Goal: Task Accomplishment & Management: Use online tool/utility

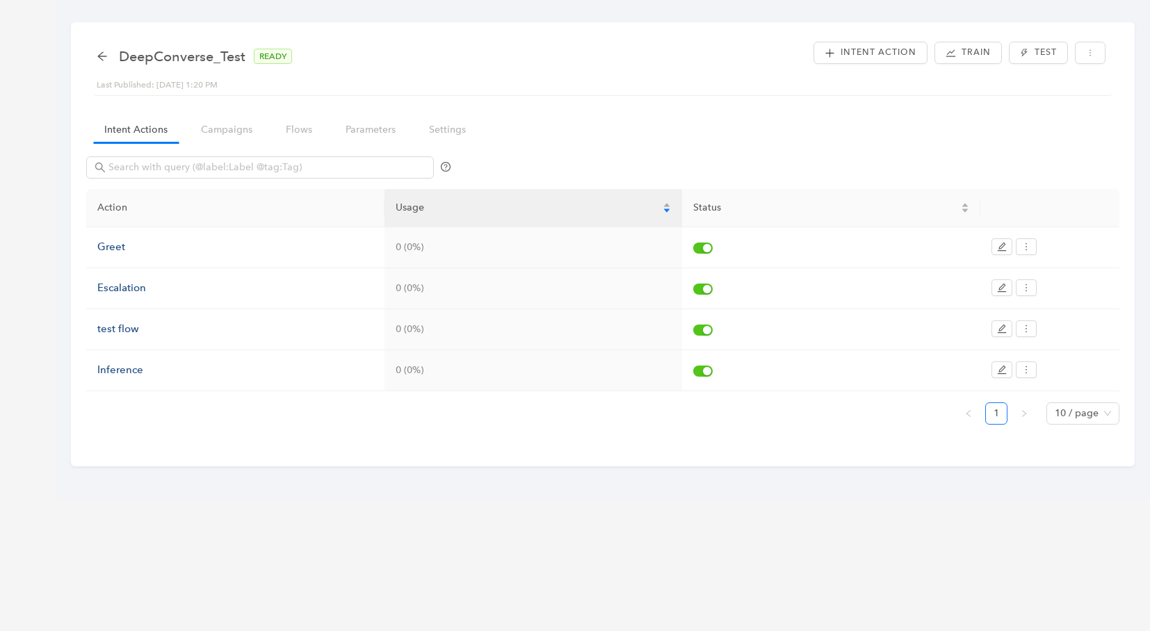
click at [108, 56] on div "DeepConverse_Test READY" at bounding box center [201, 56] width 209 height 22
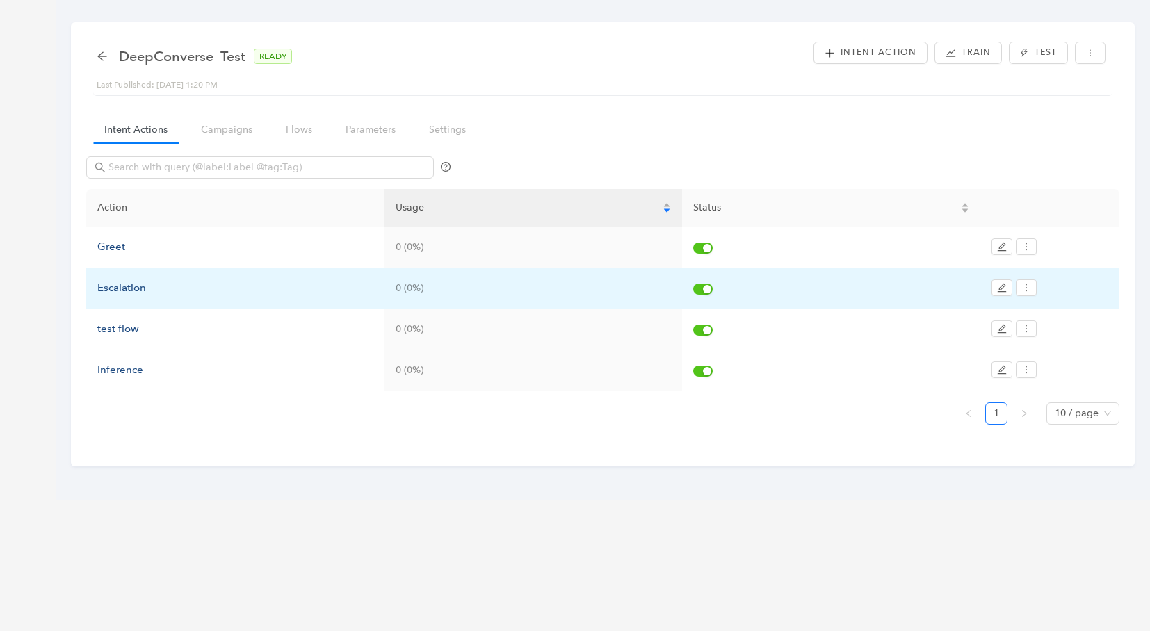
click at [127, 289] on div "Escalation" at bounding box center [235, 288] width 276 height 17
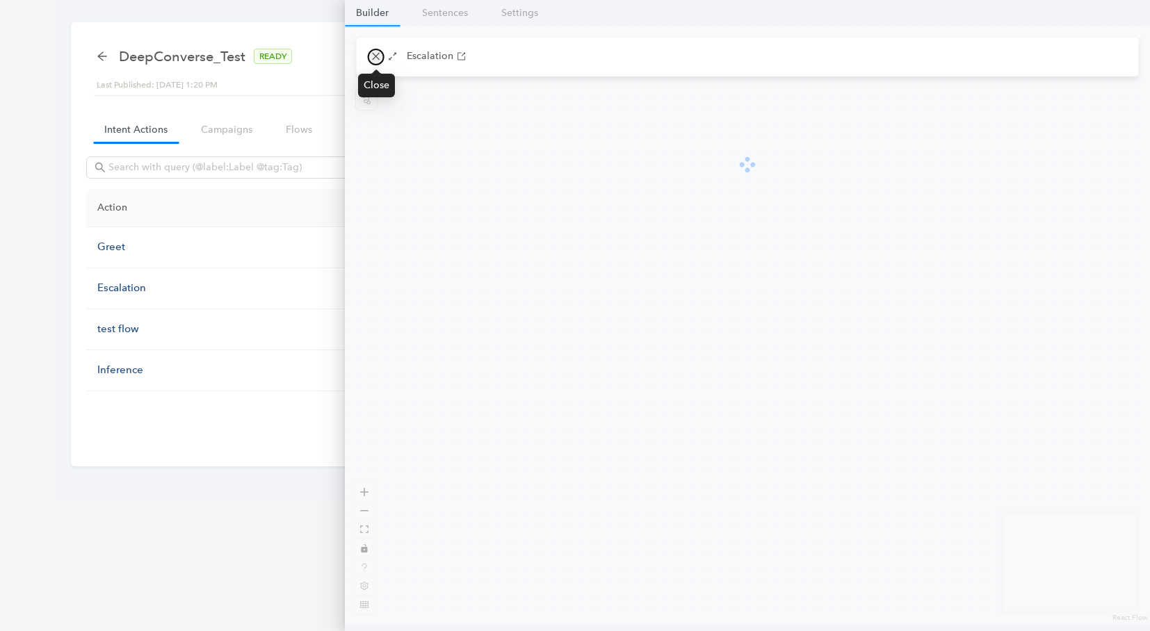
click at [375, 55] on icon "close" at bounding box center [376, 56] width 10 height 10
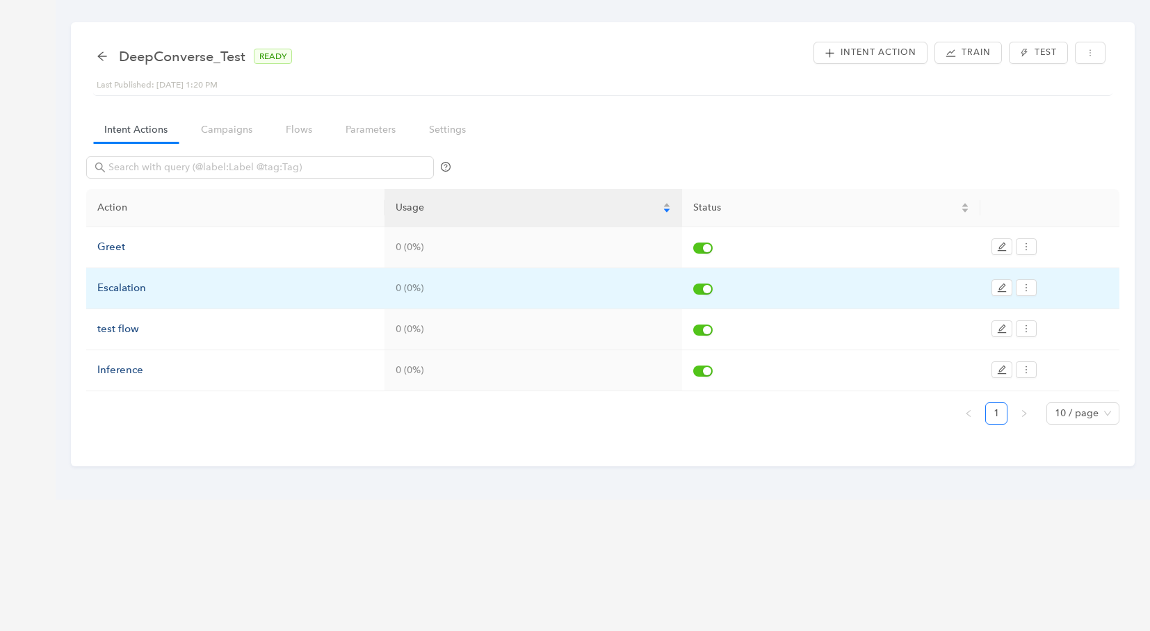
click at [120, 287] on div "Escalation" at bounding box center [235, 288] width 276 height 17
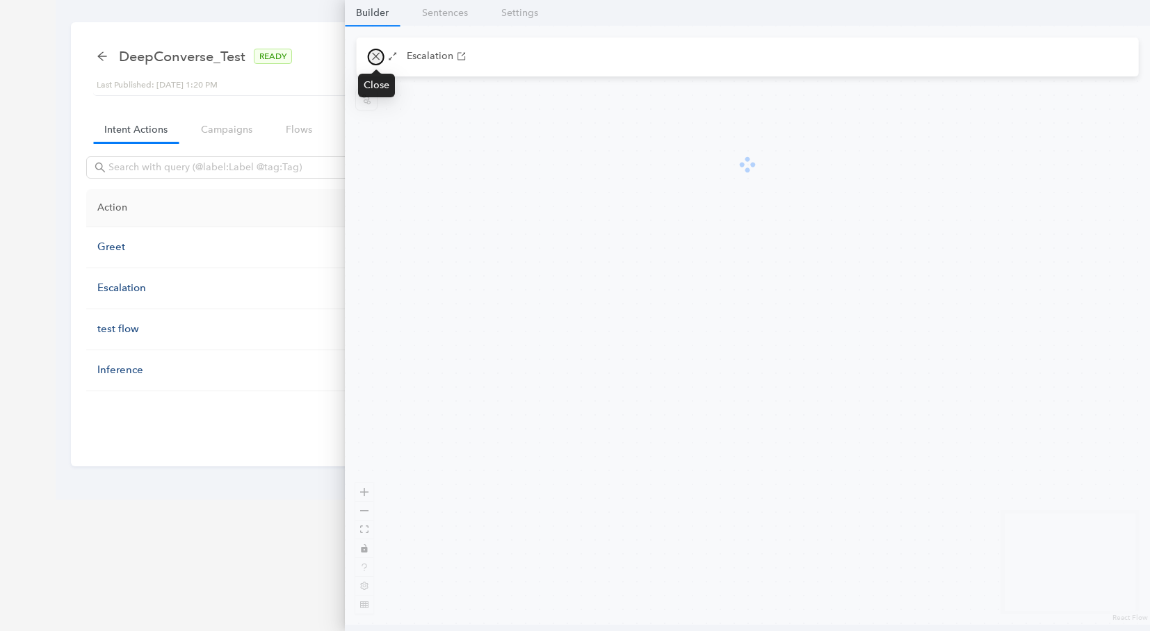
click at [375, 57] on icon "close" at bounding box center [376, 57] width 8 height 8
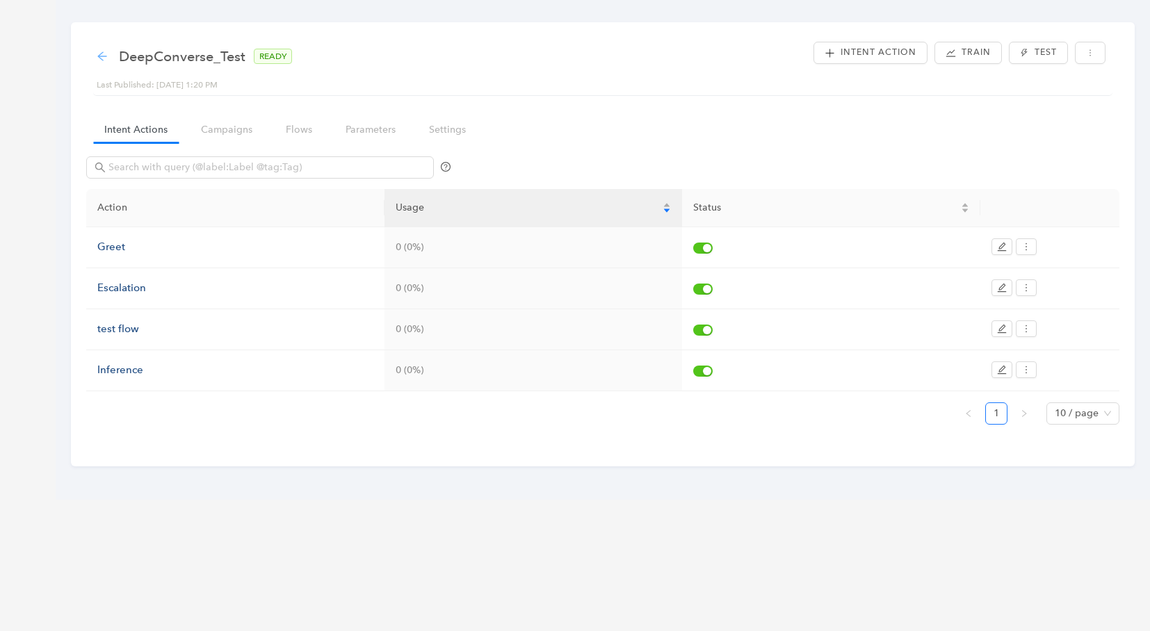
click at [97, 57] on icon "arrow-left" at bounding box center [102, 56] width 11 height 11
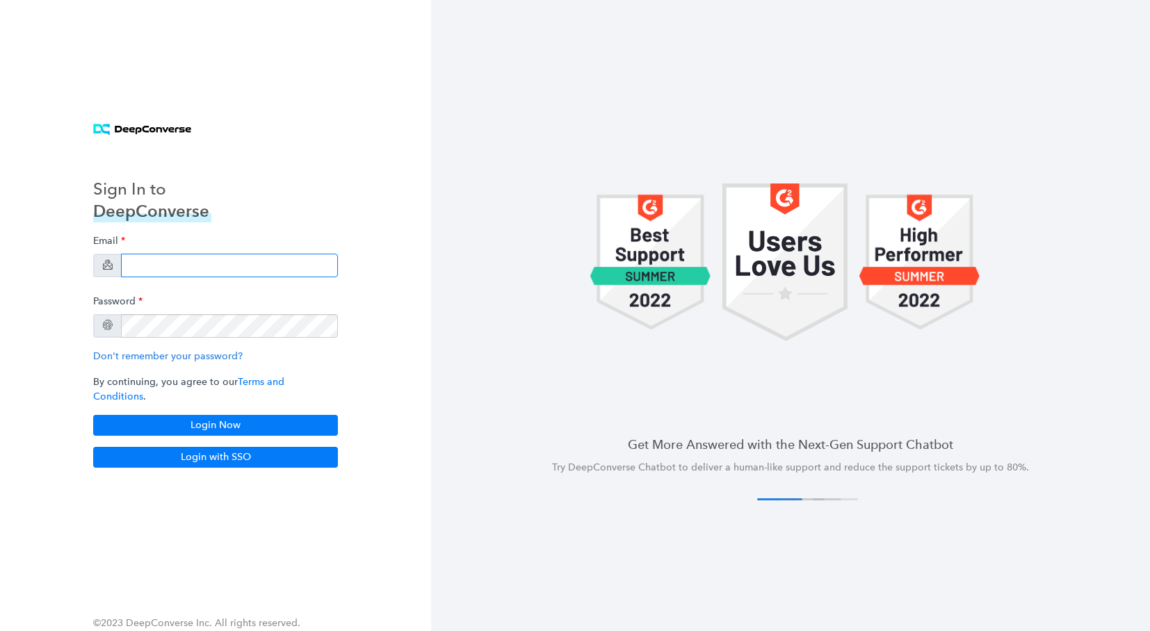
click at [156, 267] on input "email" at bounding box center [229, 266] width 217 height 24
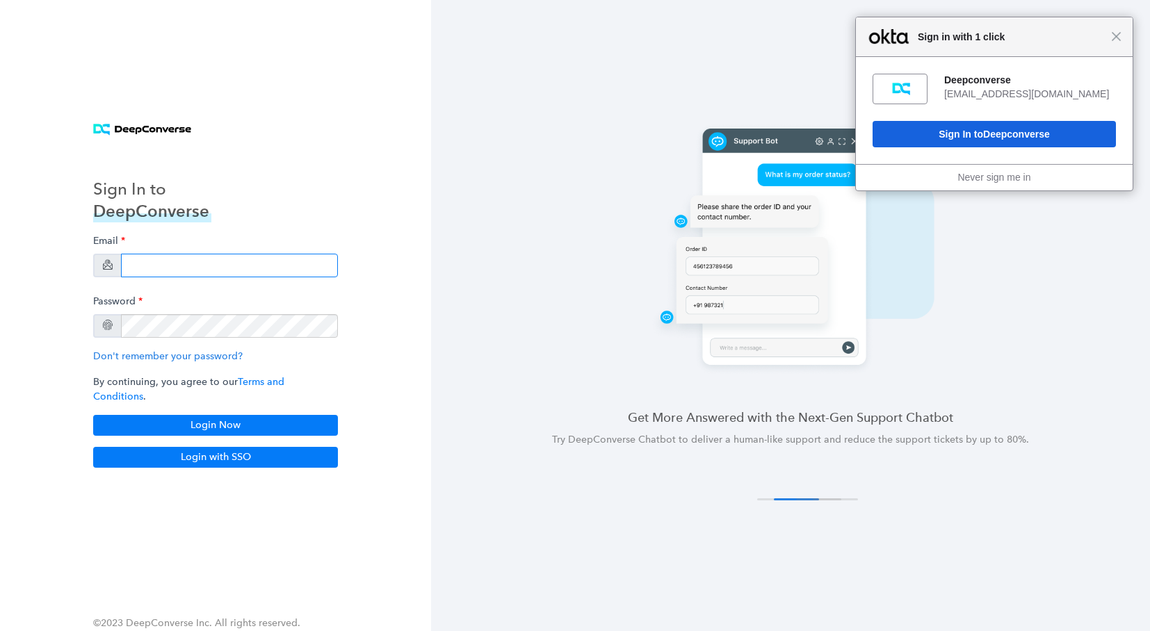
type input "swati+stg5@deepconverse.com"
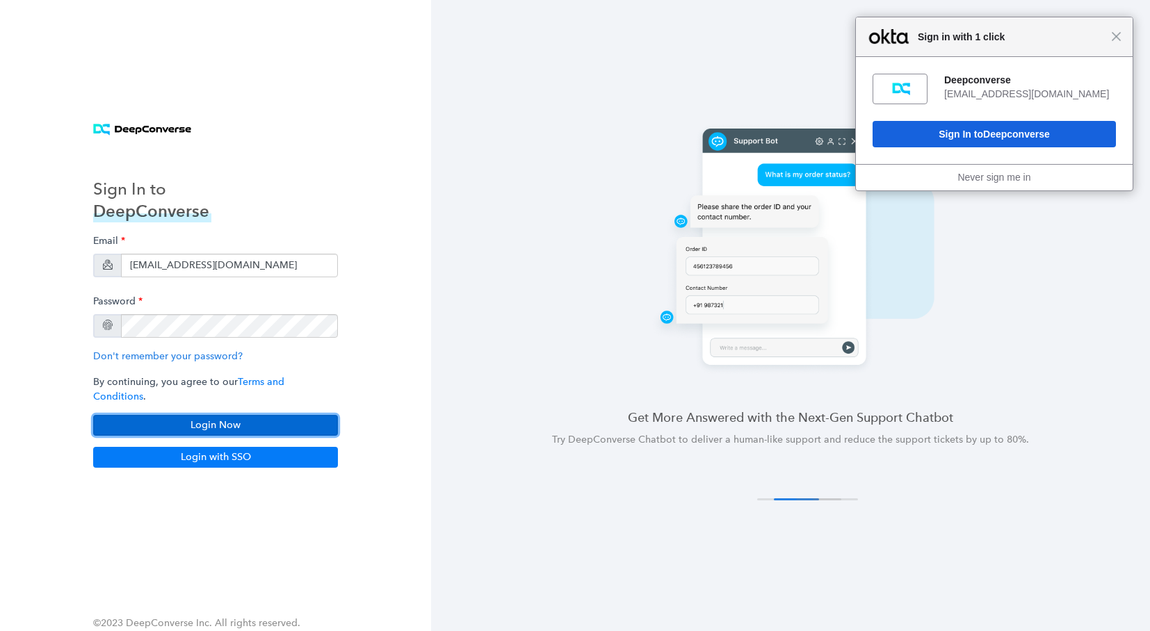
click at [224, 417] on button "Login Now" at bounding box center [215, 425] width 245 height 21
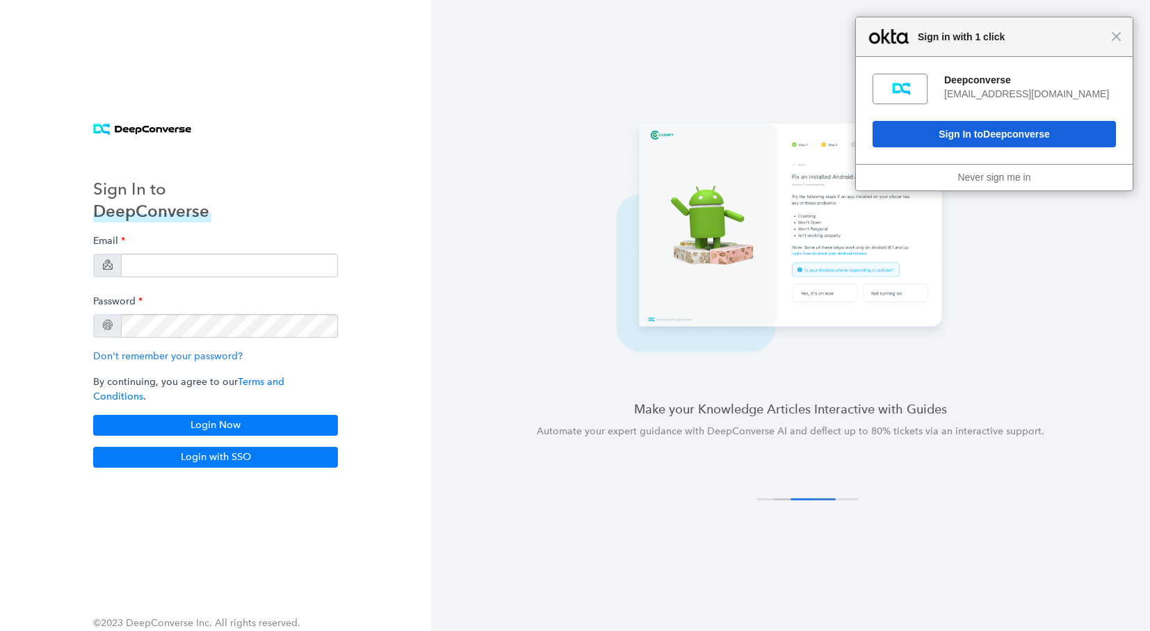
click at [1125, 38] on div "Close Sign in with 1 click" at bounding box center [994, 37] width 277 height 40
click at [148, 259] on div "Email" at bounding box center [215, 252] width 245 height 49
click at [150, 272] on input "email" at bounding box center [229, 266] width 217 height 24
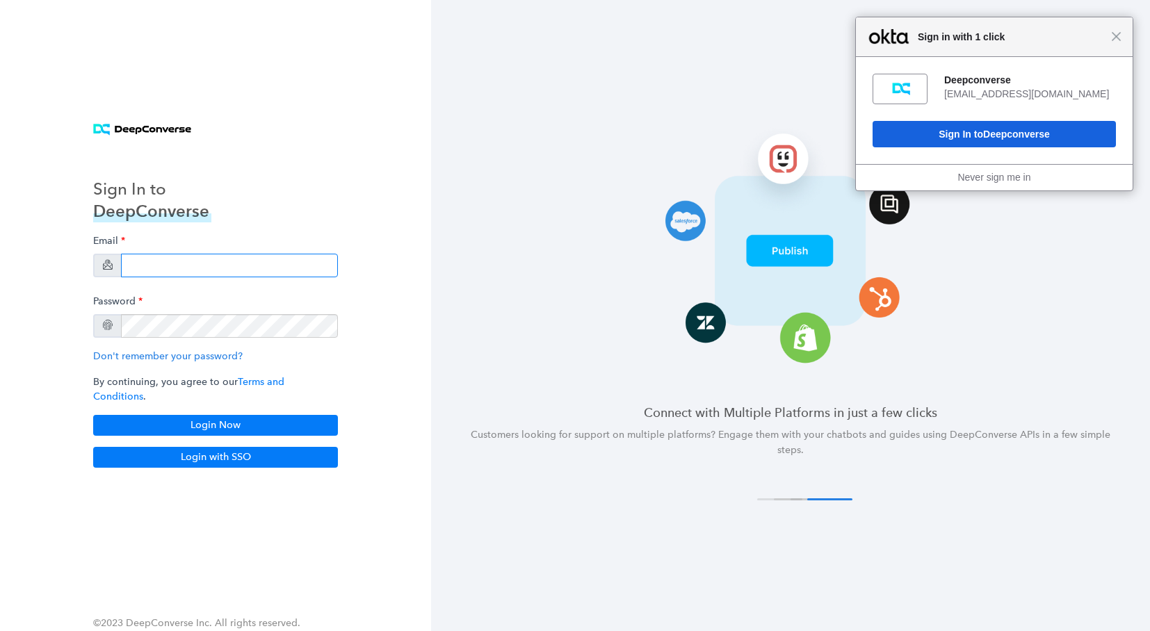
type input "swati+stg5@deepconverse.com"
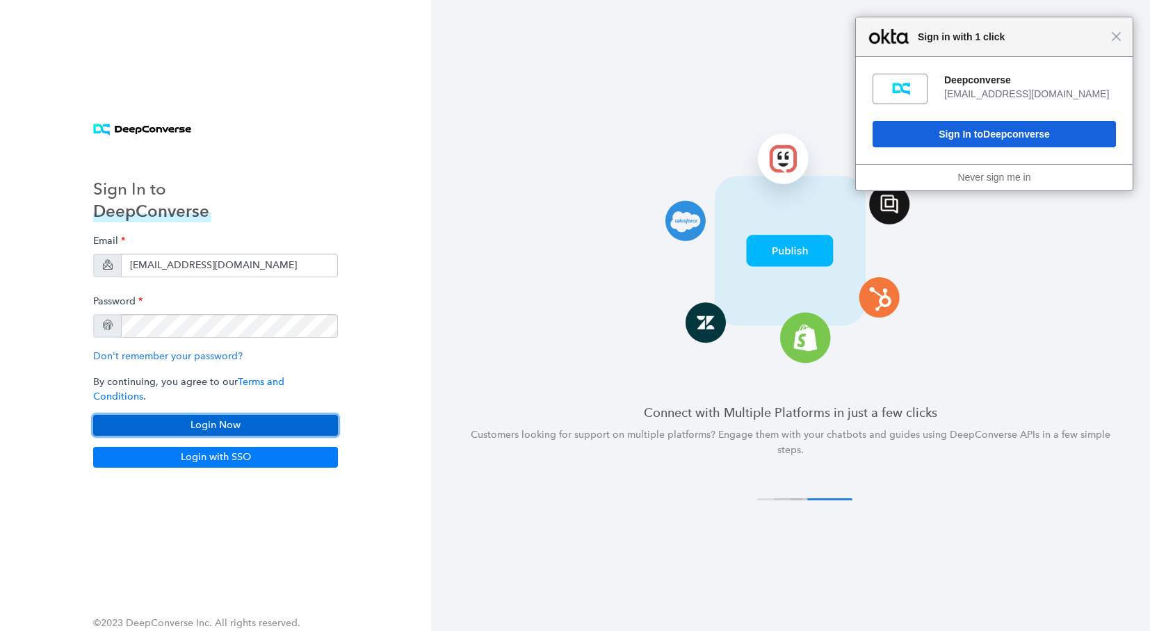
click at [208, 420] on button "Login Now" at bounding box center [215, 425] width 245 height 21
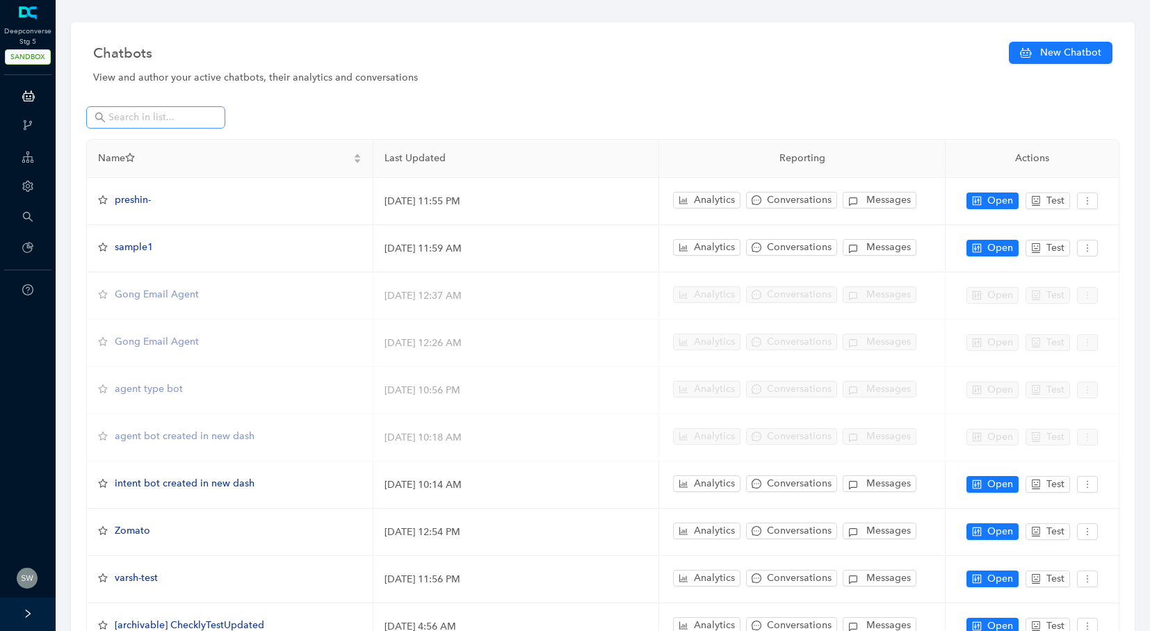
click at [211, 115] on span at bounding box center [213, 117] width 8 height 15
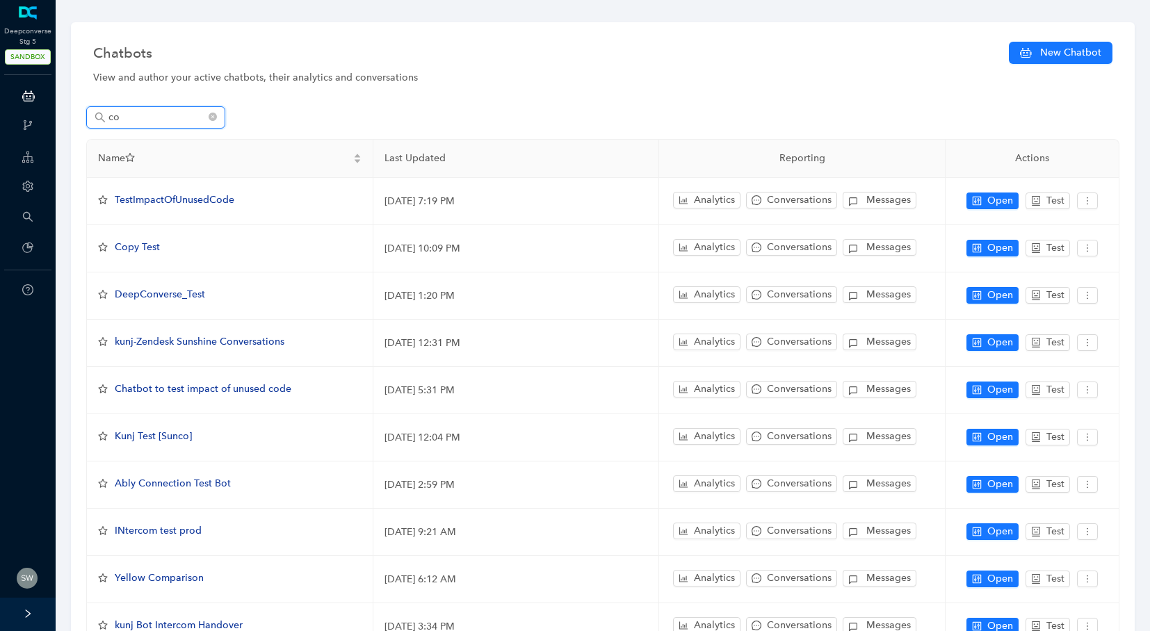
type input "con"
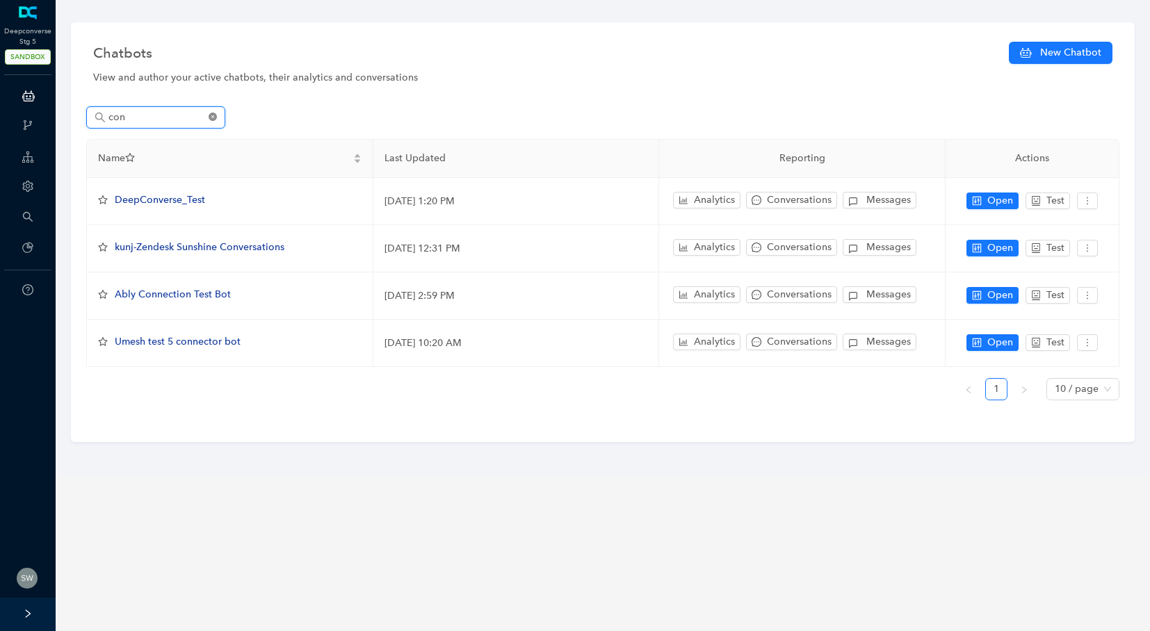
click at [215, 119] on icon "close-circle" at bounding box center [213, 117] width 8 height 8
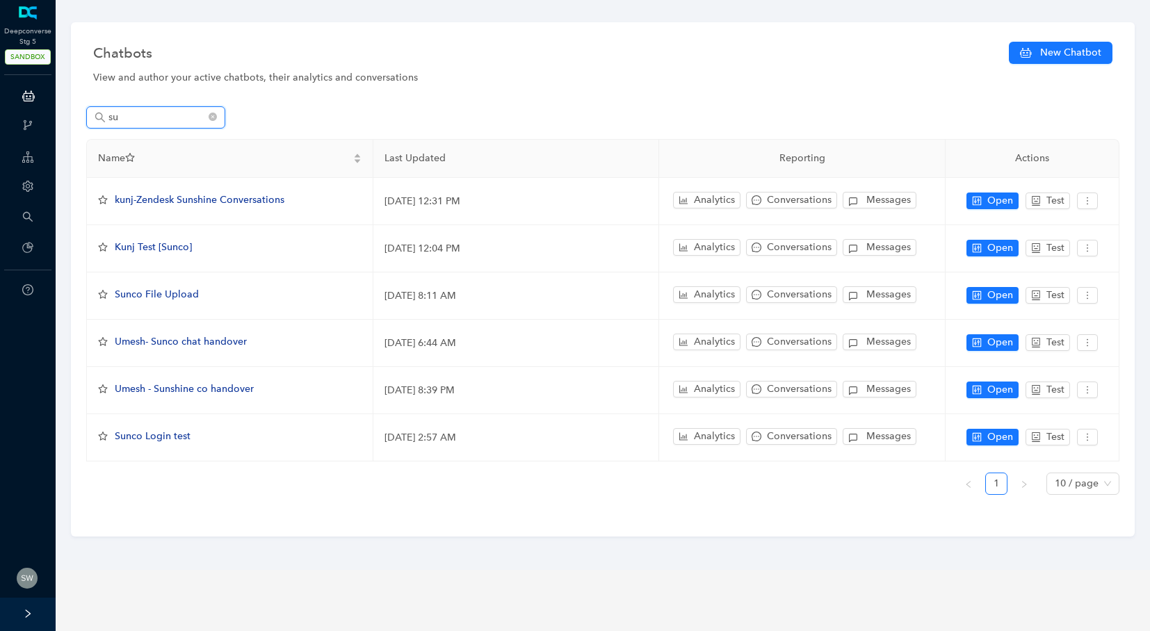
type input "su"
click at [218, 118] on span "su" at bounding box center [155, 117] width 139 height 22
click at [218, 120] on span "su" at bounding box center [155, 117] width 139 height 22
click at [214, 118] on icon "close-circle" at bounding box center [213, 117] width 8 height 8
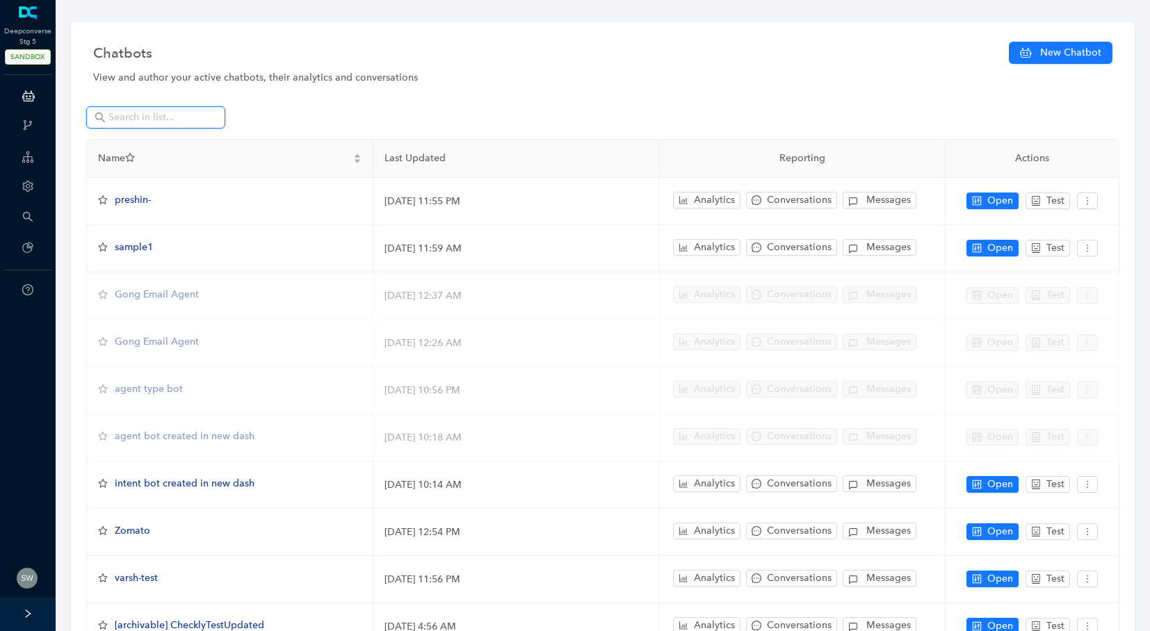
click at [166, 122] on input "text" at bounding box center [156, 117] width 97 height 15
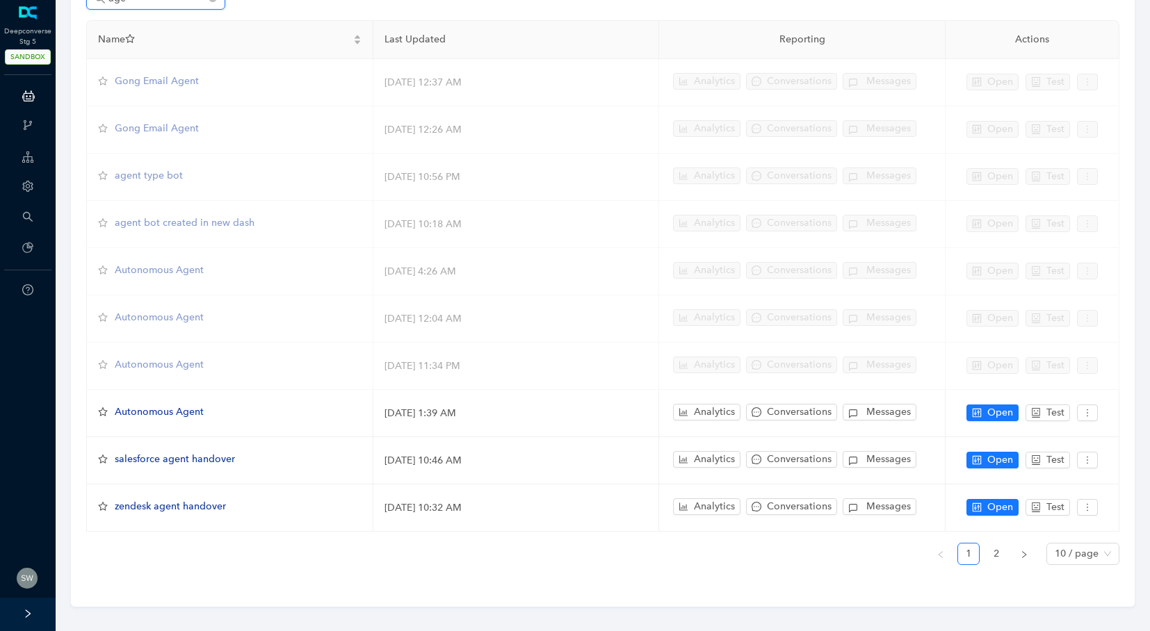
scroll to position [121, 0]
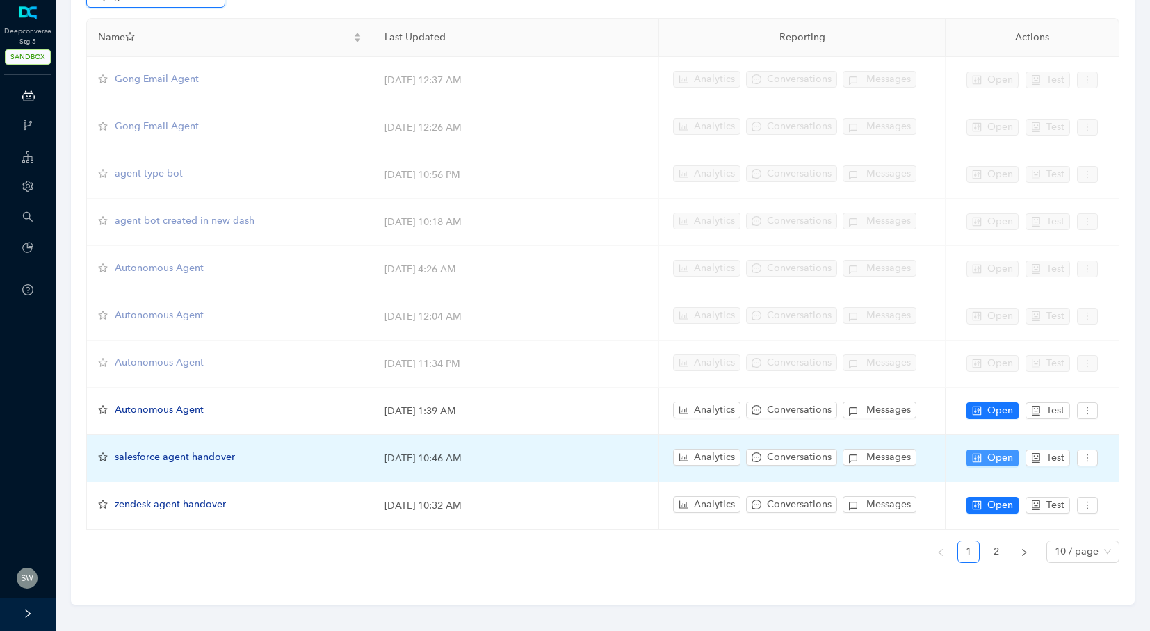
type input "age"
click at [985, 457] on button "Open" at bounding box center [992, 458] width 52 height 17
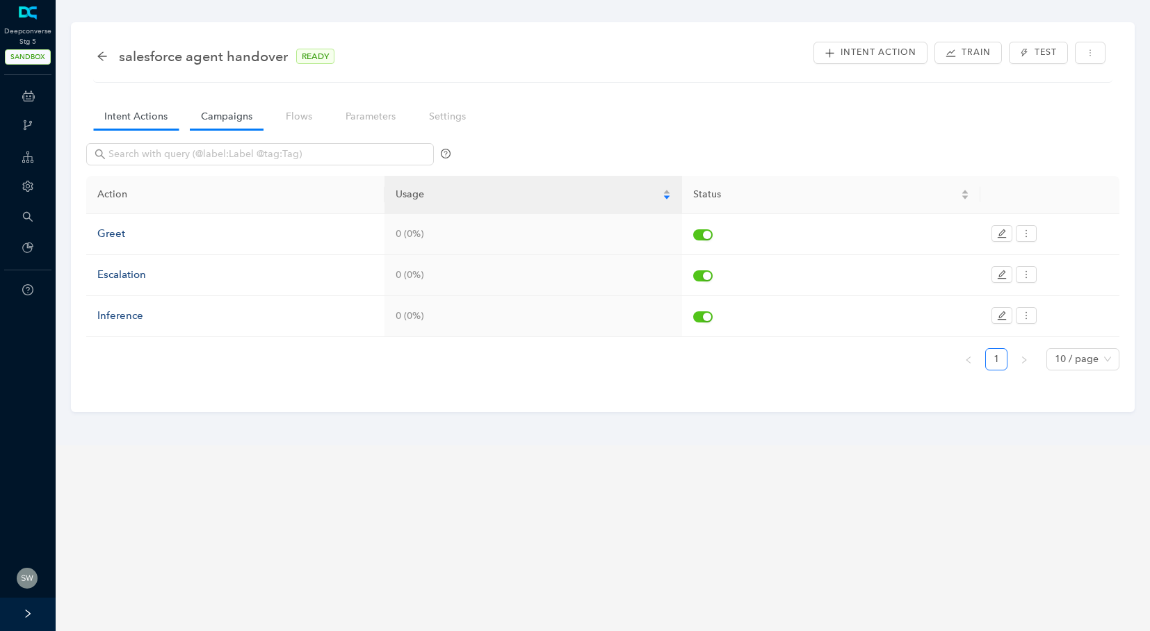
click at [225, 122] on link "Campaigns" at bounding box center [227, 117] width 74 height 26
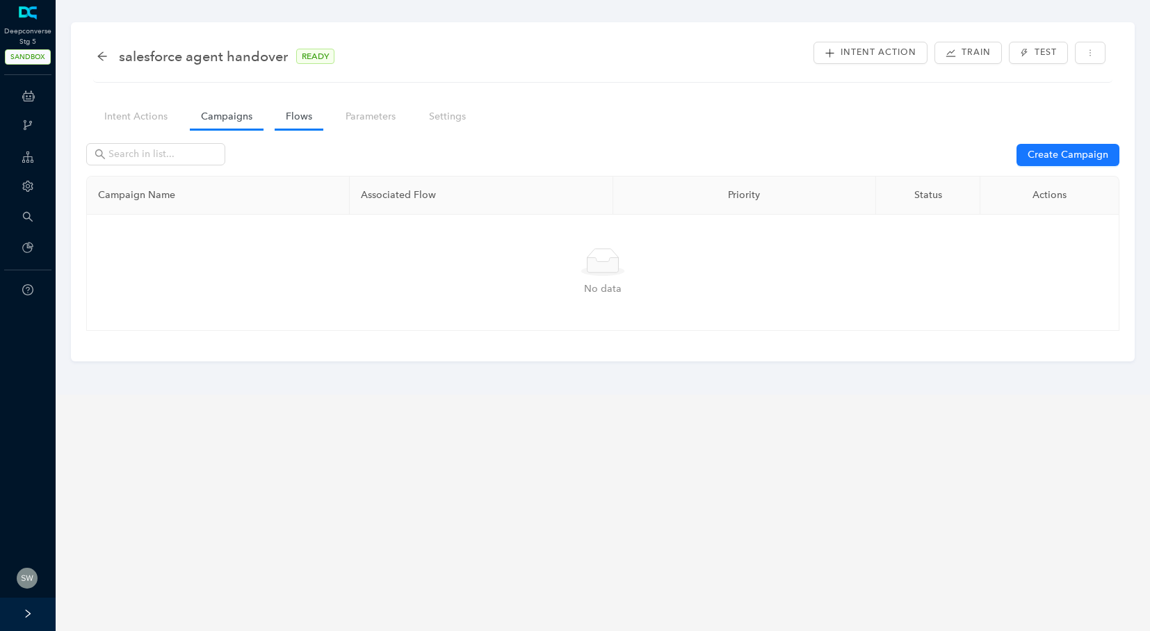
click at [293, 127] on link "Flows" at bounding box center [299, 117] width 49 height 26
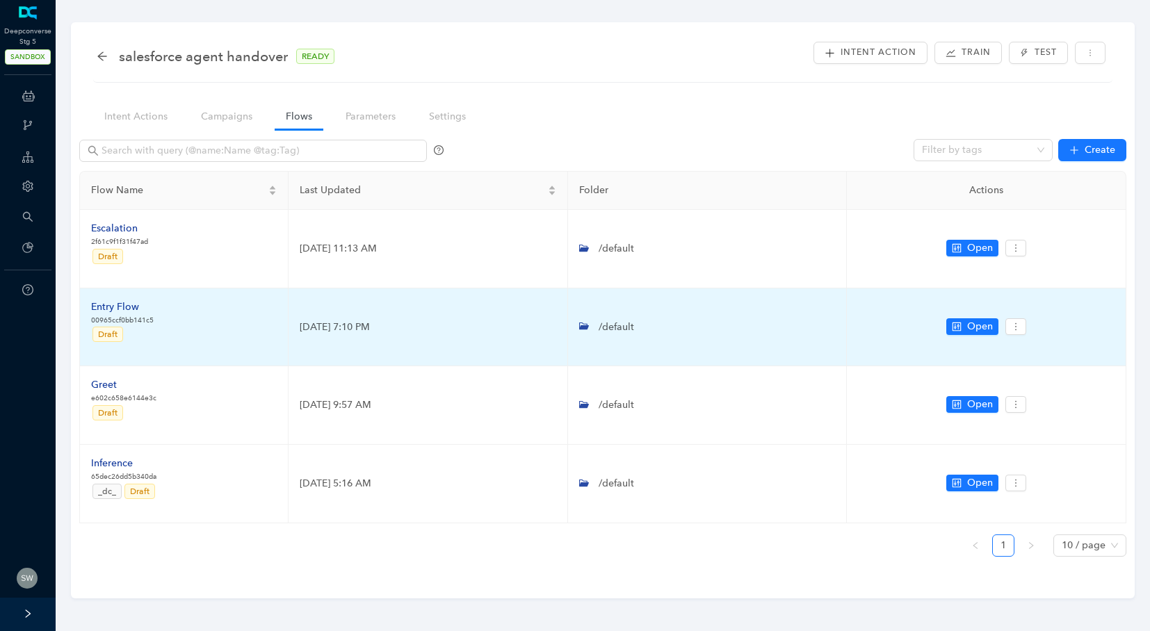
click at [112, 307] on div "Entry Flow" at bounding box center [122, 307] width 63 height 15
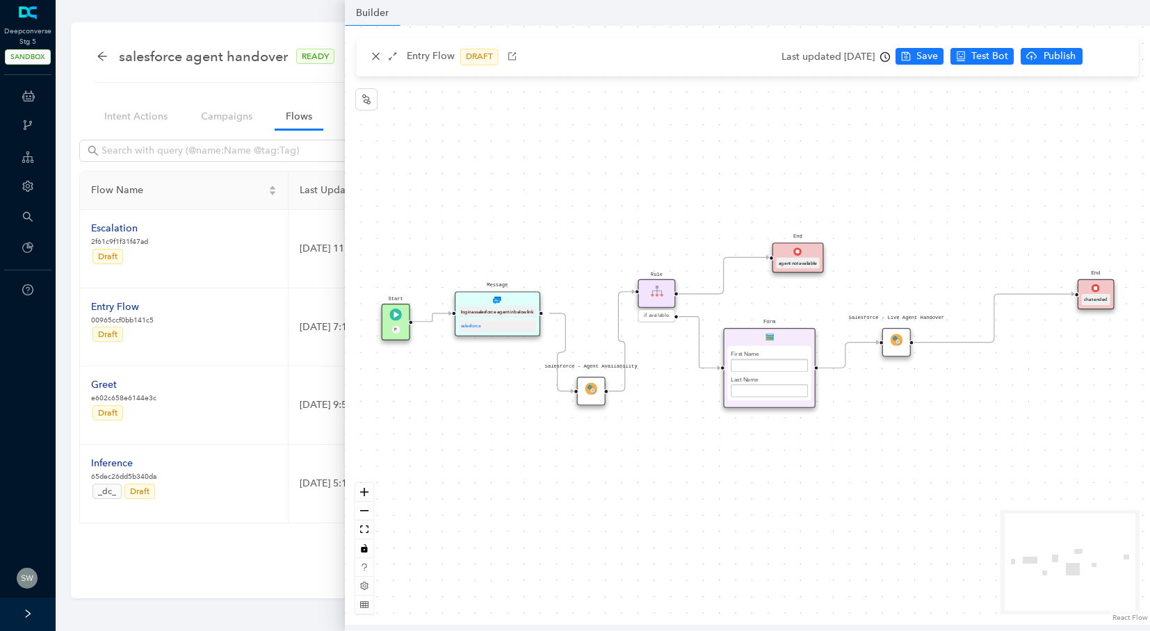
click at [595, 394] on img at bounding box center [591, 389] width 13 height 13
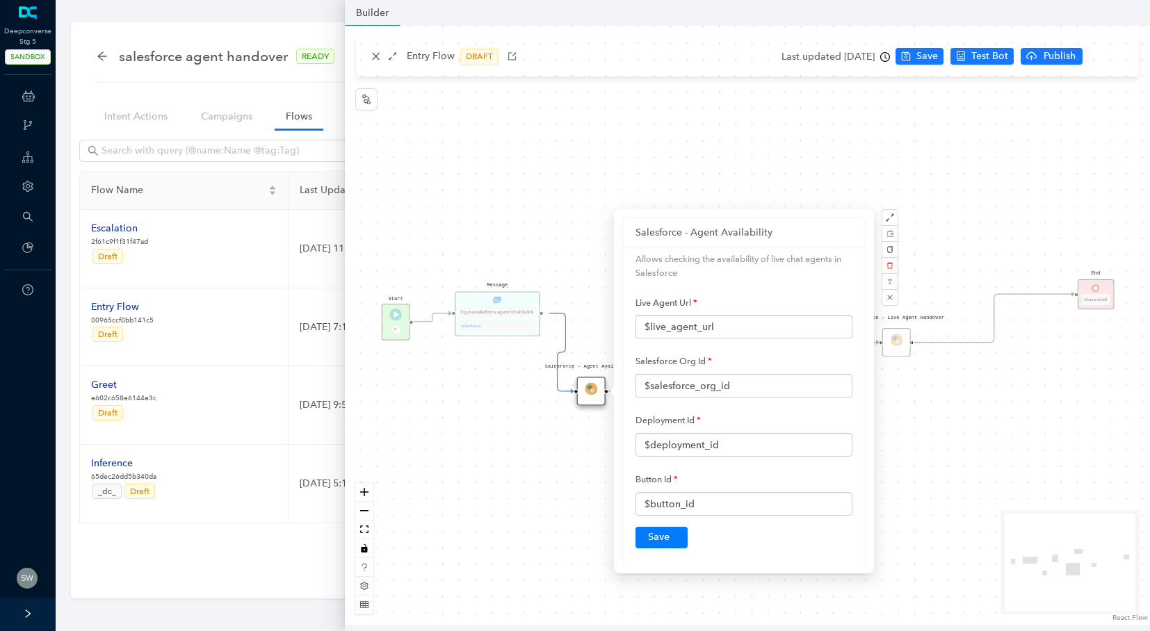
click at [561, 209] on div "Start P Salesforce - Agent Availability Rule if available End agent not availab…" at bounding box center [747, 325] width 805 height 599
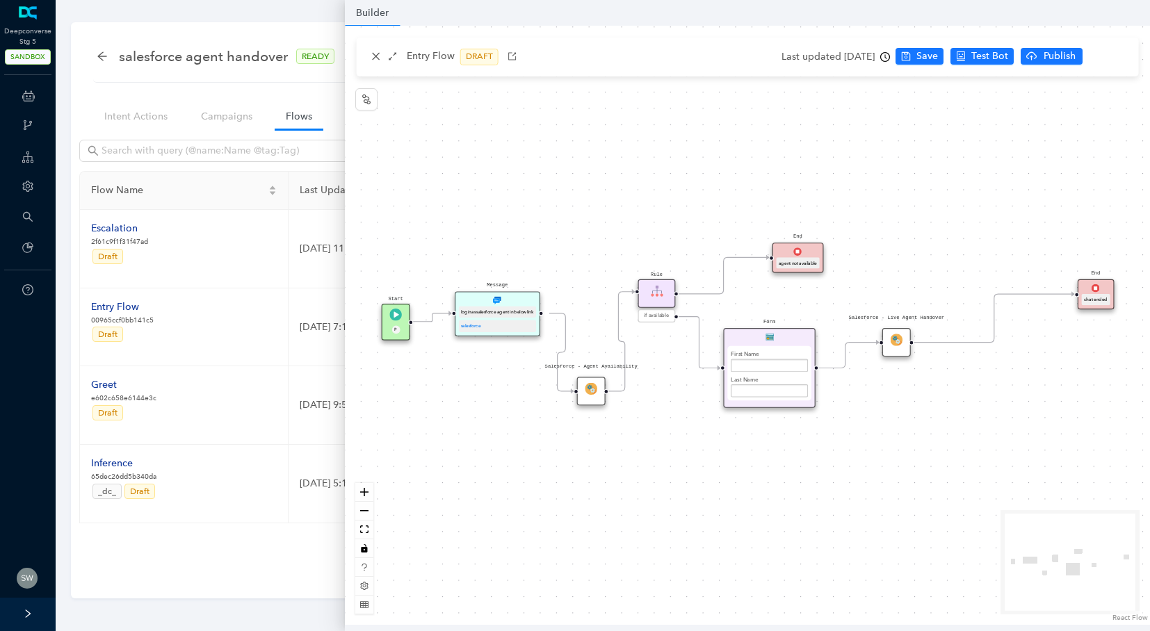
click at [657, 293] on img at bounding box center [657, 291] width 13 height 13
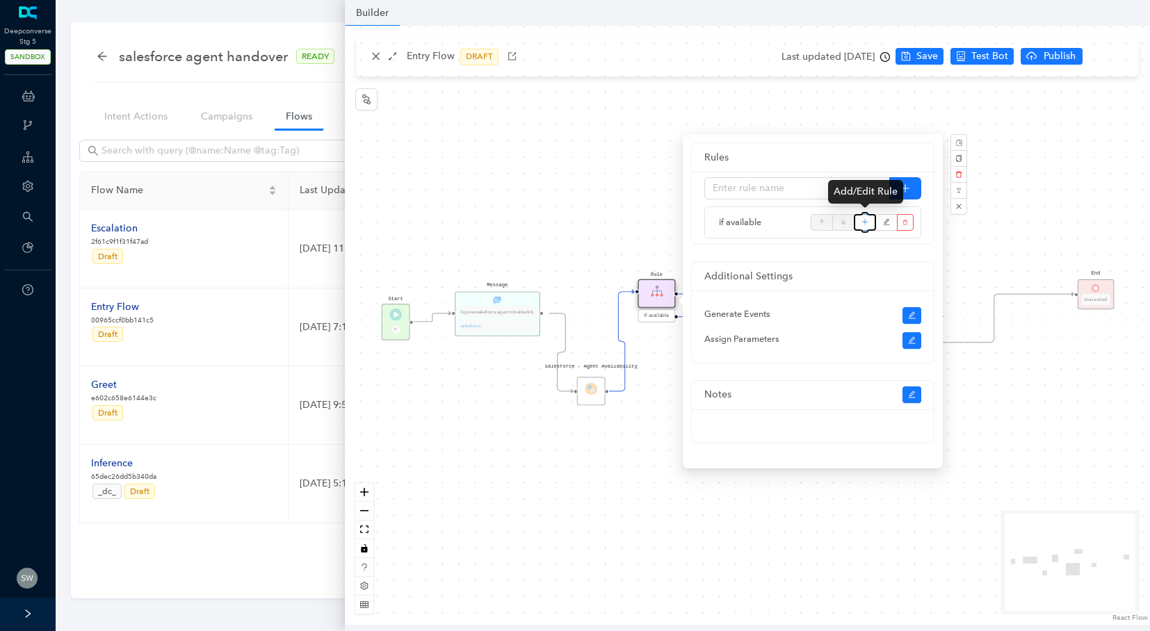
click at [864, 218] on icon "plus" at bounding box center [865, 222] width 8 height 21
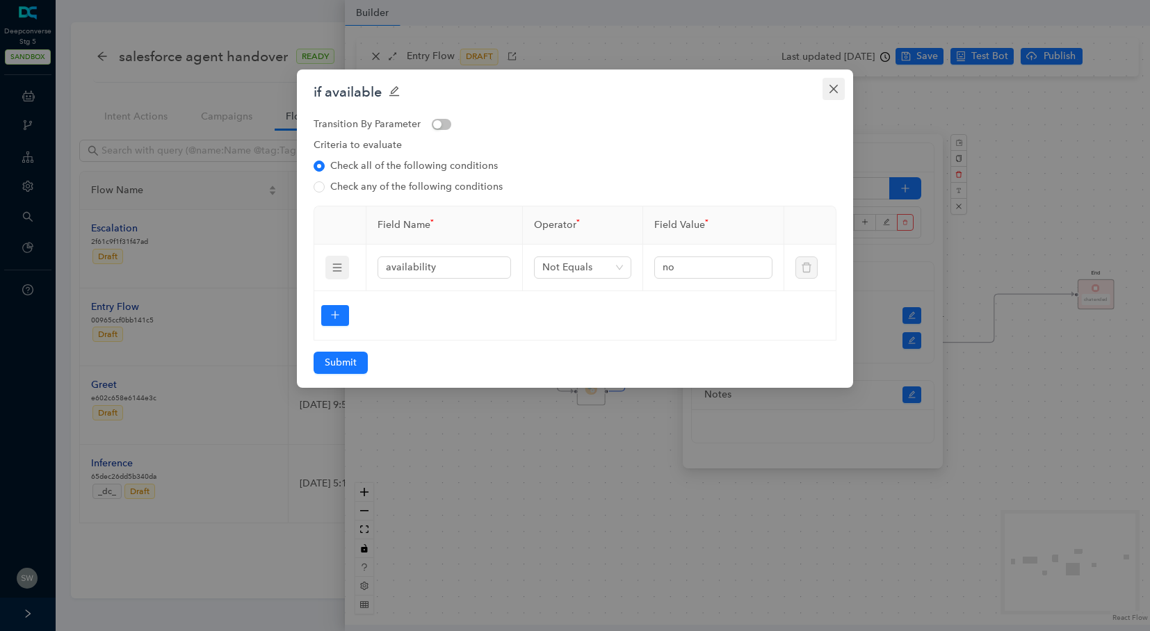
click at [829, 85] on icon "close" at bounding box center [833, 89] width 8 height 8
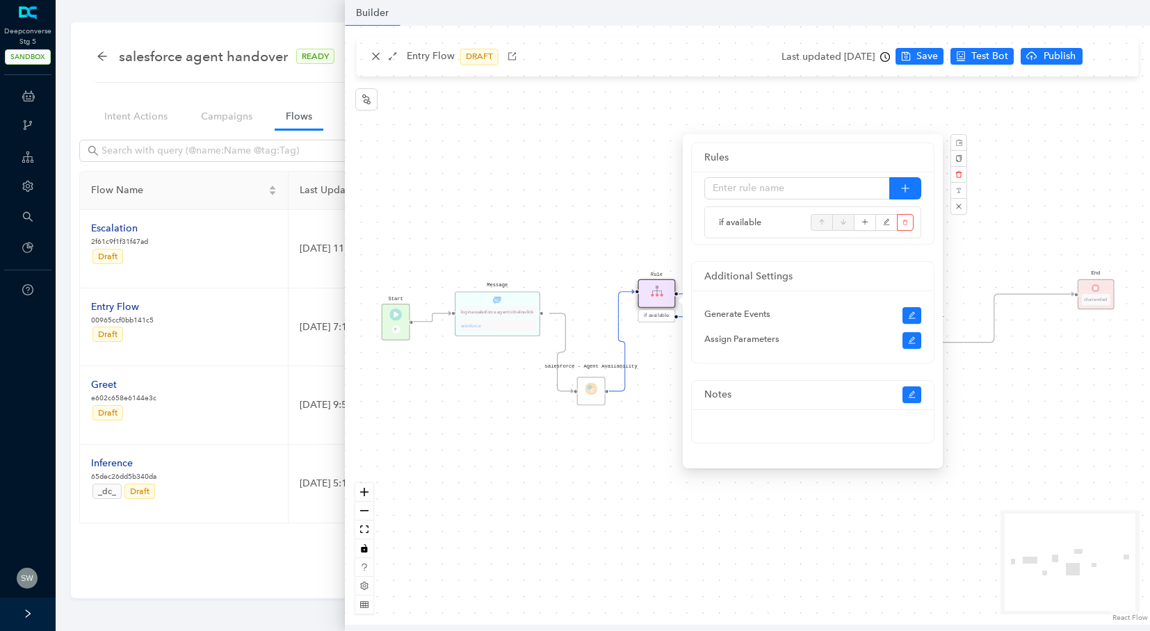
click at [653, 140] on div "Start P Salesforce - Agent Availability Rule if available End agent not availab…" at bounding box center [747, 325] width 805 height 599
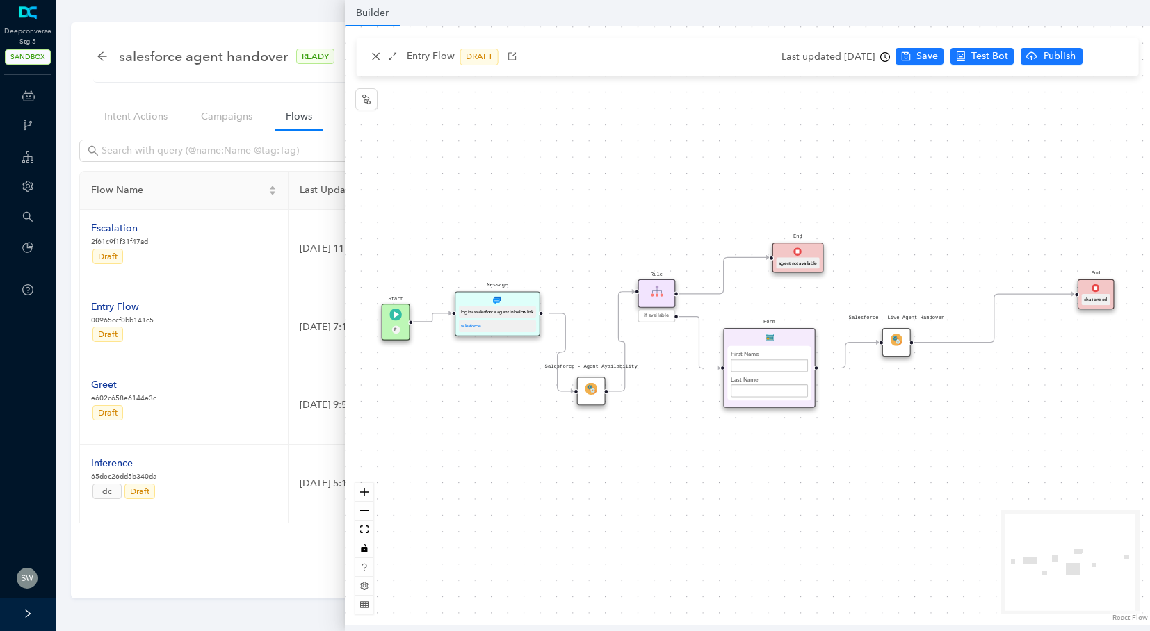
click at [515, 322] on div "salesforce" at bounding box center [497, 326] width 77 height 12
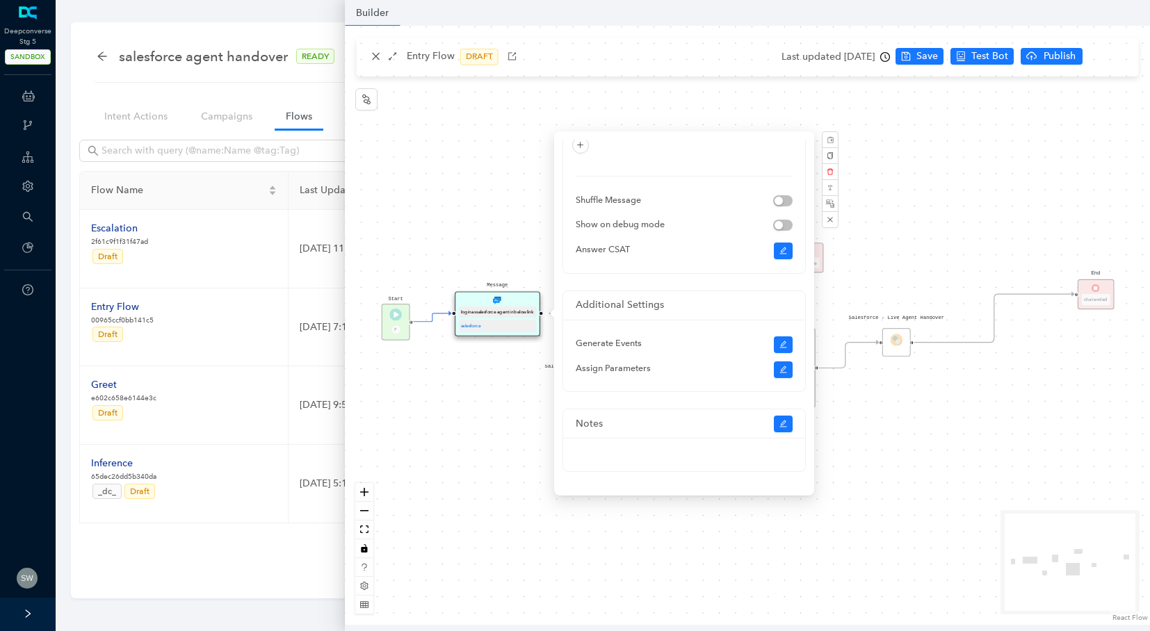
scroll to position [122, 0]
click at [785, 370] on icon "edit" at bounding box center [783, 368] width 8 height 8
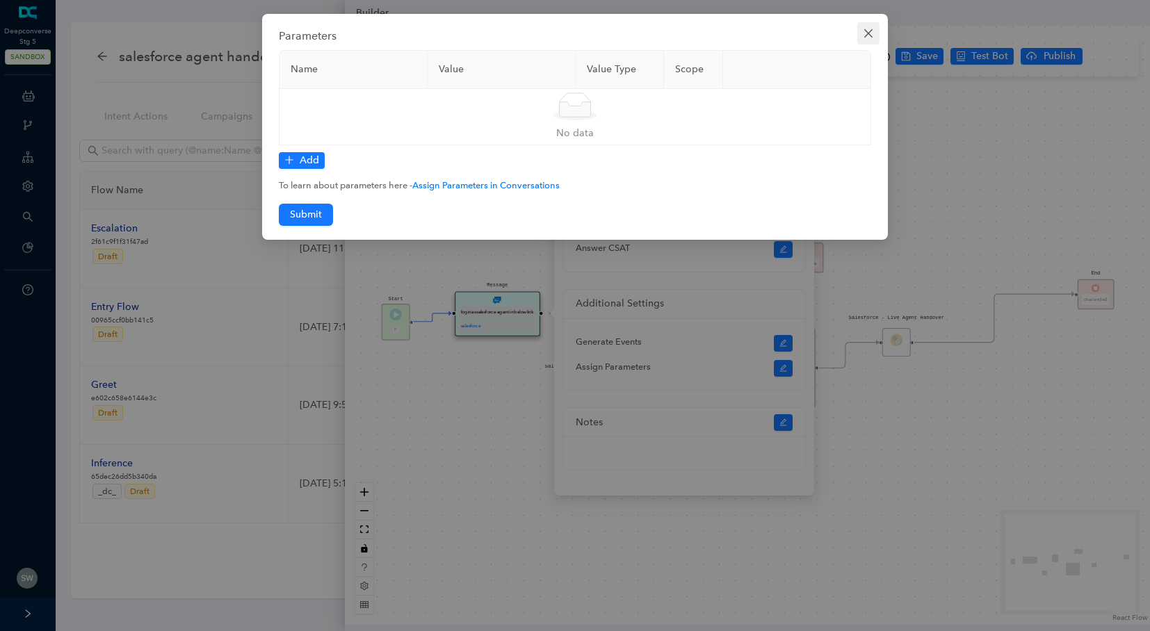
click at [868, 39] on button "Close" at bounding box center [868, 33] width 22 height 22
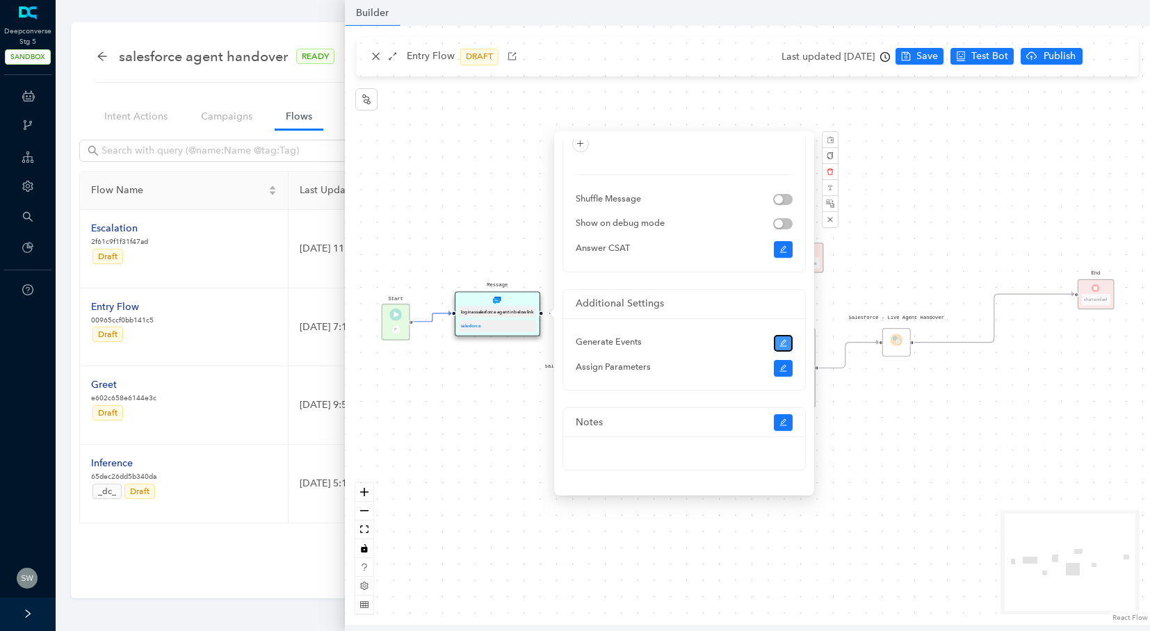
click at [781, 335] on button "button" at bounding box center [783, 343] width 19 height 17
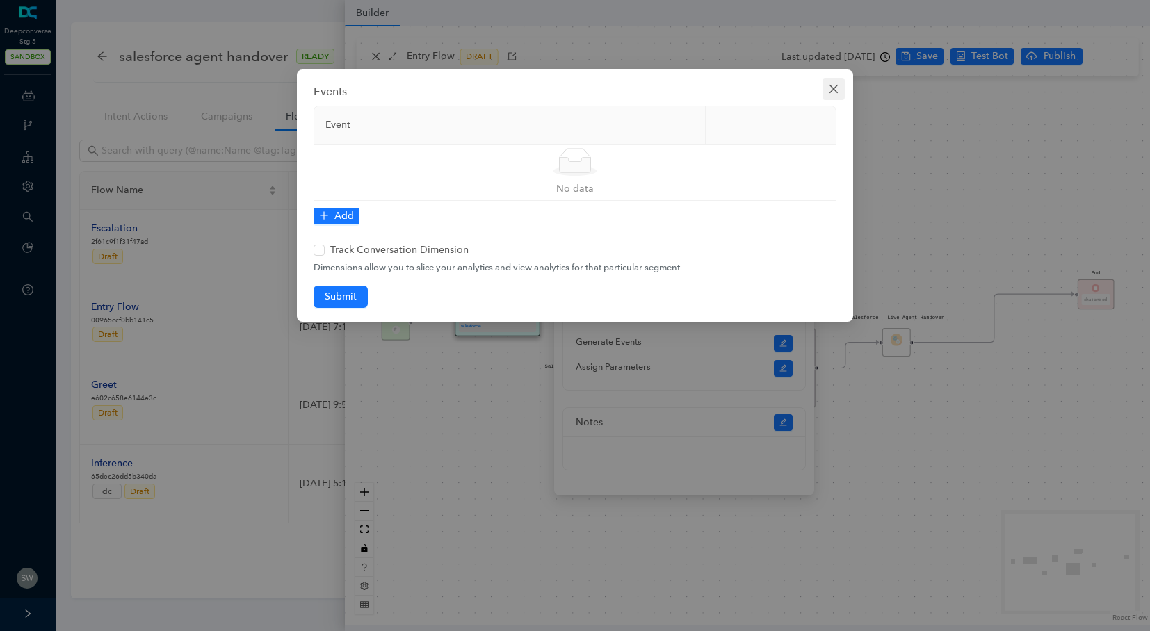
click at [839, 86] on span "Close" at bounding box center [833, 88] width 22 height 11
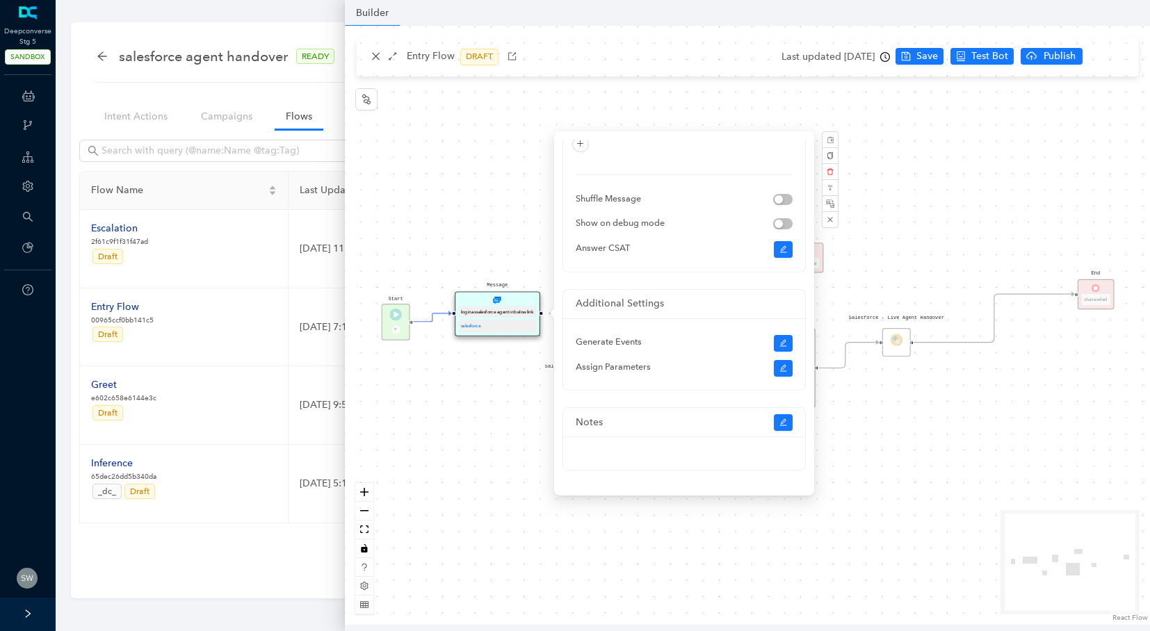
click at [931, 132] on div "Start P Salesforce - Agent Availability Rule if available End agent not availab…" at bounding box center [747, 325] width 805 height 599
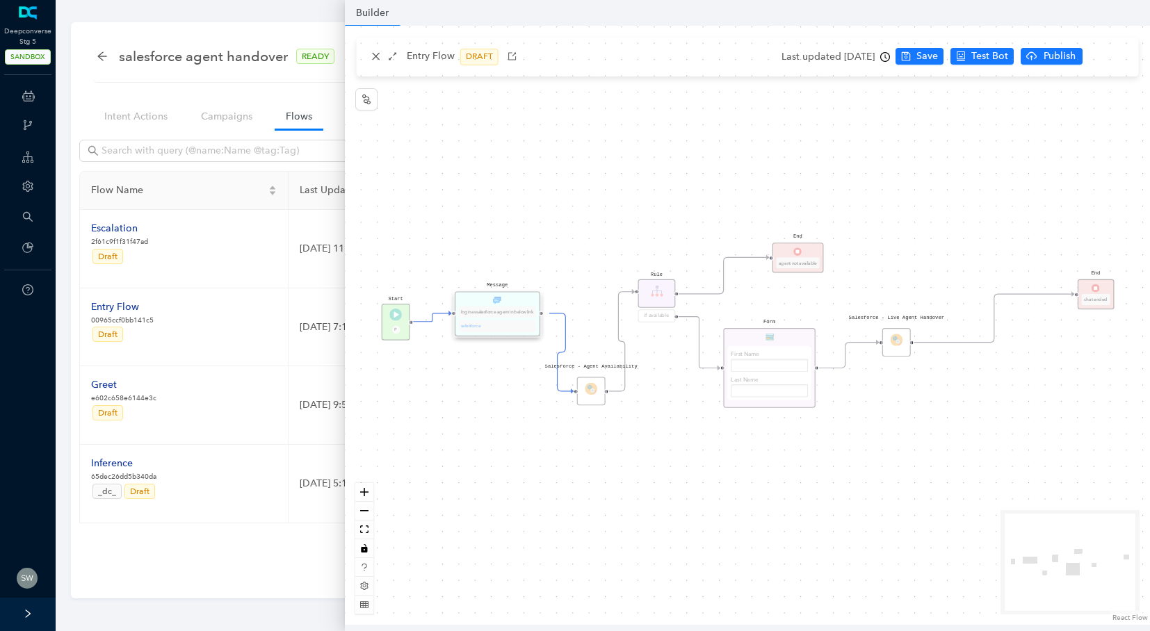
scroll to position [0, 0]
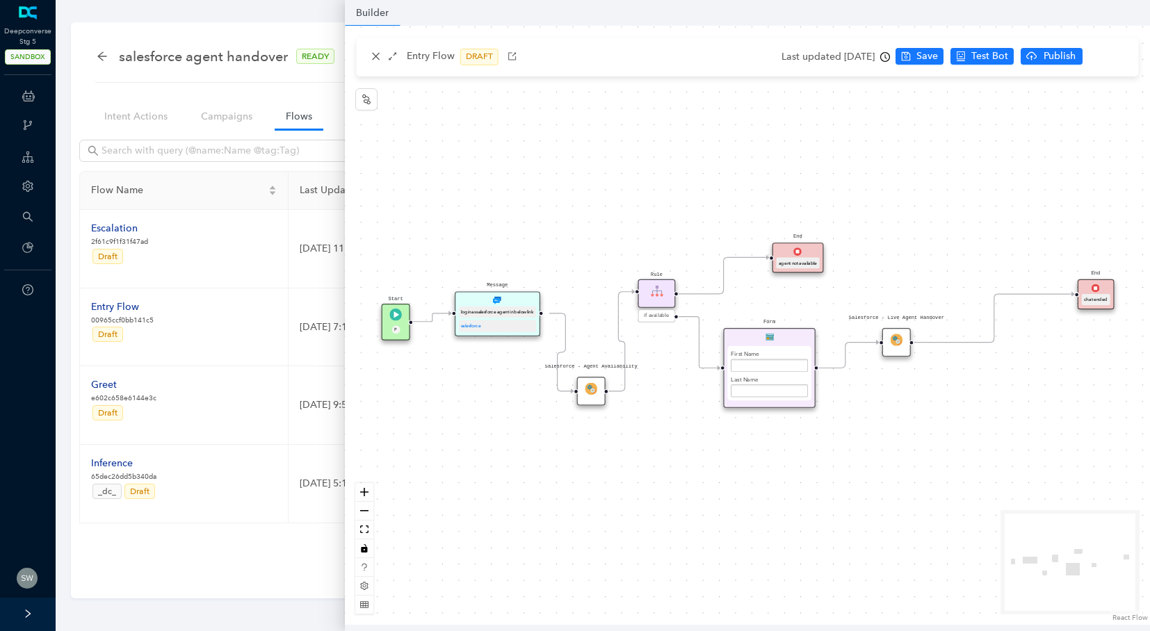
click at [405, 336] on div "Start P" at bounding box center [396, 322] width 28 height 37
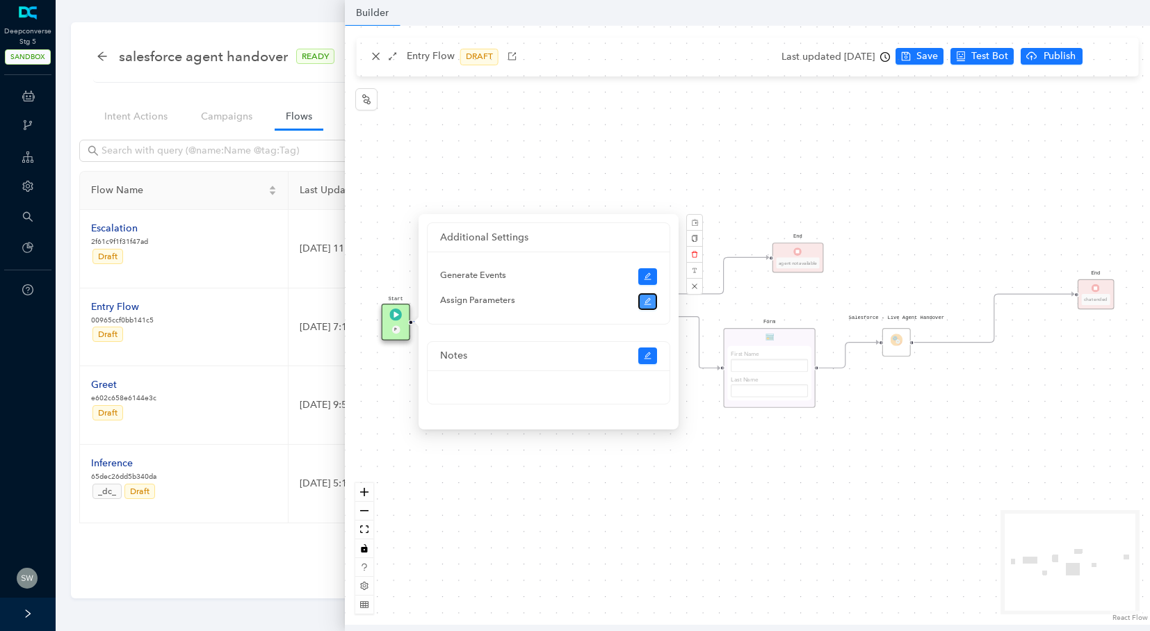
click at [653, 303] on button "button" at bounding box center [647, 301] width 19 height 17
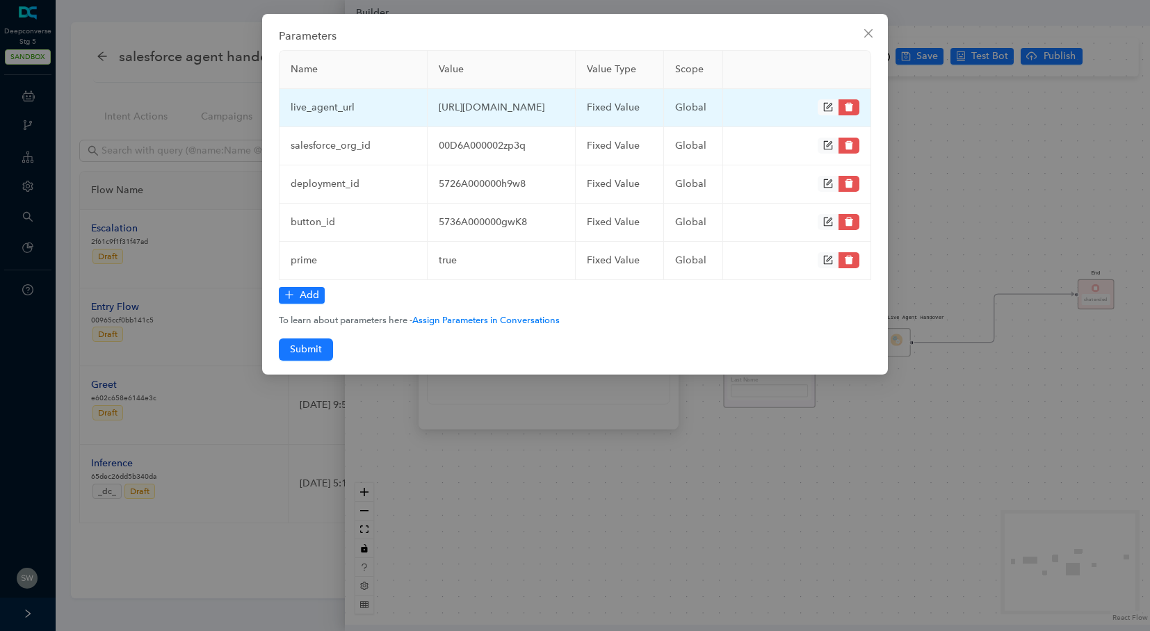
drag, startPoint x: 448, startPoint y: 136, endPoint x: 434, endPoint y: 101, distance: 36.8
click at [434, 101] on td "https://d.la4-c2-ph2.salesforceliveagent.com" at bounding box center [501, 108] width 148 height 38
copy td "https://d.la4-c2-ph2.salesforceliveagent.com"
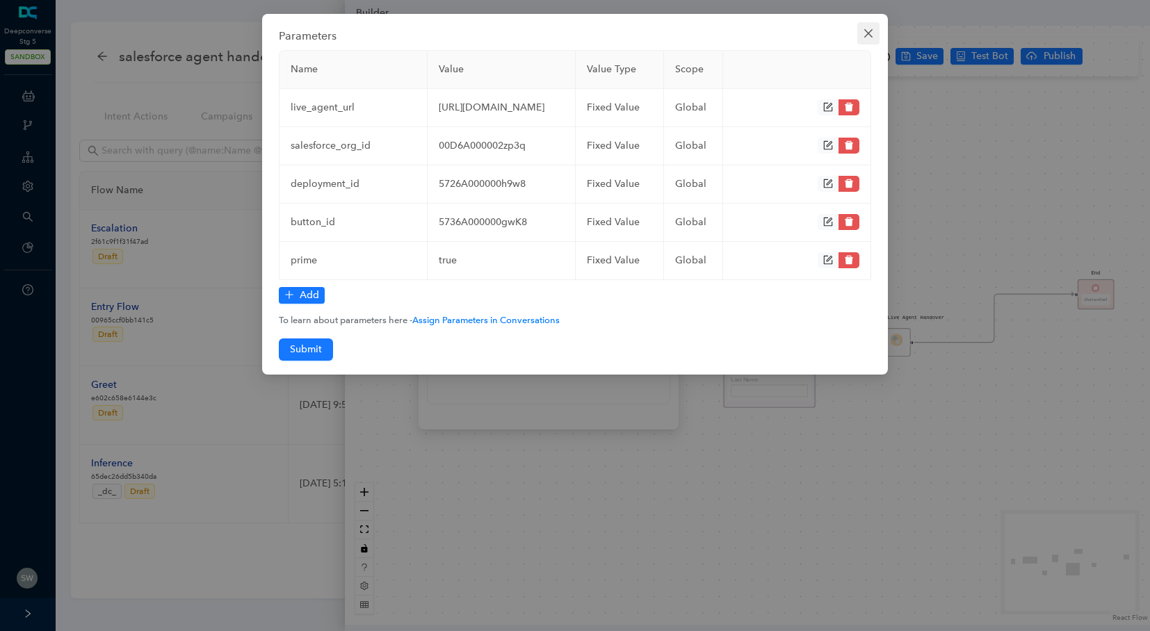
click at [867, 33] on icon "close" at bounding box center [868, 33] width 8 height 8
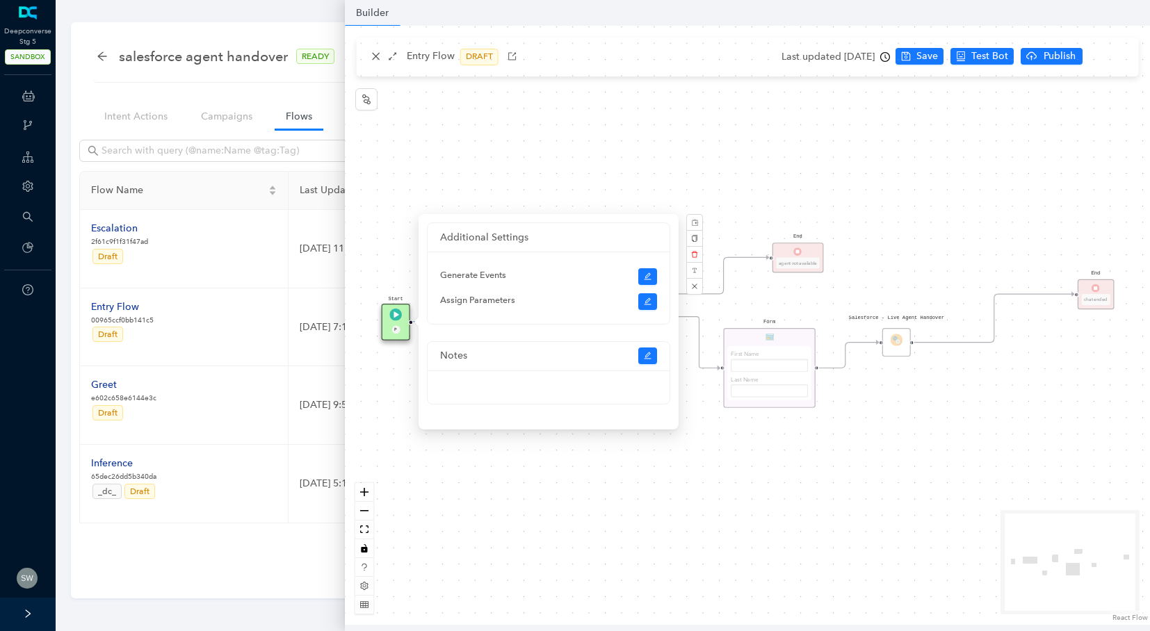
click at [375, 63] on div "Start P Salesforce - Agent Availability Rule if available End agent not availab…" at bounding box center [747, 325] width 805 height 599
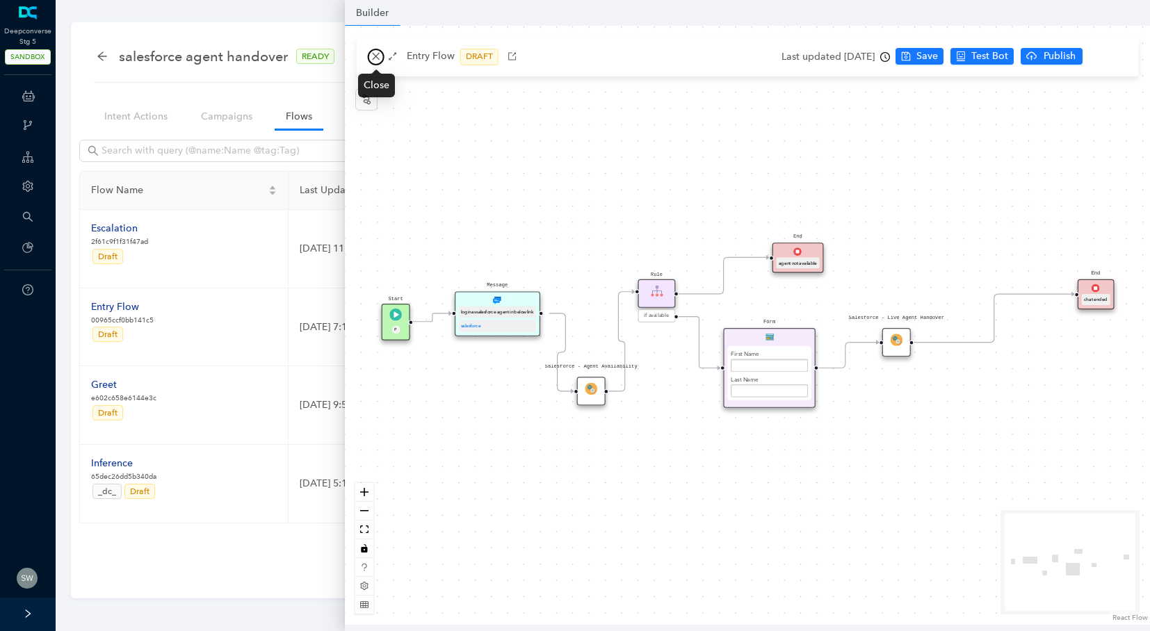
click at [375, 63] on button "button" at bounding box center [376, 57] width 17 height 17
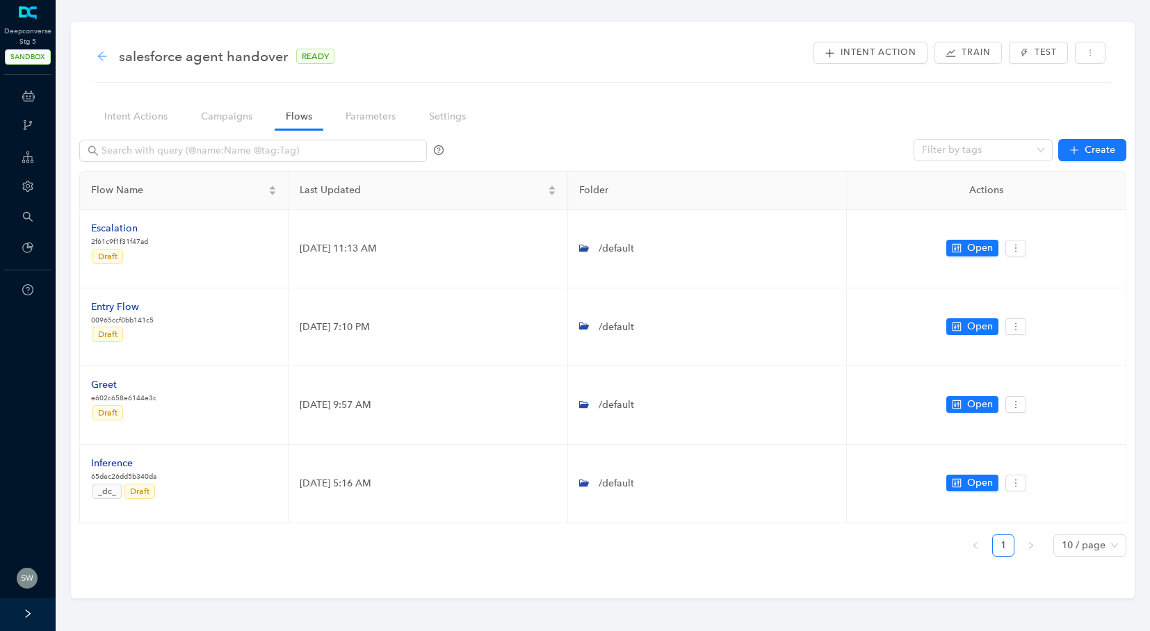
click at [99, 54] on icon "arrow-left" at bounding box center [101, 55] width 9 height 9
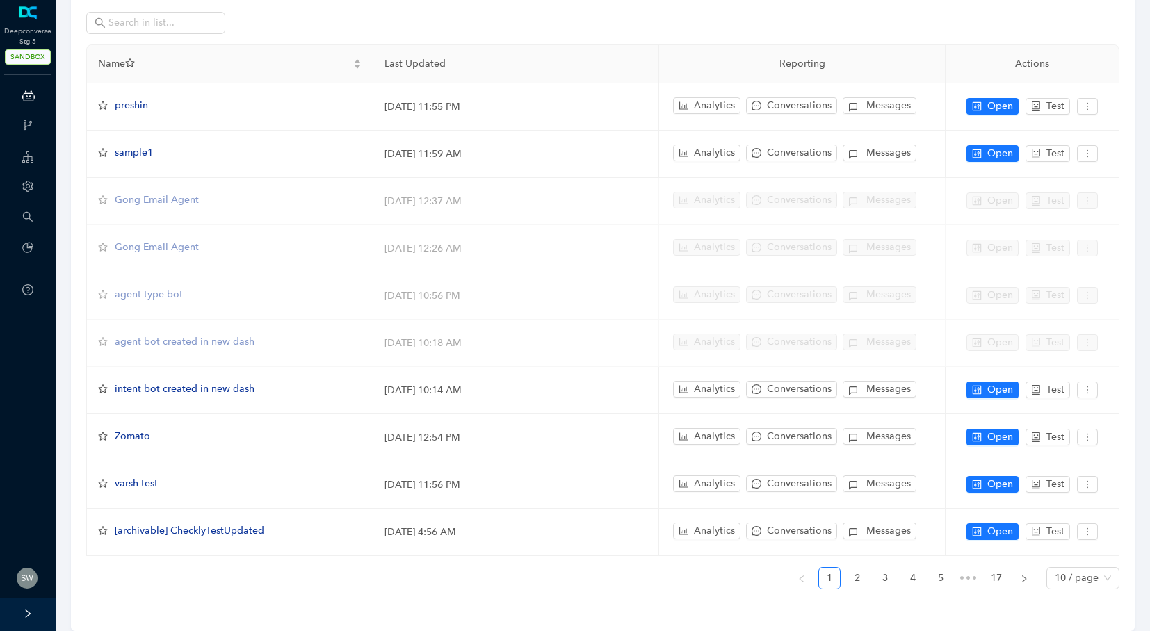
scroll to position [121, 0]
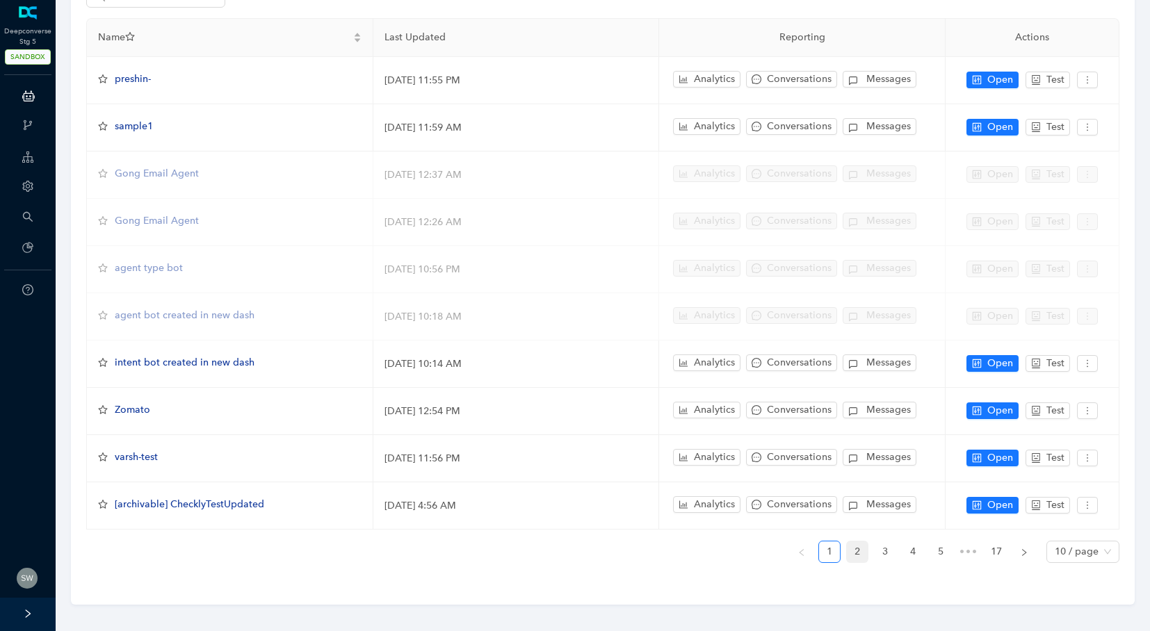
click at [862, 549] on link "2" at bounding box center [857, 551] width 21 height 21
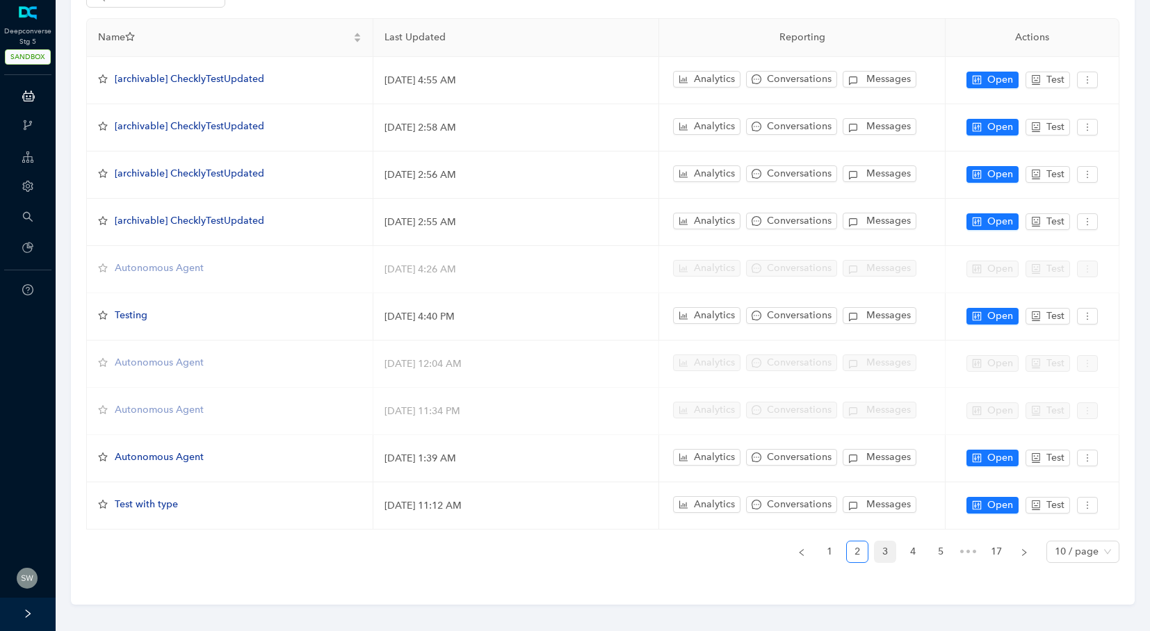
click at [889, 541] on link "3" at bounding box center [884, 551] width 21 height 21
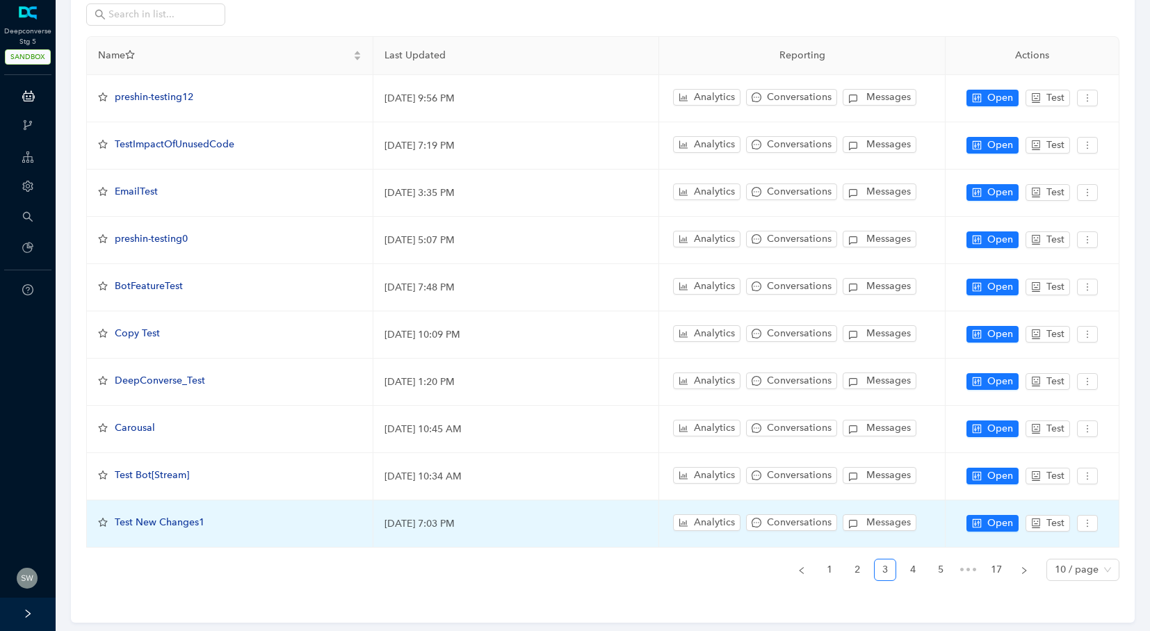
scroll to position [100, 0]
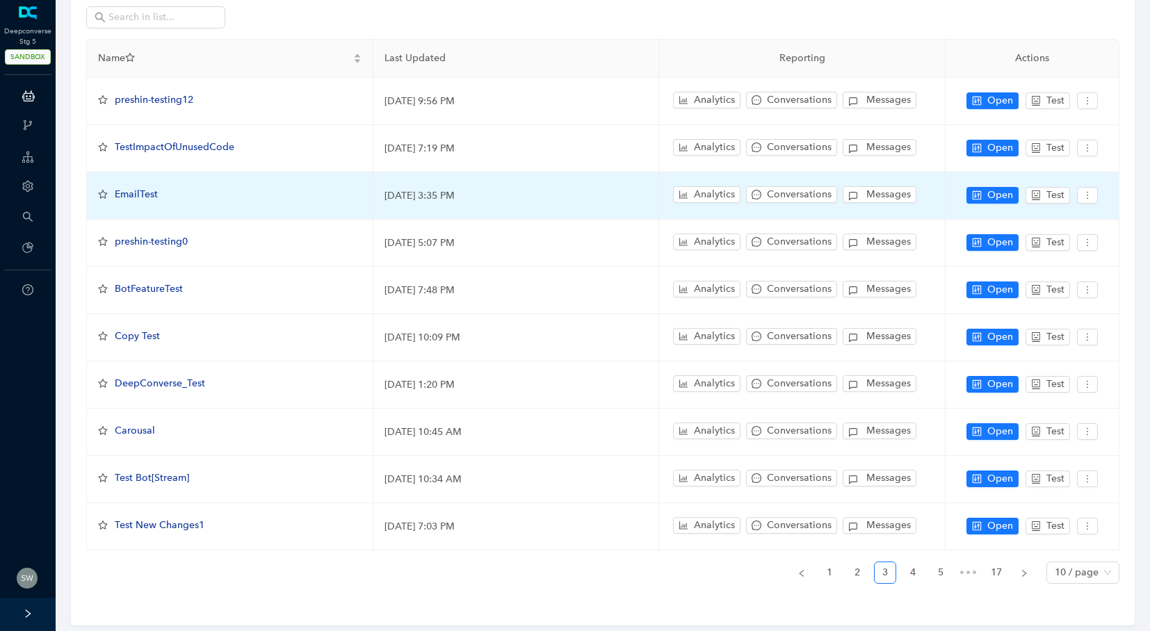
click at [129, 190] on span "EmailTest" at bounding box center [136, 194] width 43 height 12
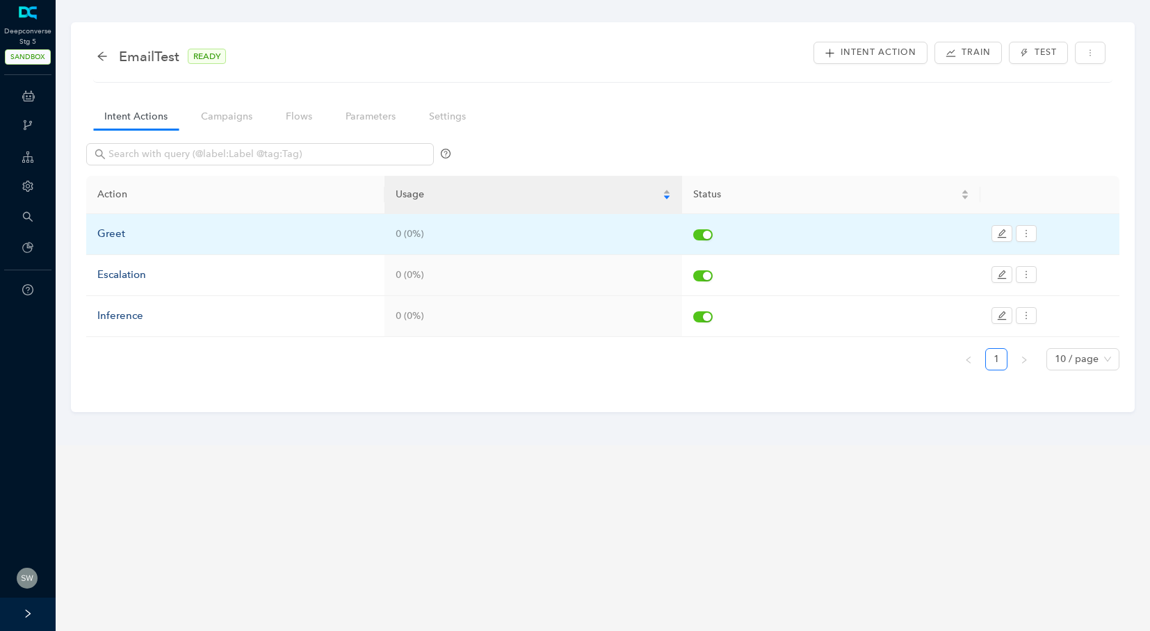
click at [122, 241] on div "Greet" at bounding box center [235, 234] width 276 height 17
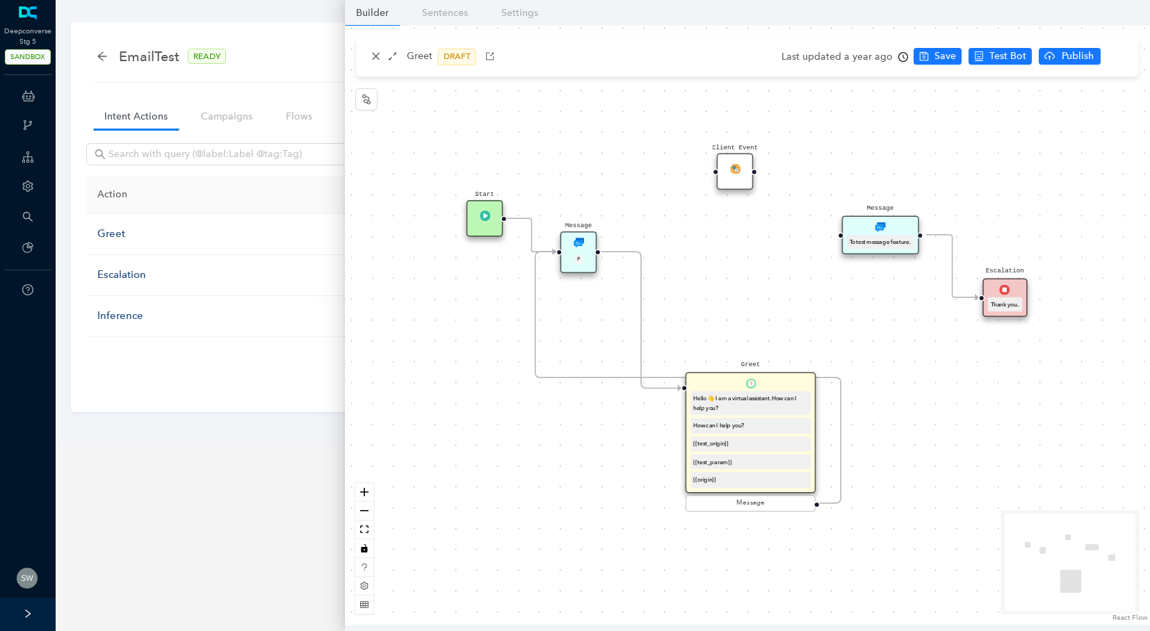
drag, startPoint x: 621, startPoint y: 421, endPoint x: 757, endPoint y: 431, distance: 136.6
click at [757, 431] on div "Hello 👋 I am a virtual assistant. How can I help you? How can I help you? {{tes…" at bounding box center [750, 439] width 129 height 97
click at [587, 259] on div "P" at bounding box center [579, 260] width 24 height 13
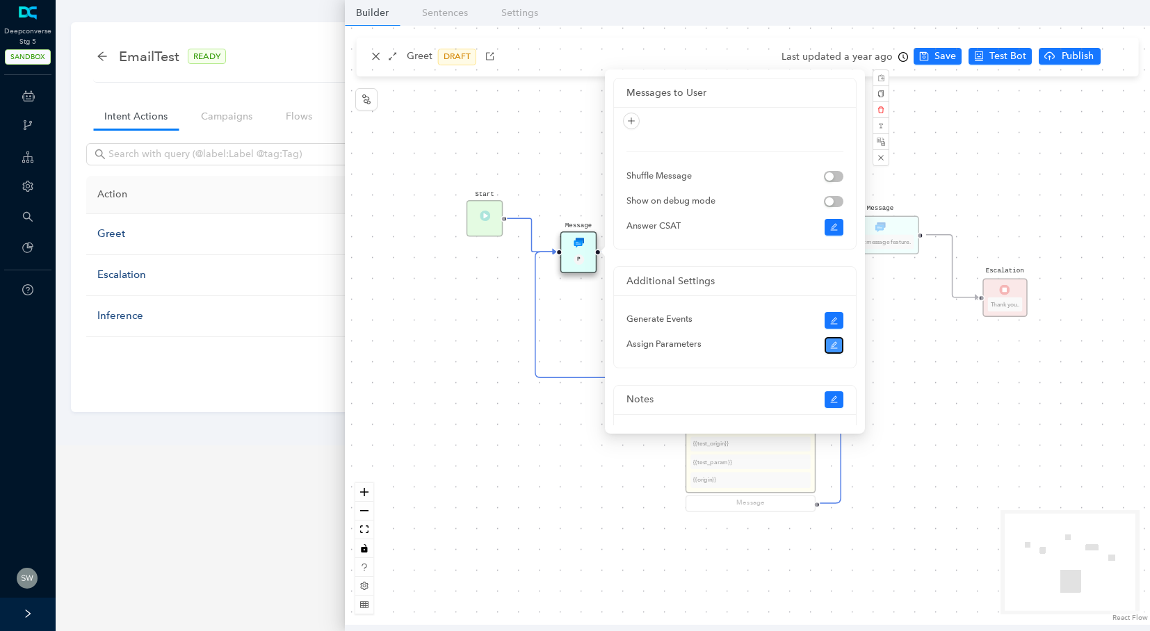
click at [831, 345] on icon "edit" at bounding box center [833, 345] width 7 height 7
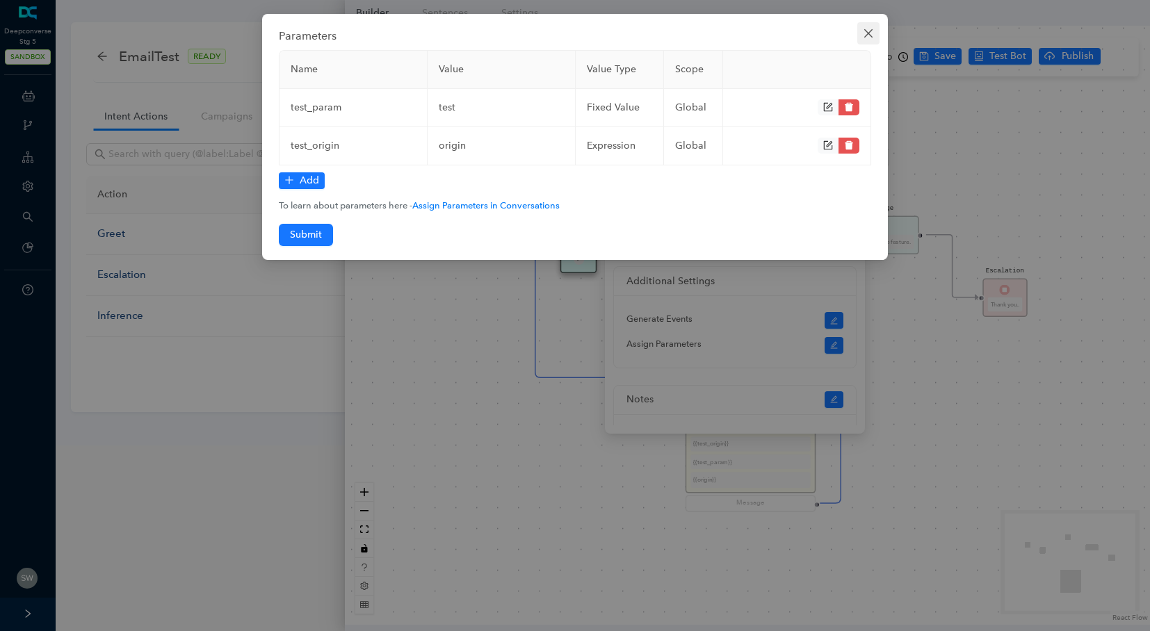
click at [864, 33] on icon "close" at bounding box center [868, 33] width 11 height 11
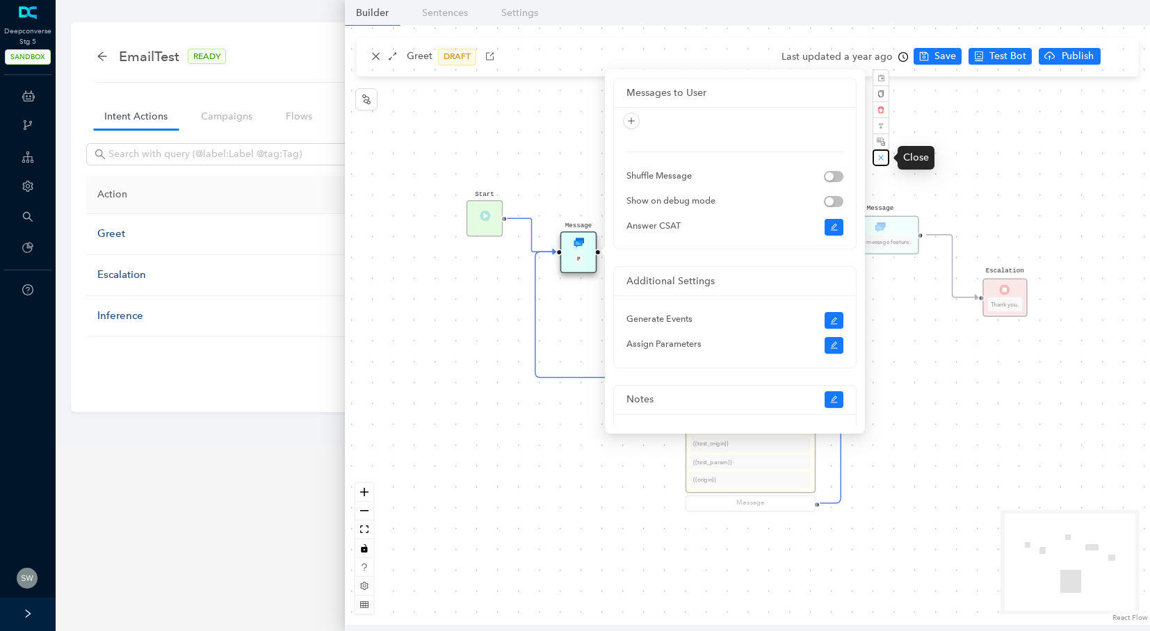
click at [881, 161] on icon "close" at bounding box center [880, 157] width 7 height 7
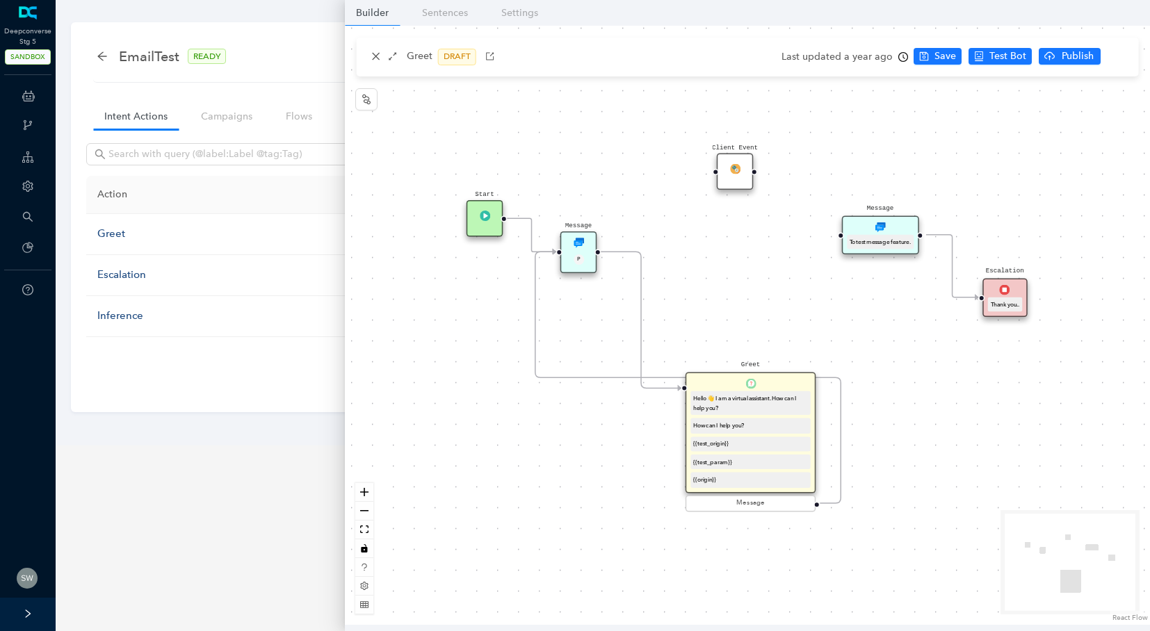
click at [751, 384] on img at bounding box center [750, 384] width 10 height 10
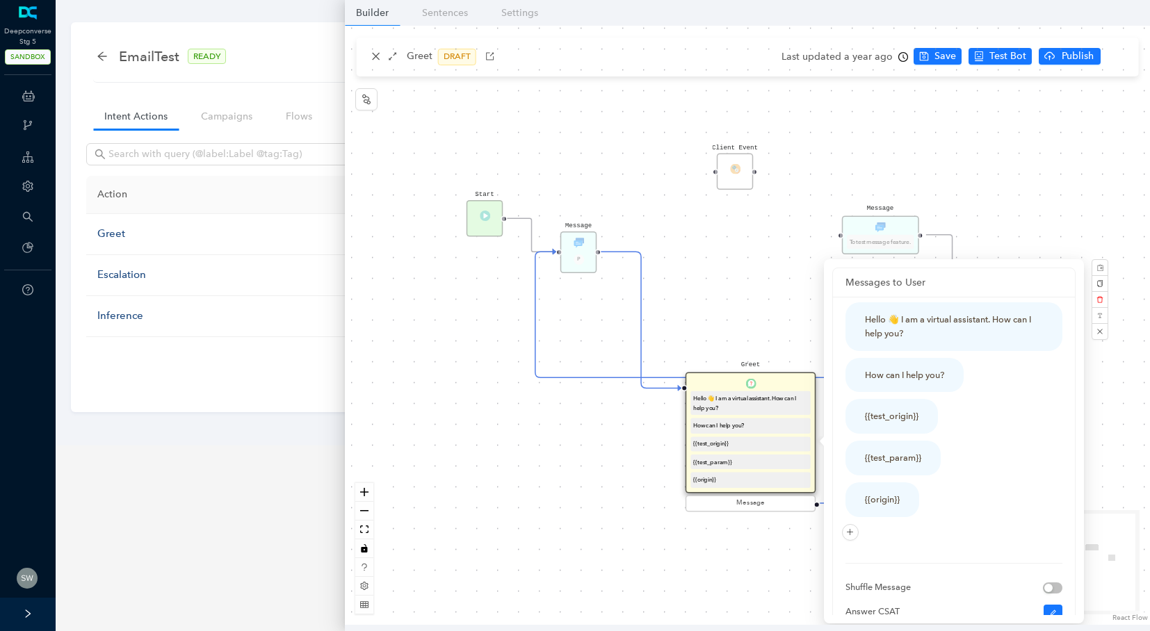
click at [738, 311] on div "Start Greet Hello 👋 I am a virtual assistant. How can I help you? How can I hel…" at bounding box center [747, 325] width 805 height 599
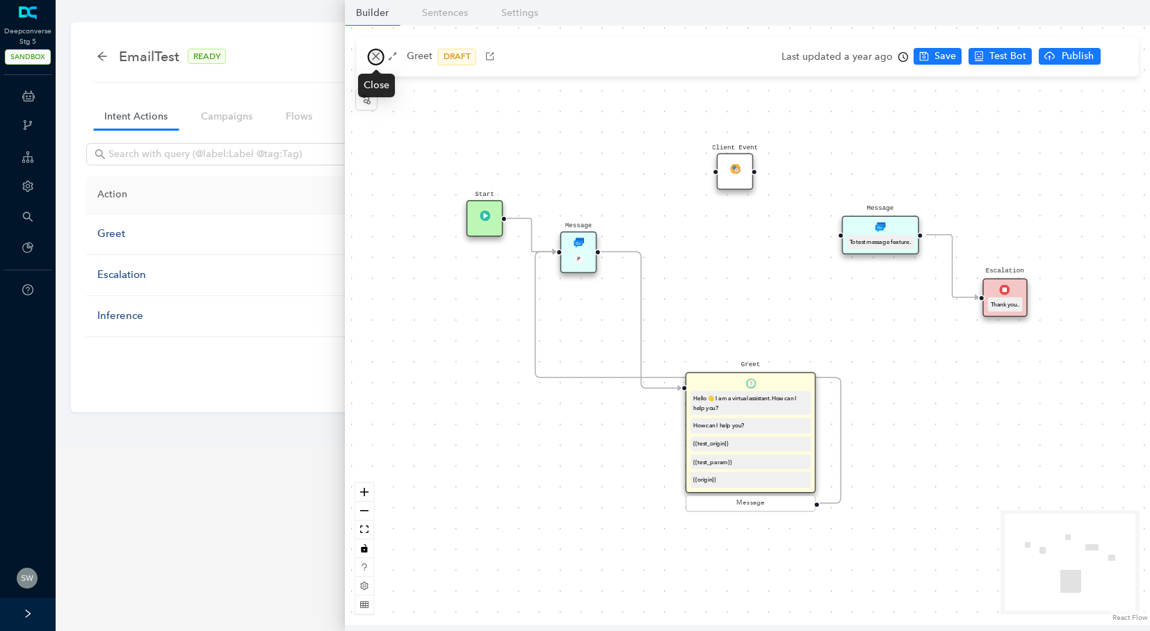
click at [381, 54] on button "button" at bounding box center [376, 57] width 17 height 17
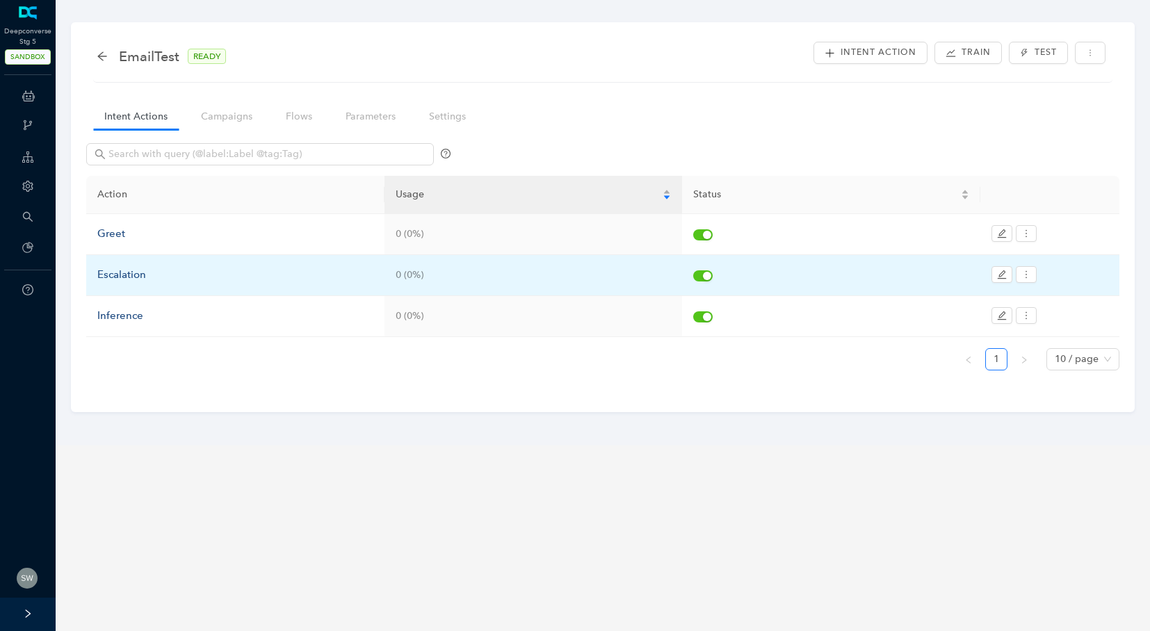
click at [213, 263] on td "Escalation" at bounding box center [235, 275] width 298 height 41
click at [212, 286] on td "Escalation" at bounding box center [235, 275] width 298 height 41
click at [109, 269] on div "Escalation" at bounding box center [235, 275] width 276 height 17
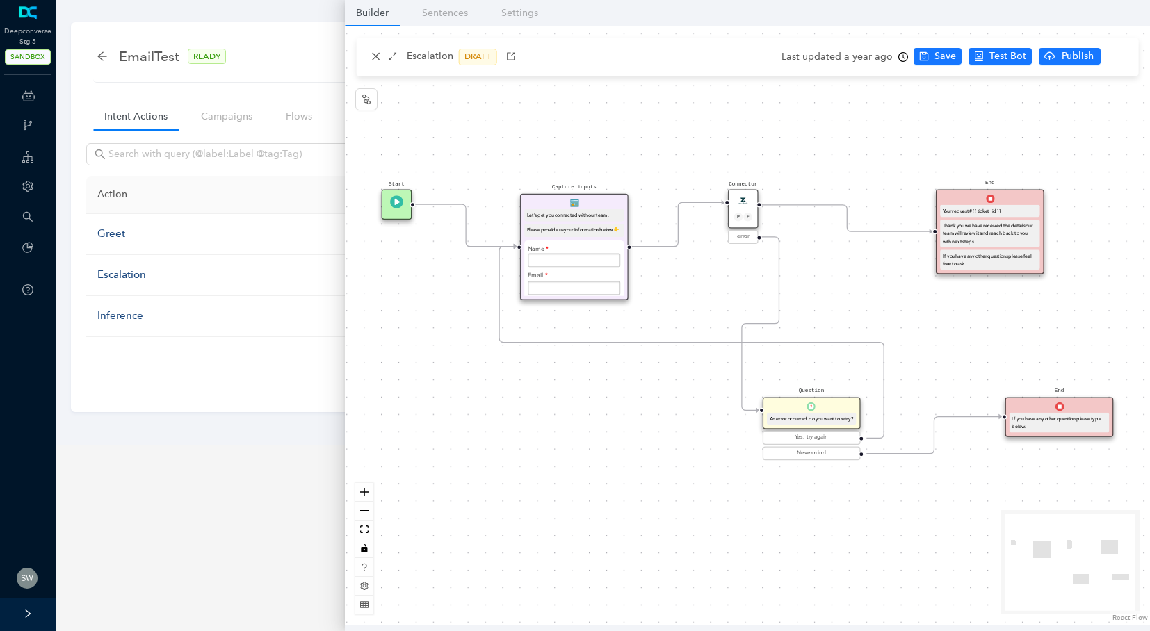
click at [599, 212] on div "Let's get you connected with our team." at bounding box center [574, 216] width 95 height 8
click at [598, 208] on div "Capture inputs Let's get you connected with our team. Please provide us your in…" at bounding box center [574, 247] width 108 height 106
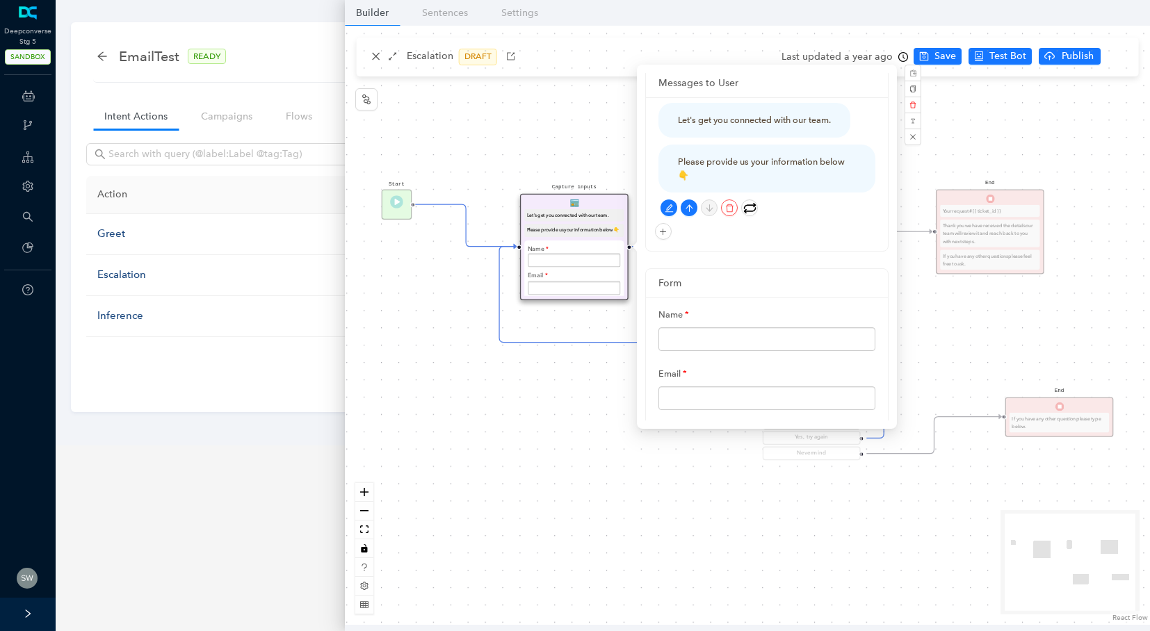
scroll to position [8, 0]
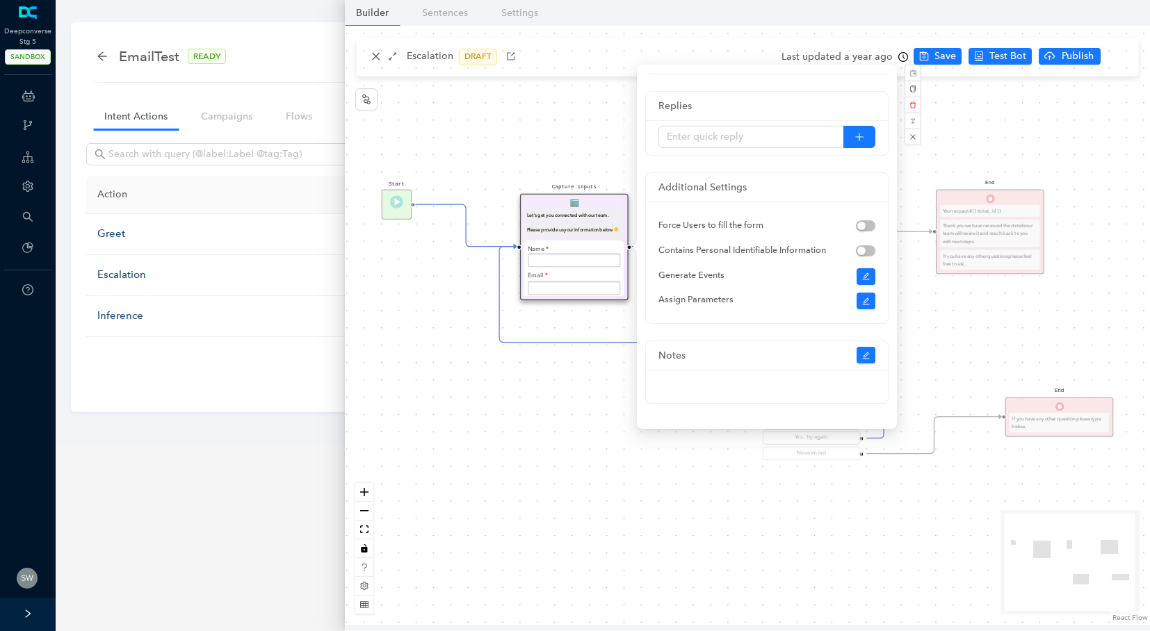
click at [562, 138] on div "Start End If you have any other question please type below. Connector P E error…" at bounding box center [747, 325] width 805 height 599
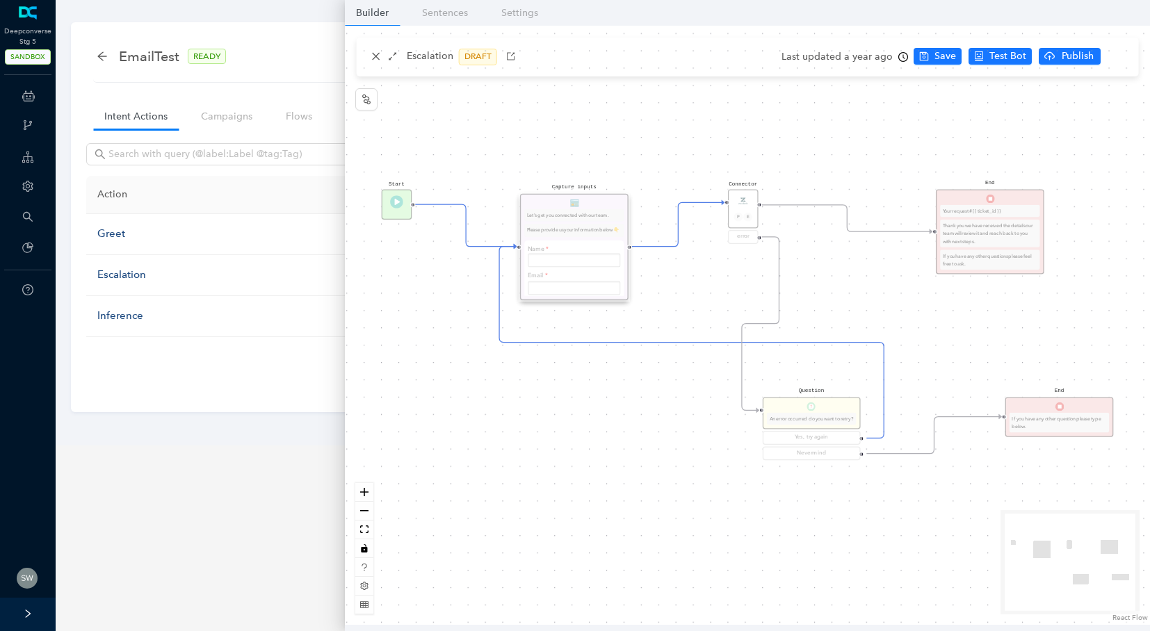
scroll to position [0, 0]
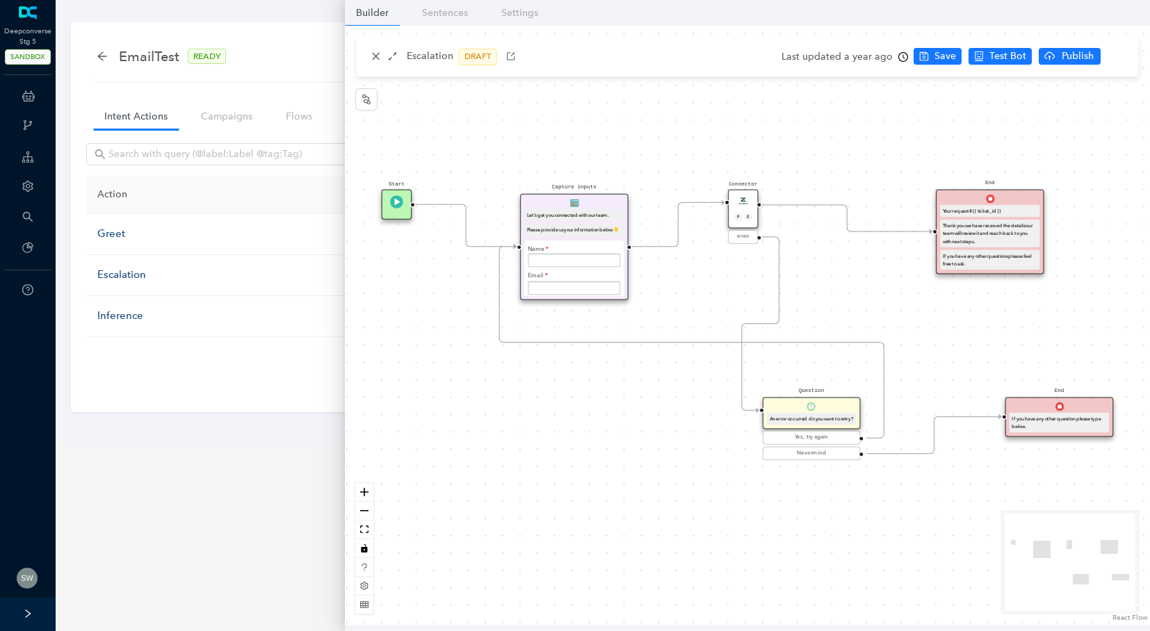
click at [751, 199] on div "Connector P E" at bounding box center [743, 208] width 31 height 39
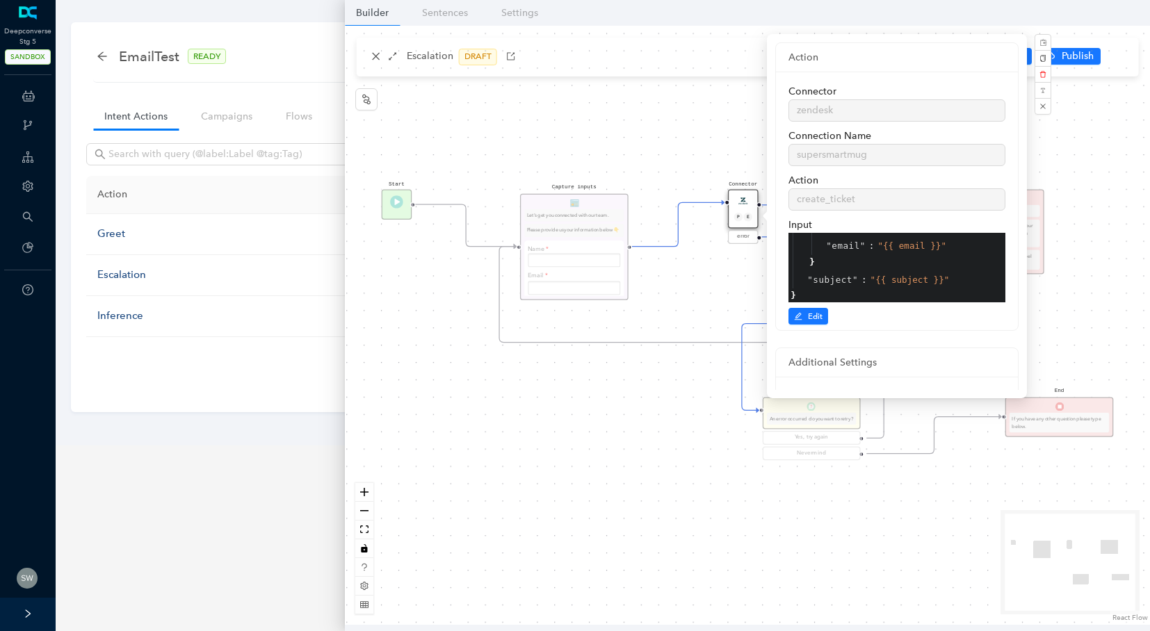
scroll to position [120, 0]
click at [820, 312] on span "Edit" at bounding box center [815, 316] width 15 height 13
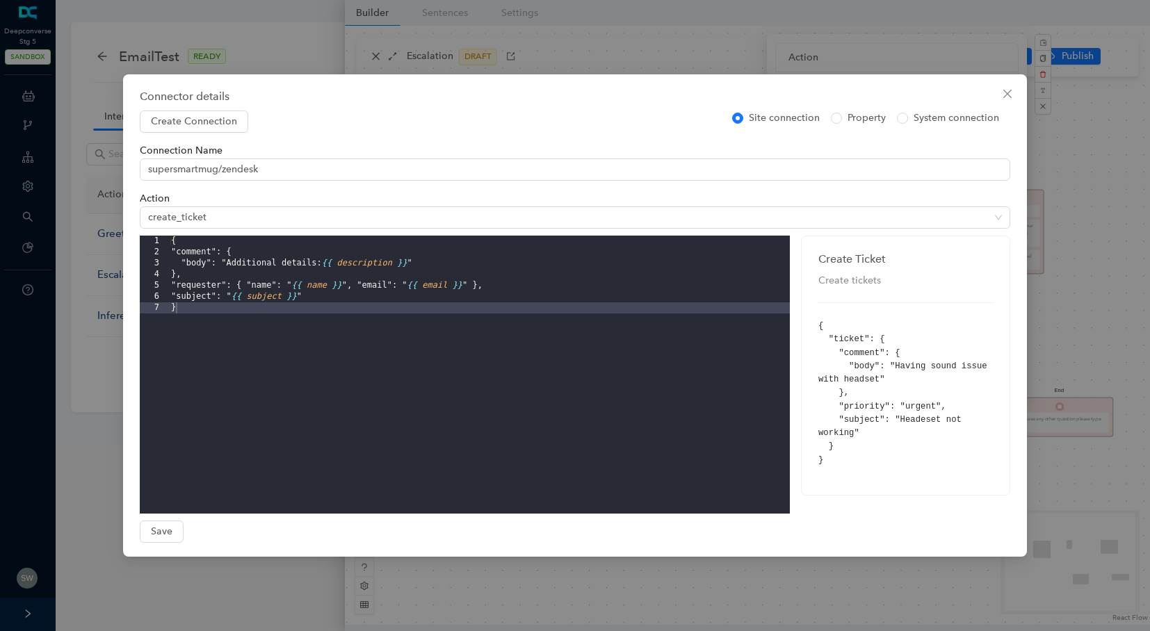
drag, startPoint x: 1012, startPoint y: 95, endPoint x: 1037, endPoint y: 107, distance: 28.0
click at [1012, 95] on icon "close" at bounding box center [1007, 93] width 11 height 11
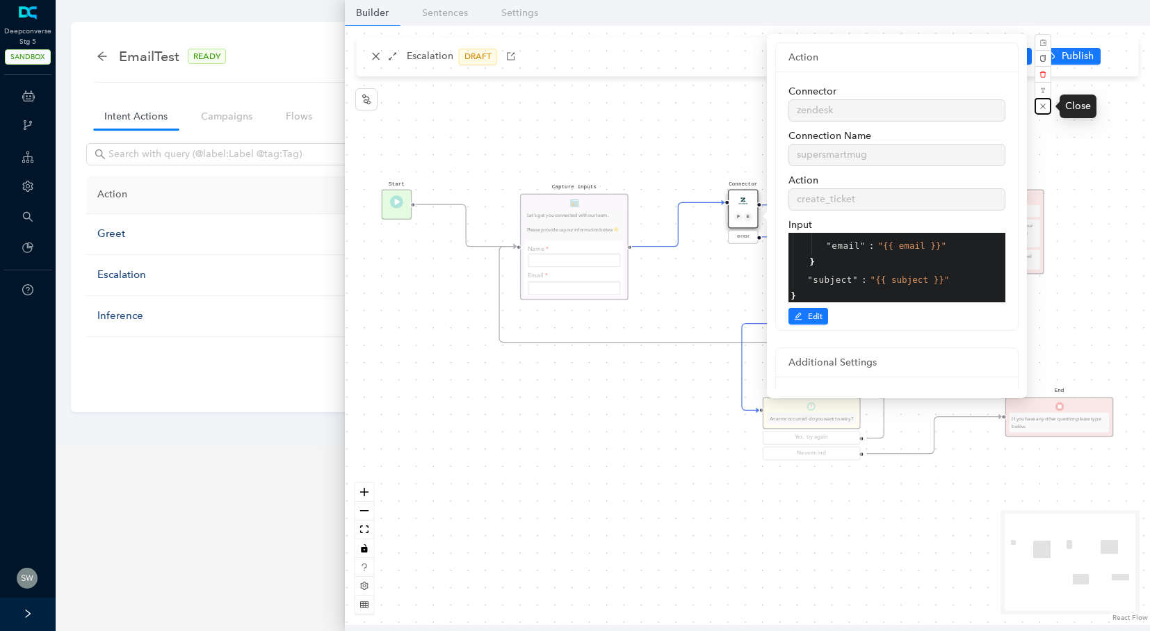
click at [1037, 107] on button "button" at bounding box center [1042, 106] width 17 height 17
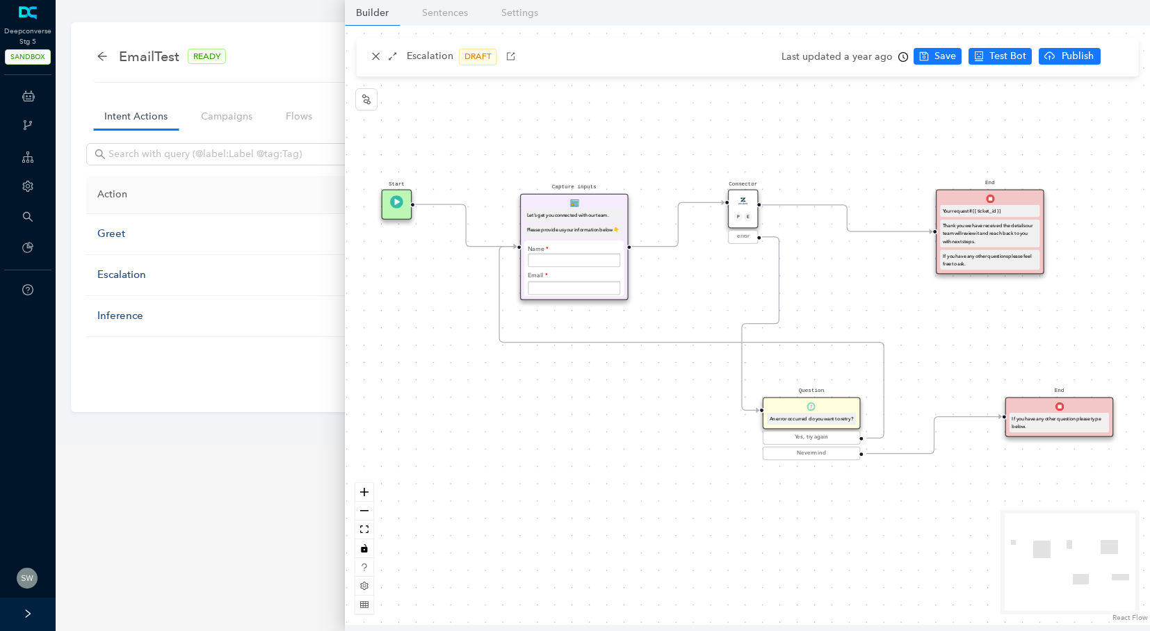
click at [637, 112] on div "Start End If you have any other question please type below. Connector P E error…" at bounding box center [747, 325] width 805 height 599
click at [379, 59] on icon "close" at bounding box center [376, 56] width 10 height 10
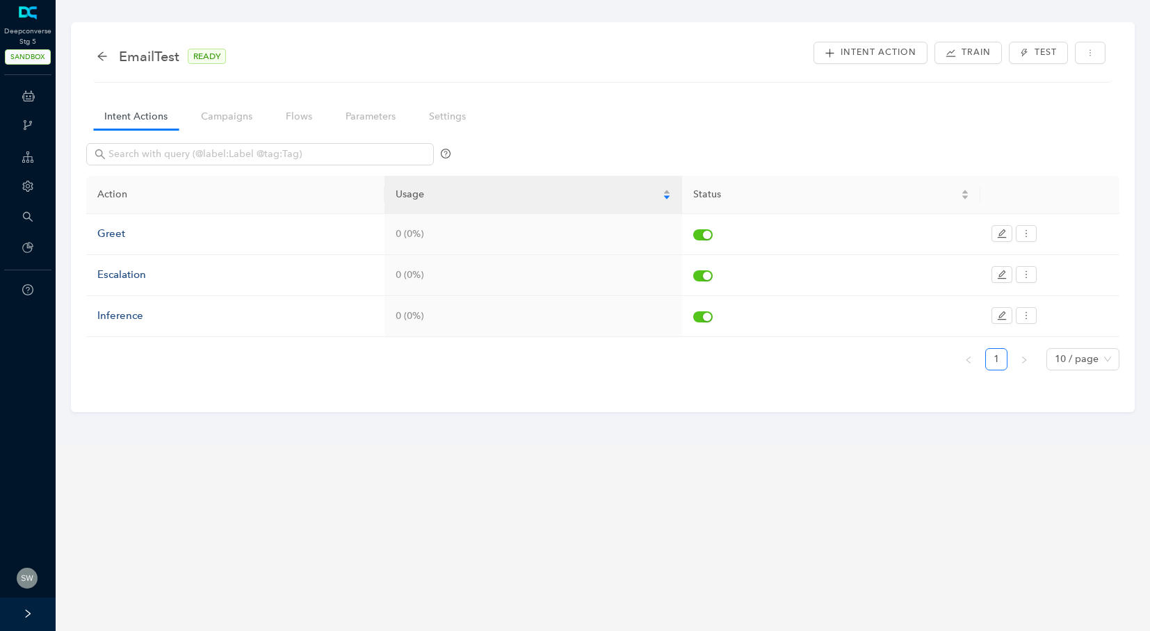
click at [109, 51] on div "EmailTest READY" at bounding box center [168, 56] width 143 height 22
click at [105, 51] on icon "arrow-left" at bounding box center [102, 56] width 11 height 11
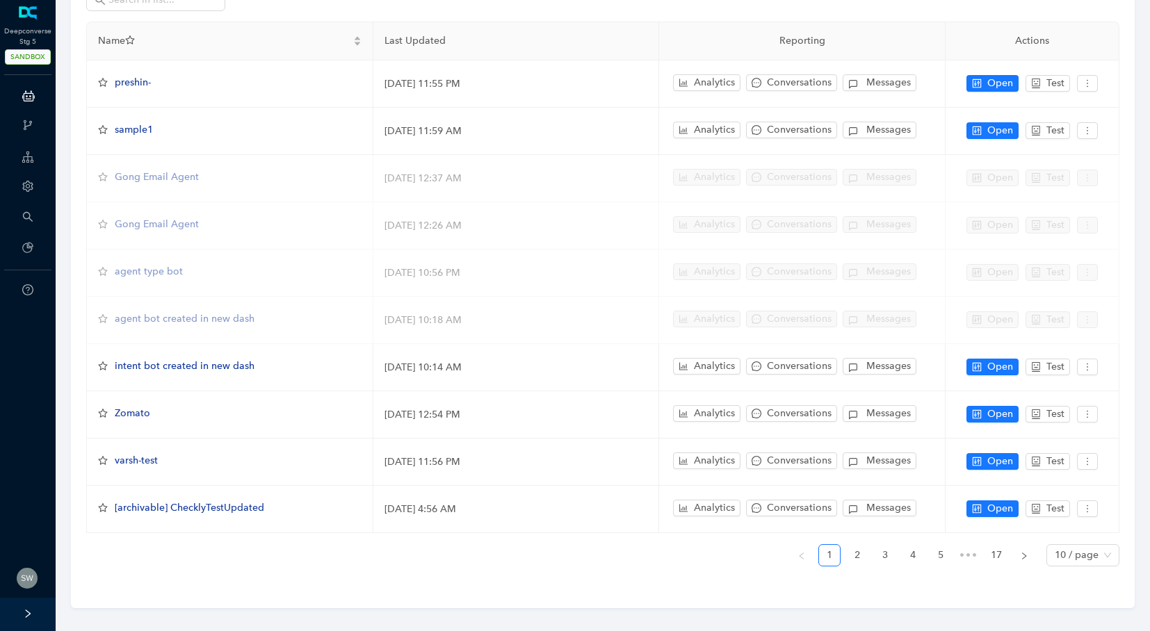
scroll to position [121, 0]
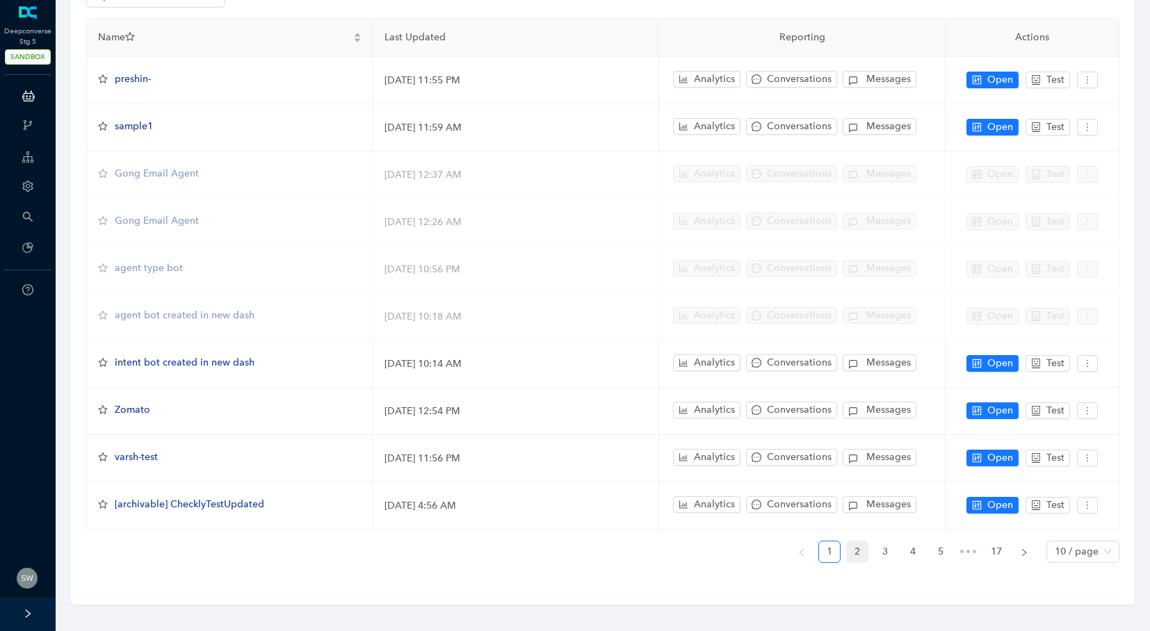
click at [849, 541] on link "2" at bounding box center [857, 551] width 21 height 21
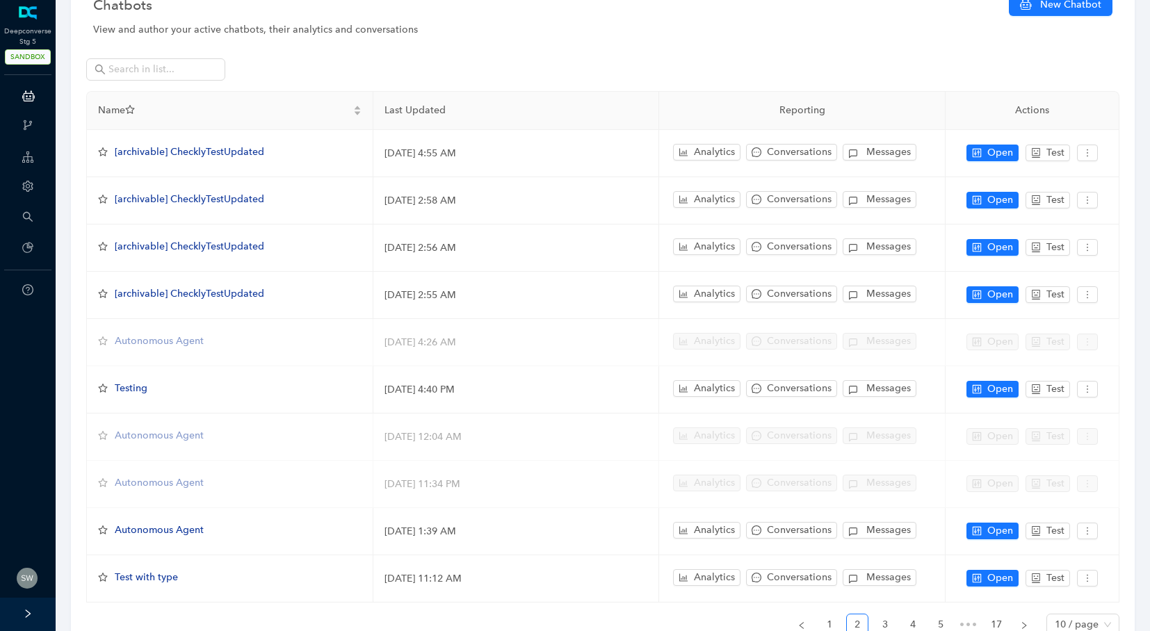
scroll to position [0, 0]
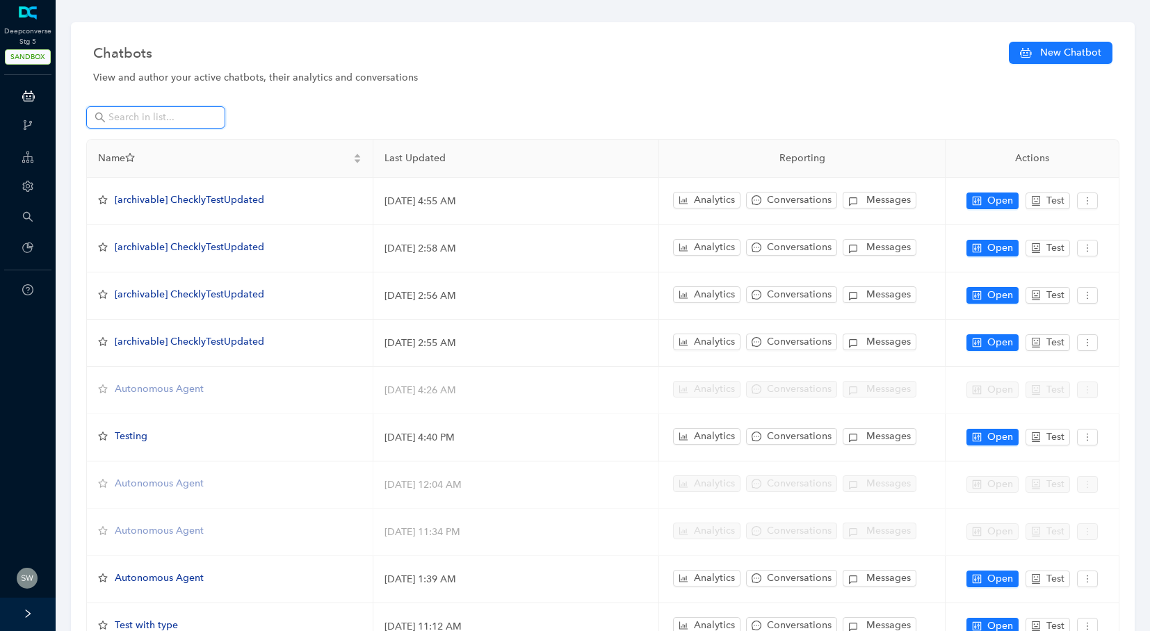
click at [152, 117] on input "text" at bounding box center [156, 117] width 97 height 15
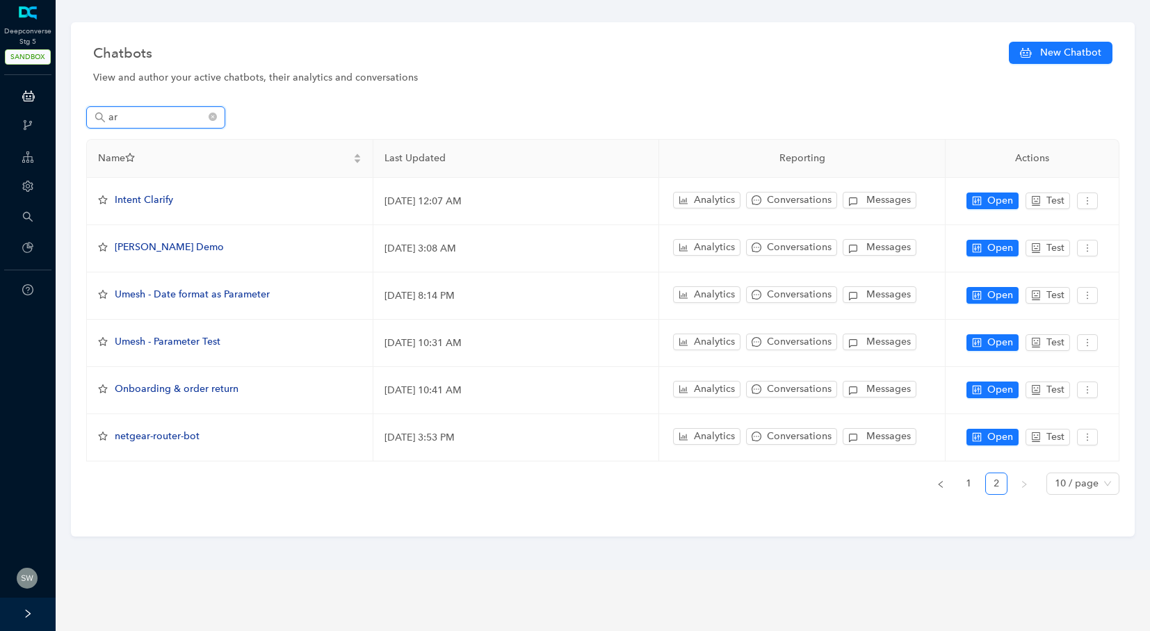
type input "a"
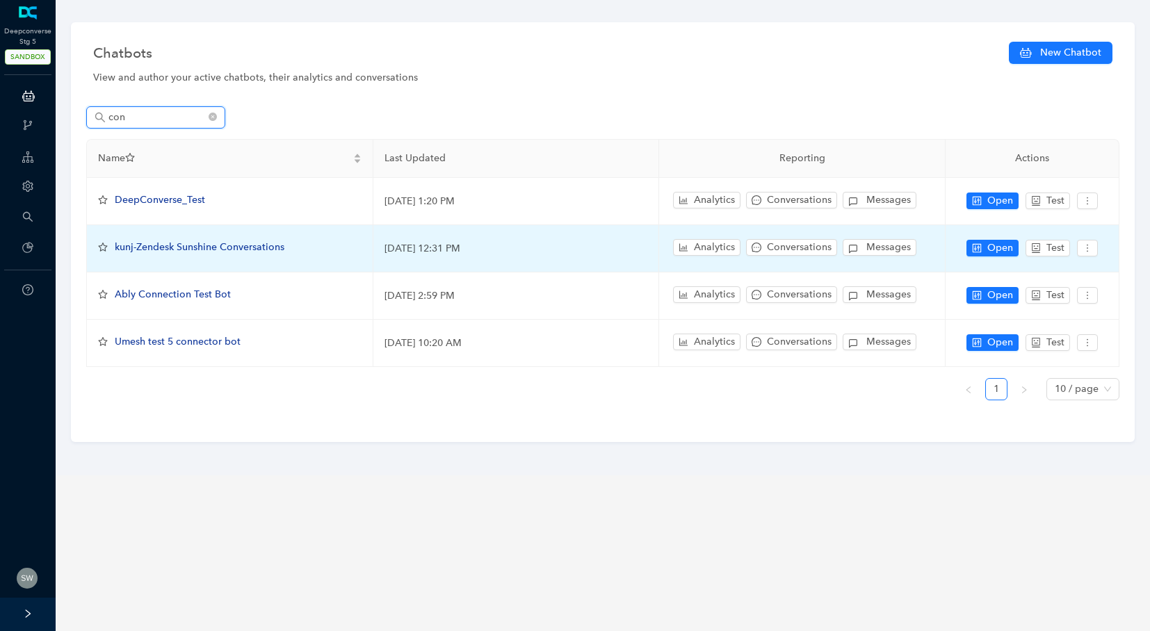
type input "con"
click at [243, 256] on td "kunj-Zendesk Sunshine Conversations" at bounding box center [230, 248] width 286 height 47
click at [244, 251] on span "kunj-Zendesk Sunshine Conversations" at bounding box center [200, 247] width 170 height 12
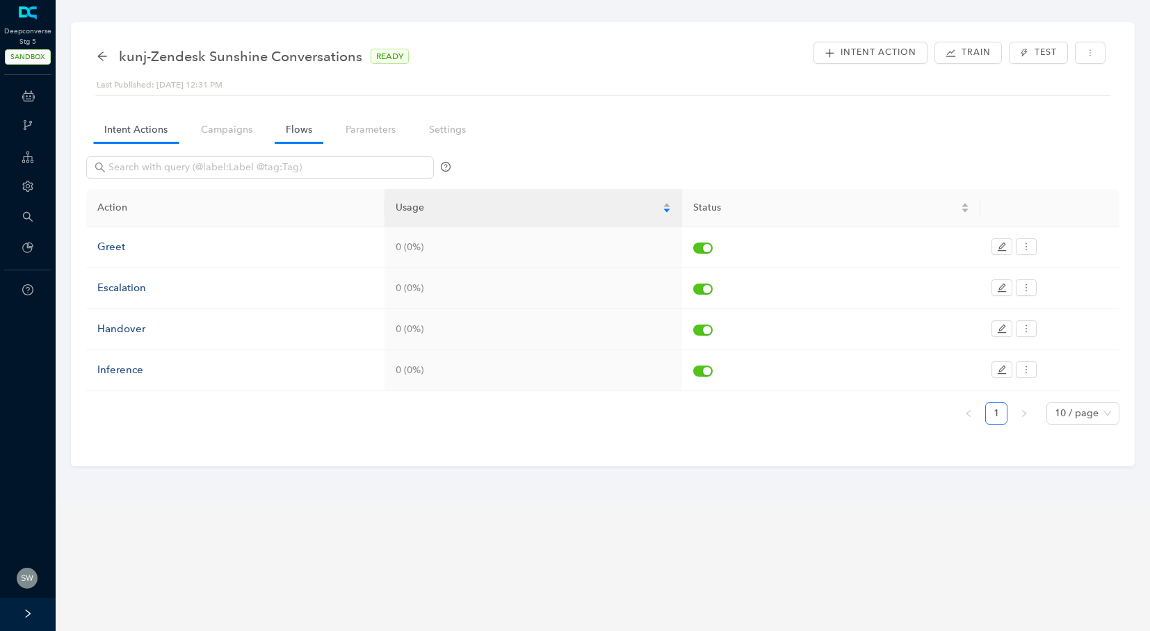
click at [284, 137] on link "Flows" at bounding box center [299, 130] width 49 height 26
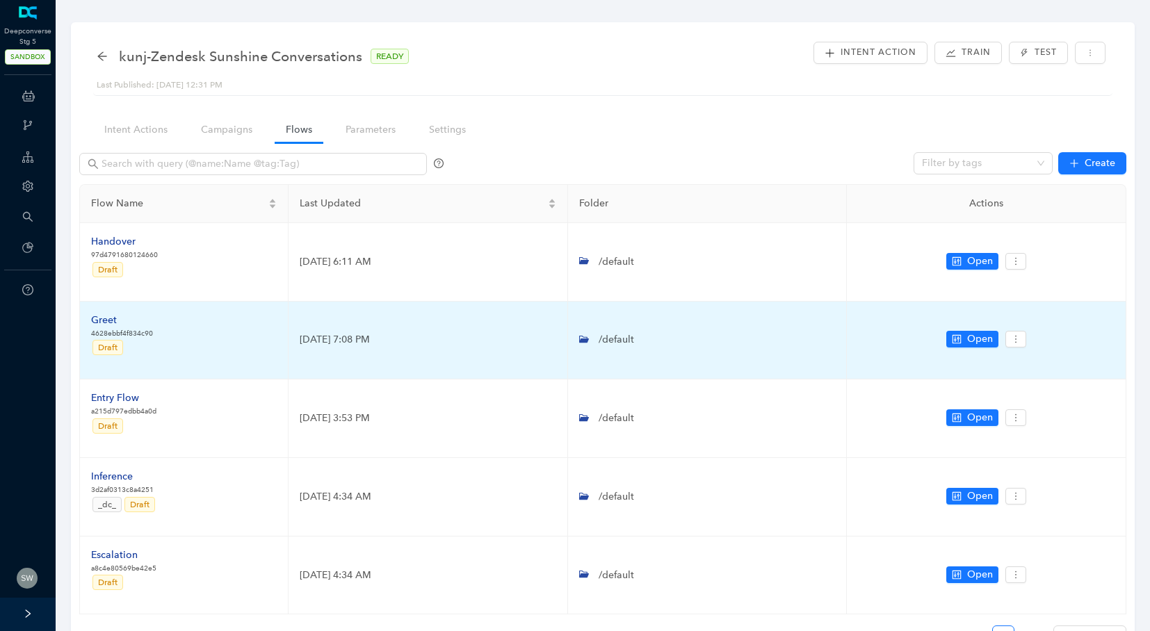
click at [117, 320] on div "Greet" at bounding box center [122, 320] width 62 height 15
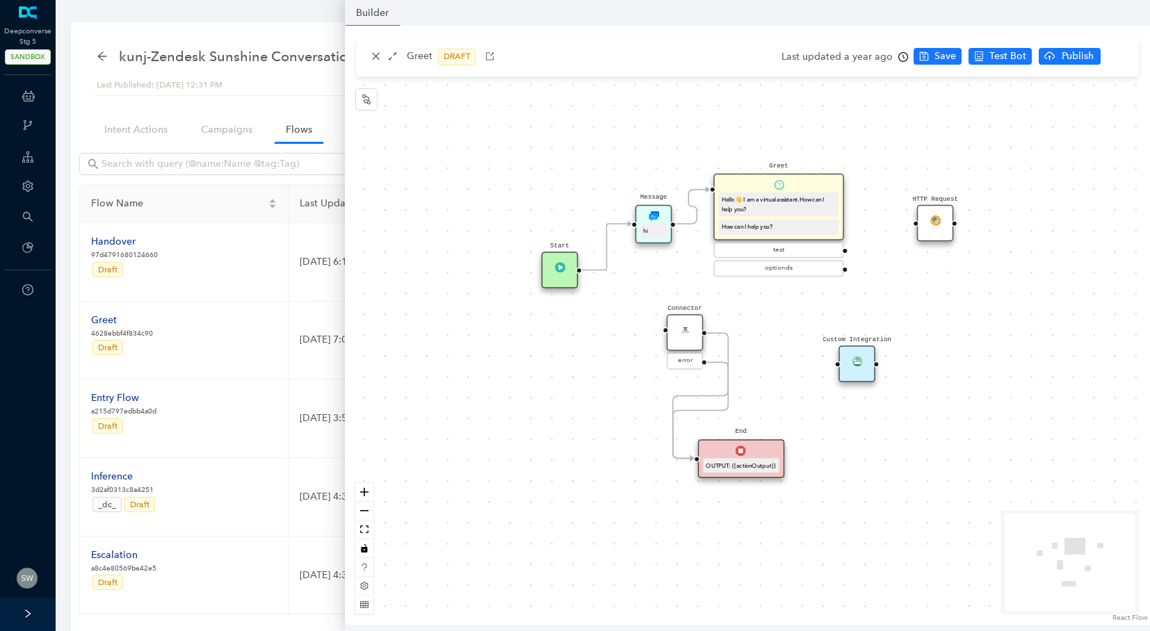
click at [686, 336] on div "Connector" at bounding box center [685, 332] width 37 height 37
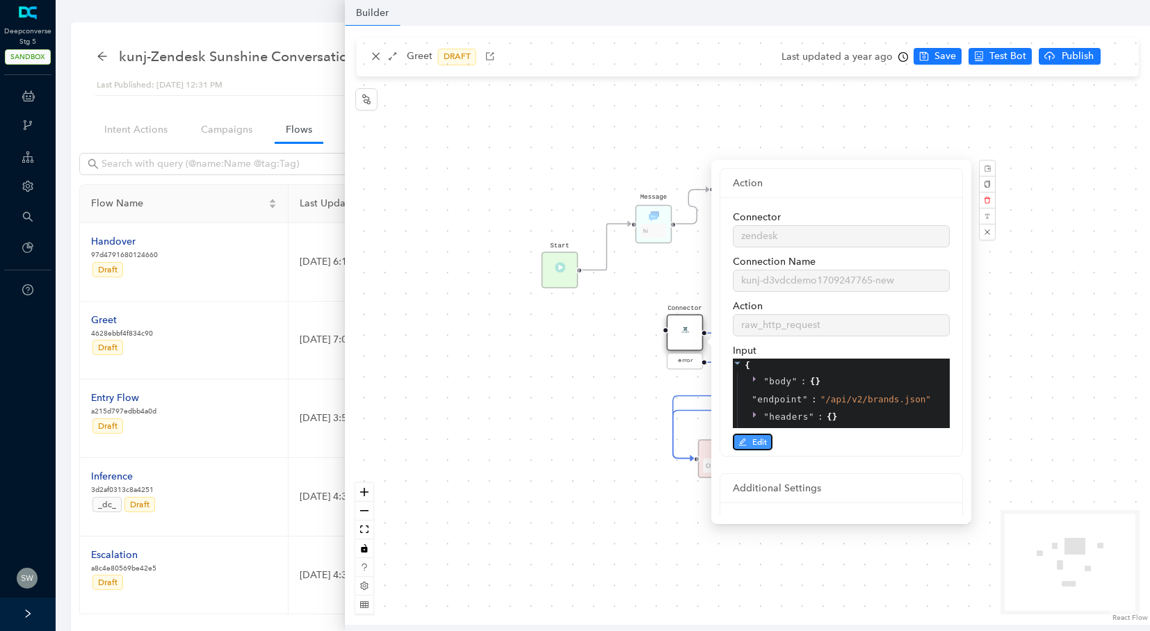
click at [745, 441] on icon "edit" at bounding box center [742, 442] width 8 height 8
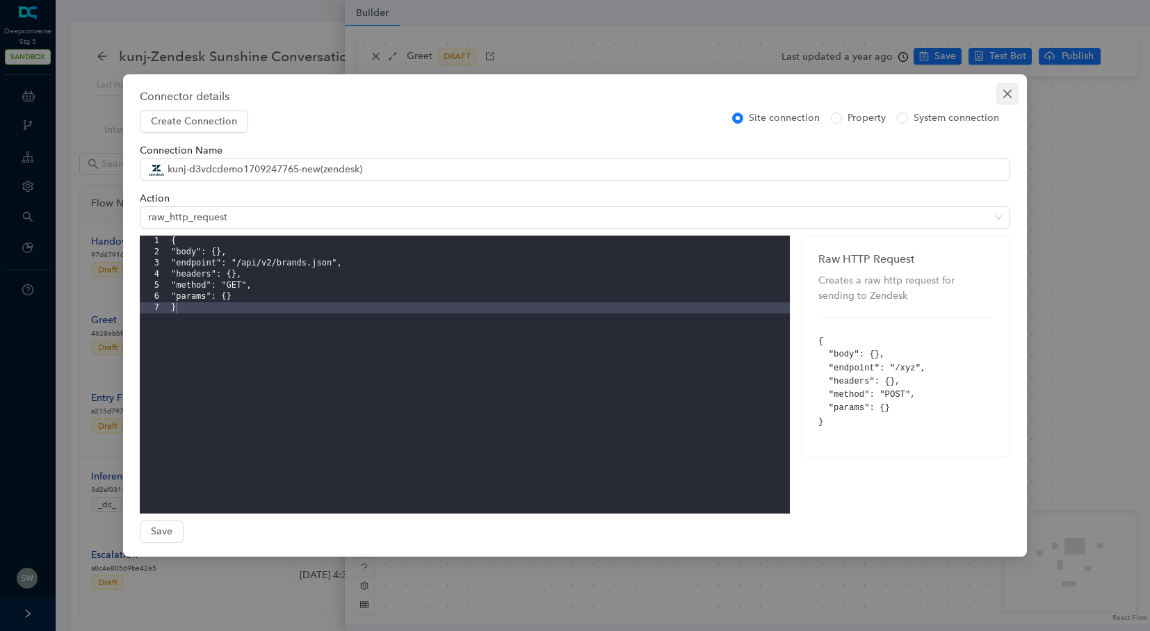
click at [1011, 92] on icon "close" at bounding box center [1007, 93] width 11 height 11
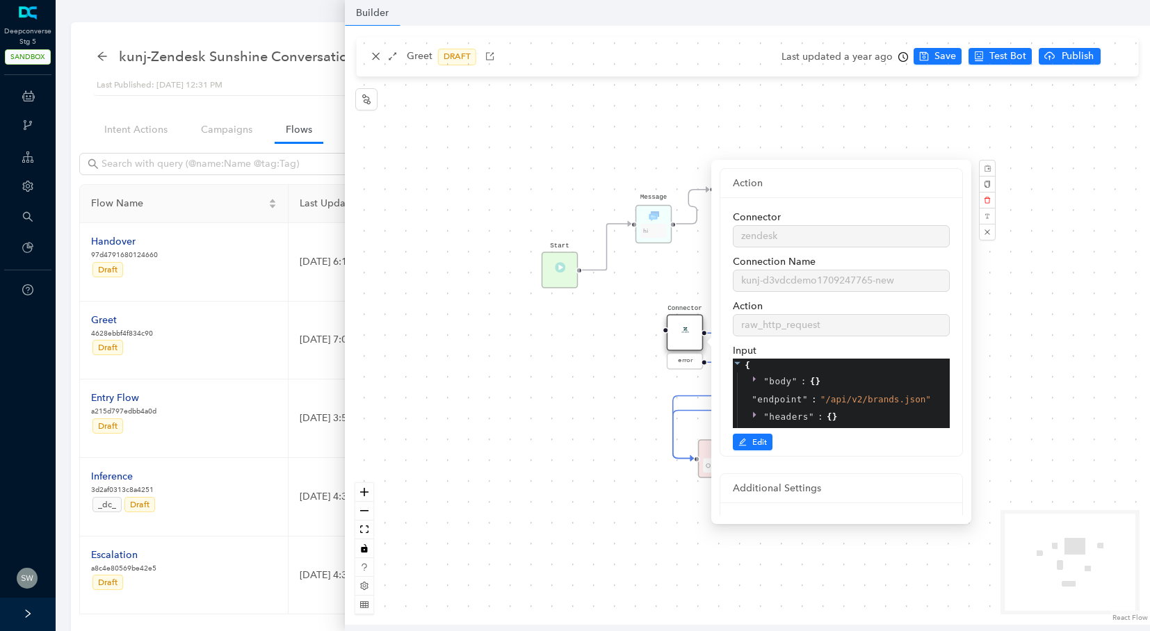
click at [1054, 138] on div "Start Greet Hello 👋 I am a virtual assistant. How can I help you? How can I hel…" at bounding box center [747, 325] width 805 height 599
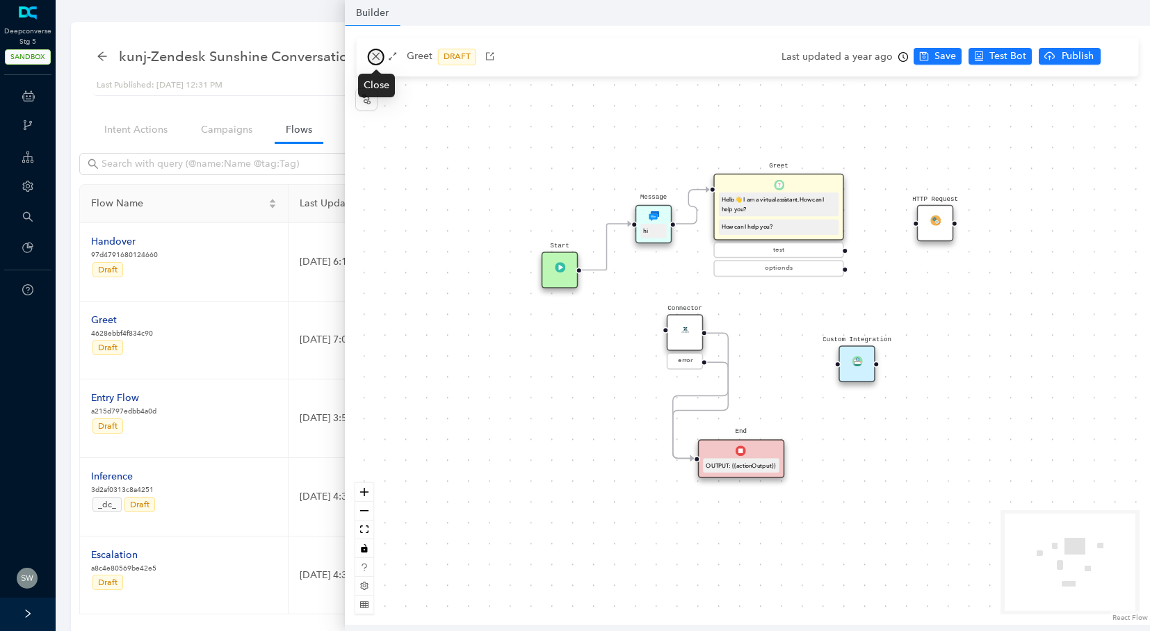
click at [369, 58] on button "button" at bounding box center [376, 57] width 17 height 17
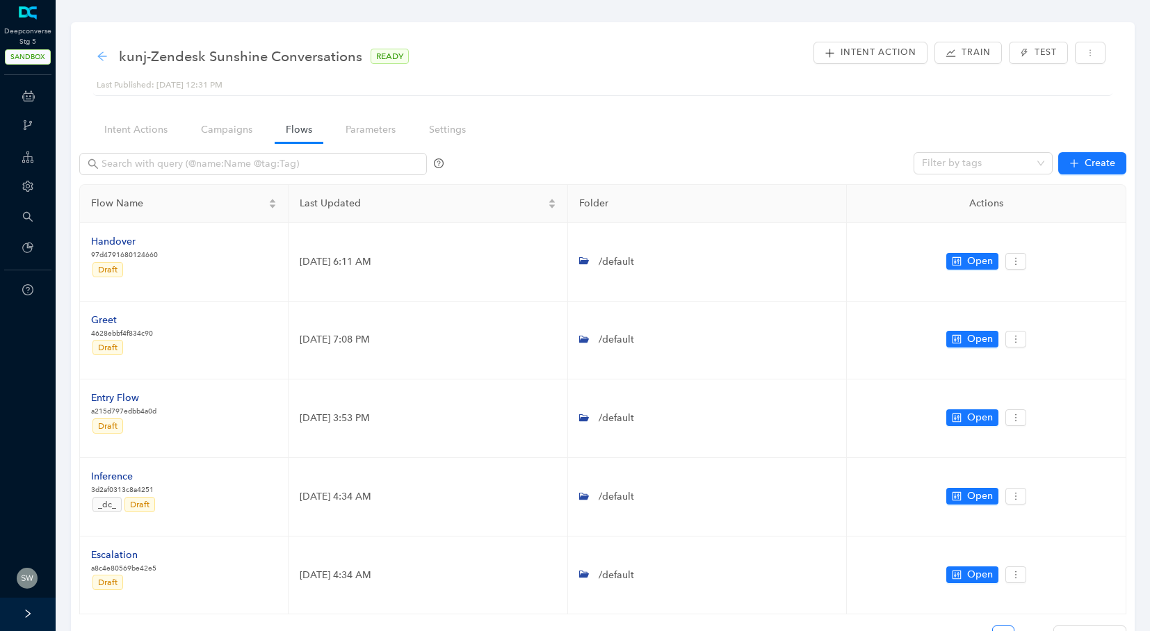
click at [104, 54] on icon "arrow-left" at bounding box center [102, 56] width 11 height 11
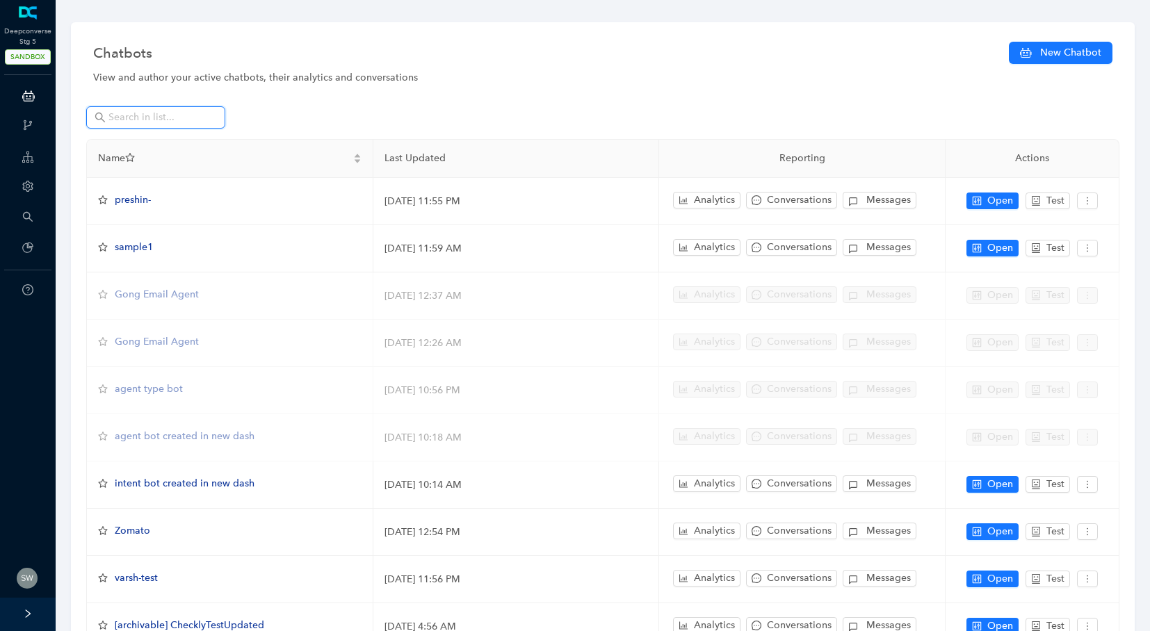
click at [145, 123] on input "text" at bounding box center [156, 117] width 97 height 15
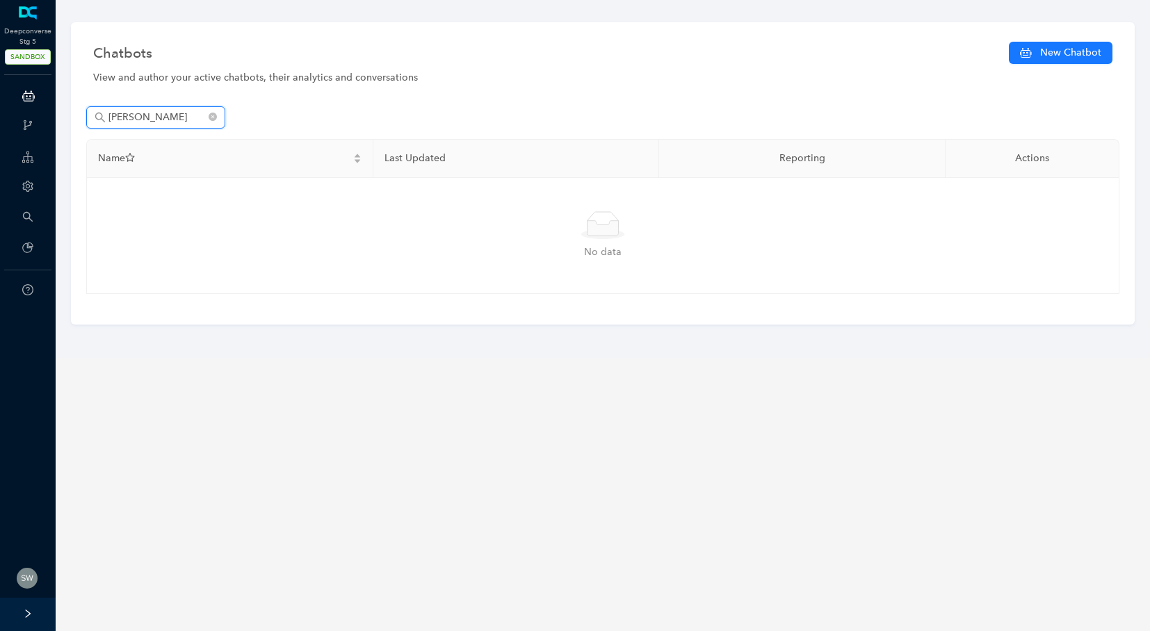
type input "dhruv"
click at [211, 117] on icon "close-circle" at bounding box center [213, 117] width 8 height 8
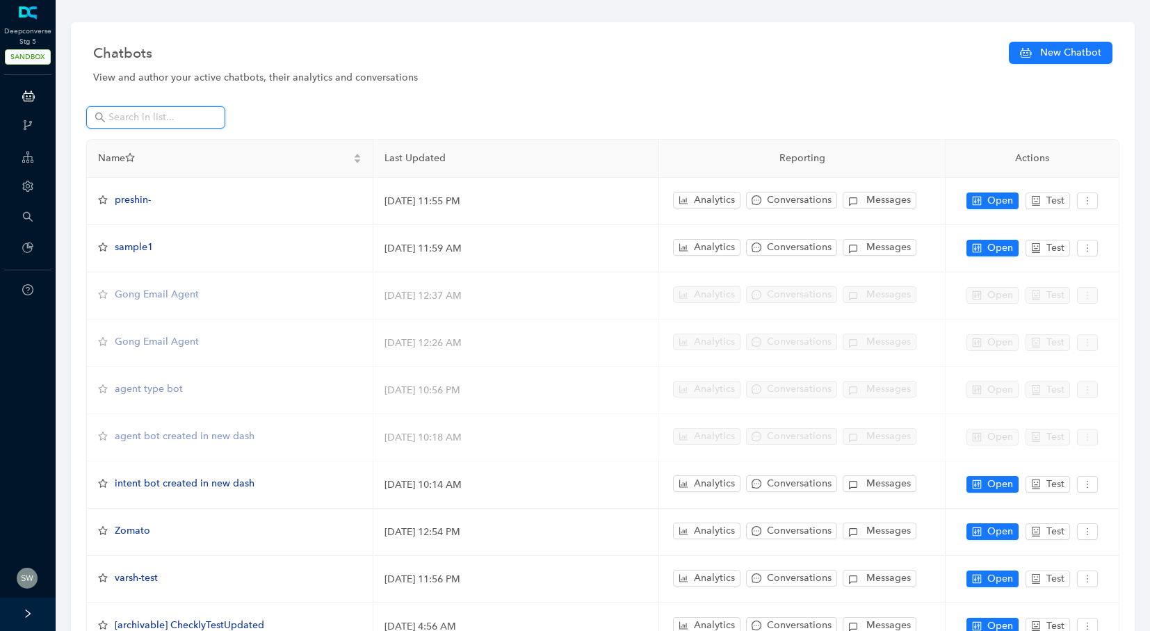
click at [164, 117] on input "text" at bounding box center [156, 117] width 97 height 15
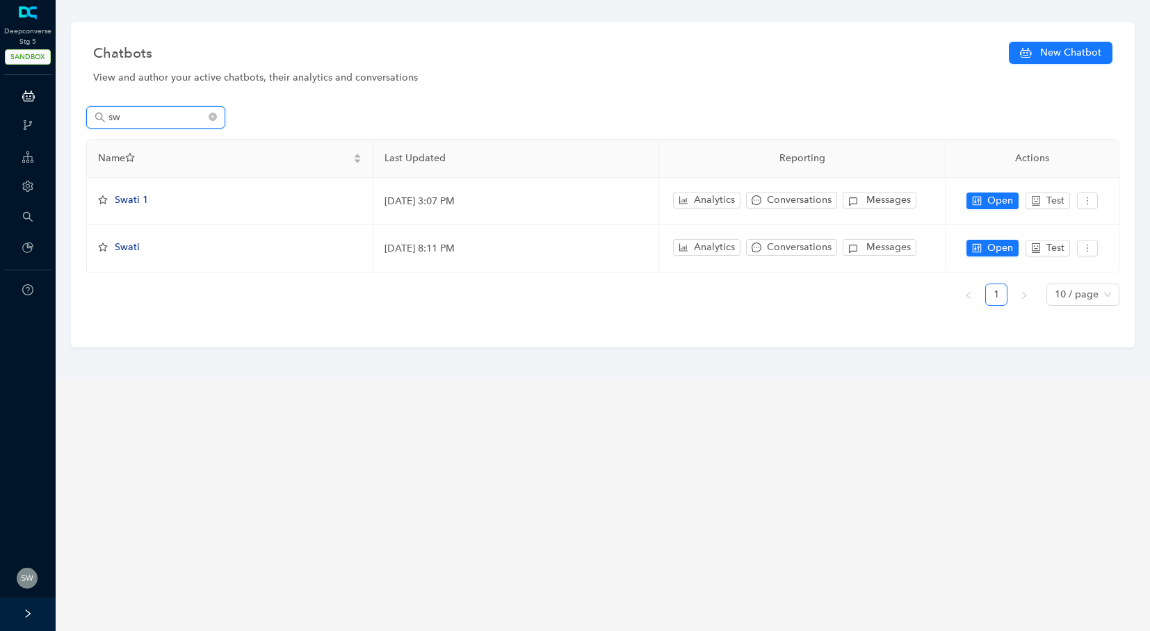
type input "s"
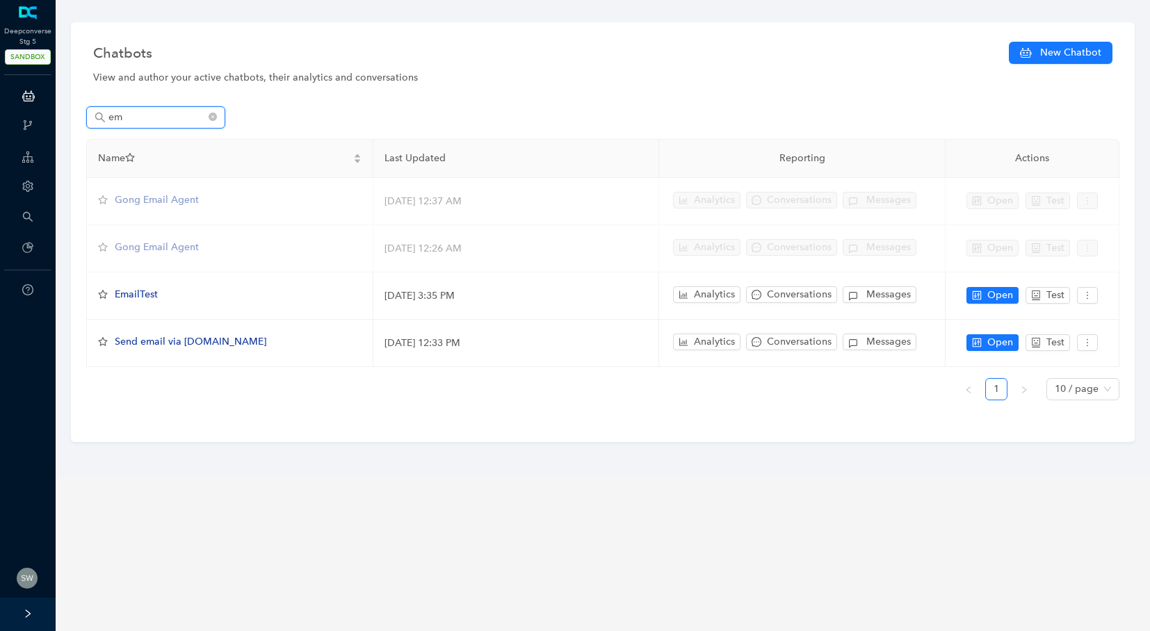
type input "e"
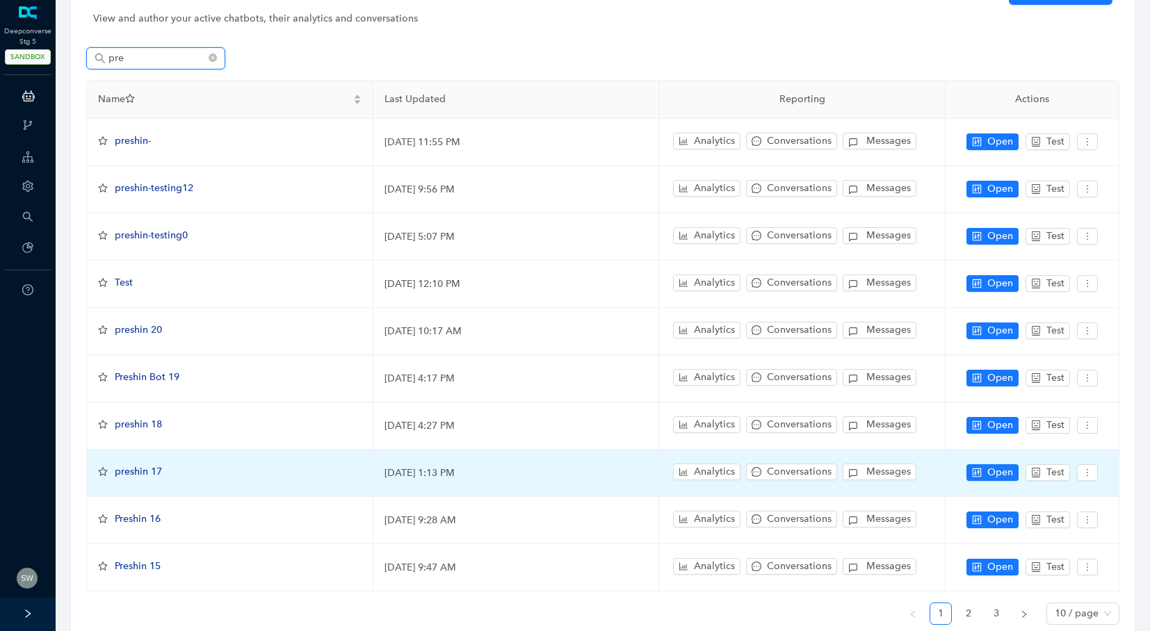
scroll to position [121, 0]
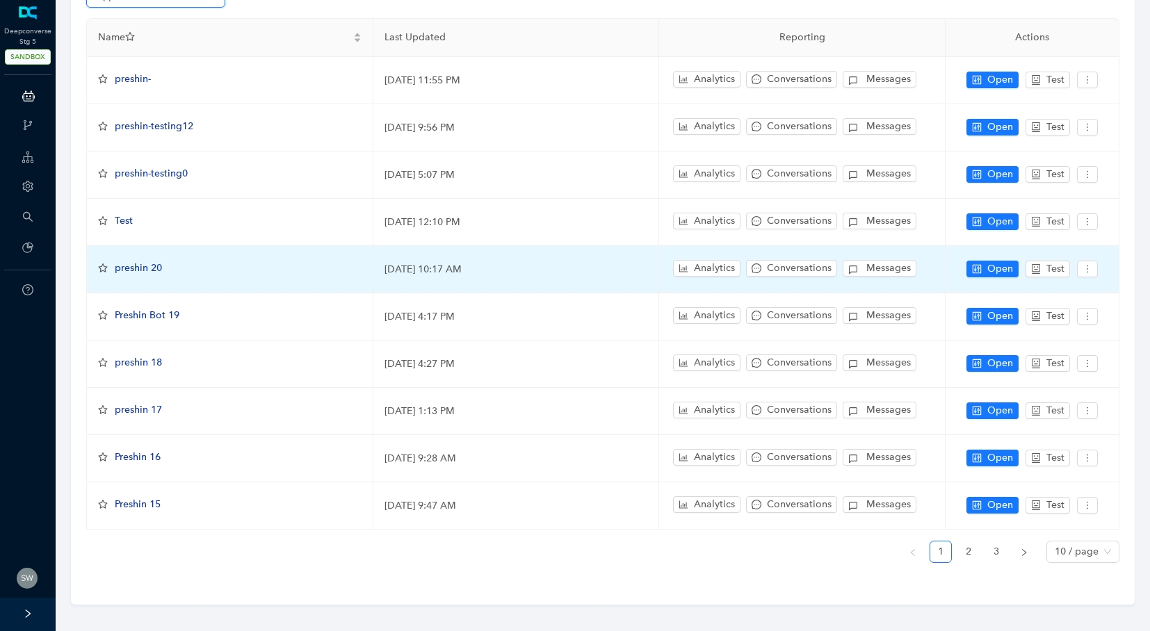
type input "pre"
click at [144, 269] on span "preshin 20" at bounding box center [138, 268] width 47 height 12
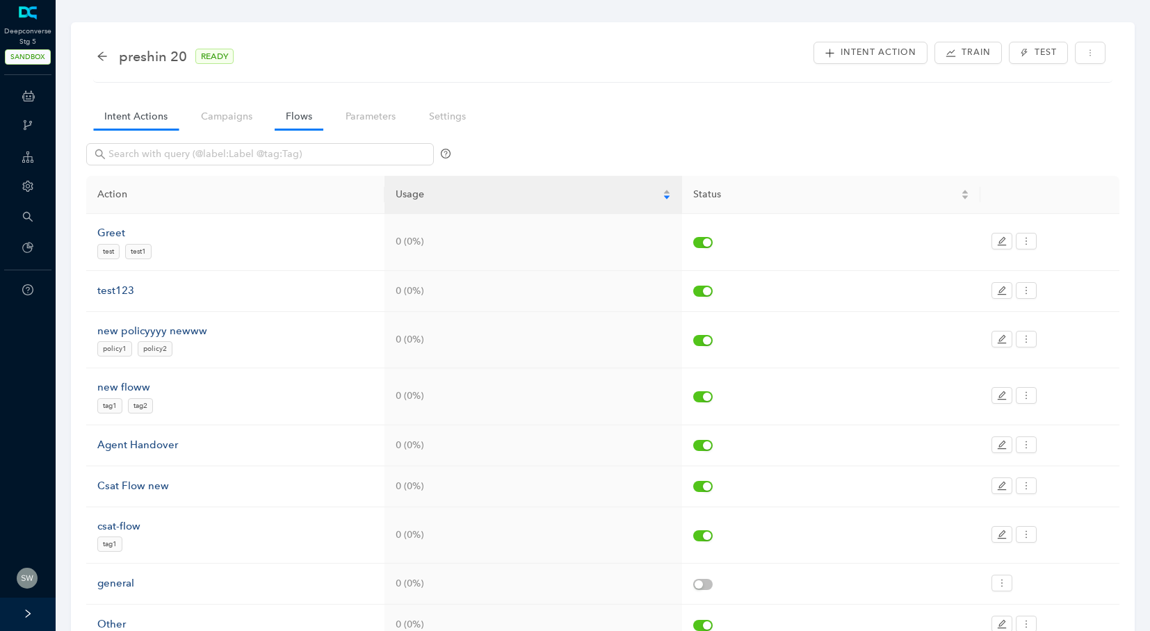
click at [287, 122] on link "Flows" at bounding box center [299, 117] width 49 height 26
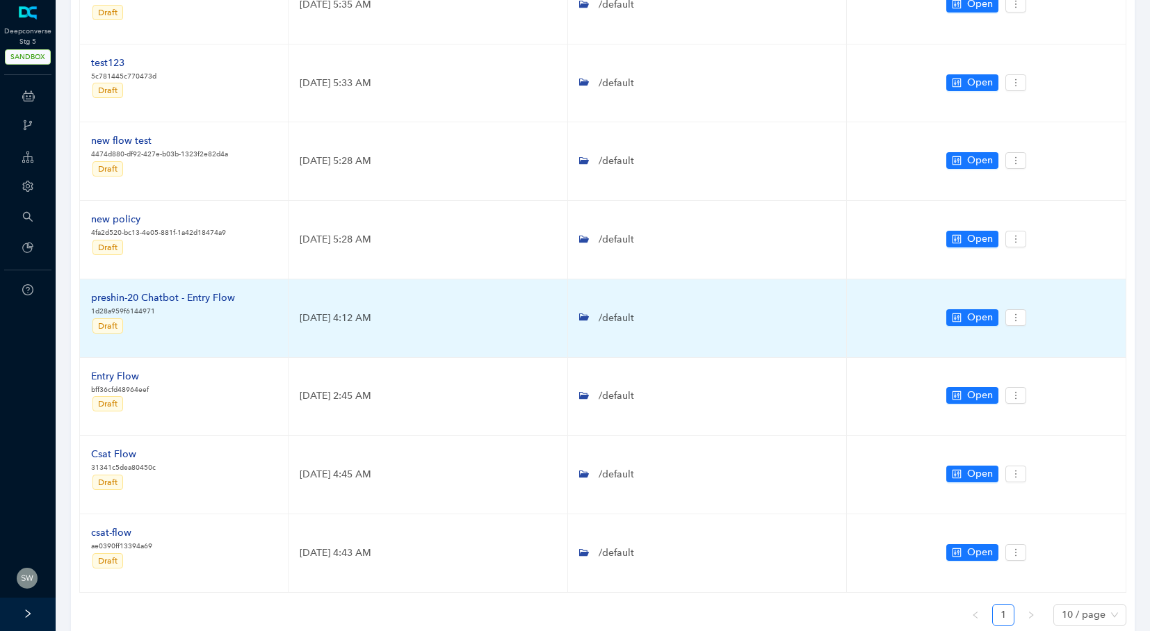
scroll to position [274, 0]
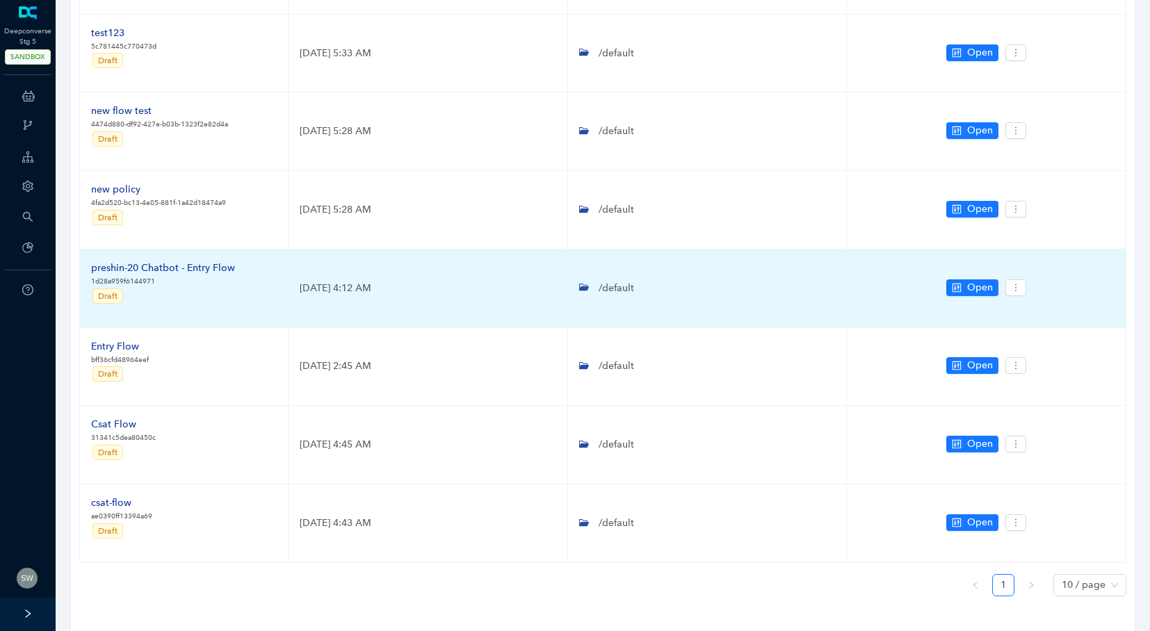
click at [175, 266] on div "preshin-20 Chatbot - Entry Flow" at bounding box center [163, 268] width 144 height 15
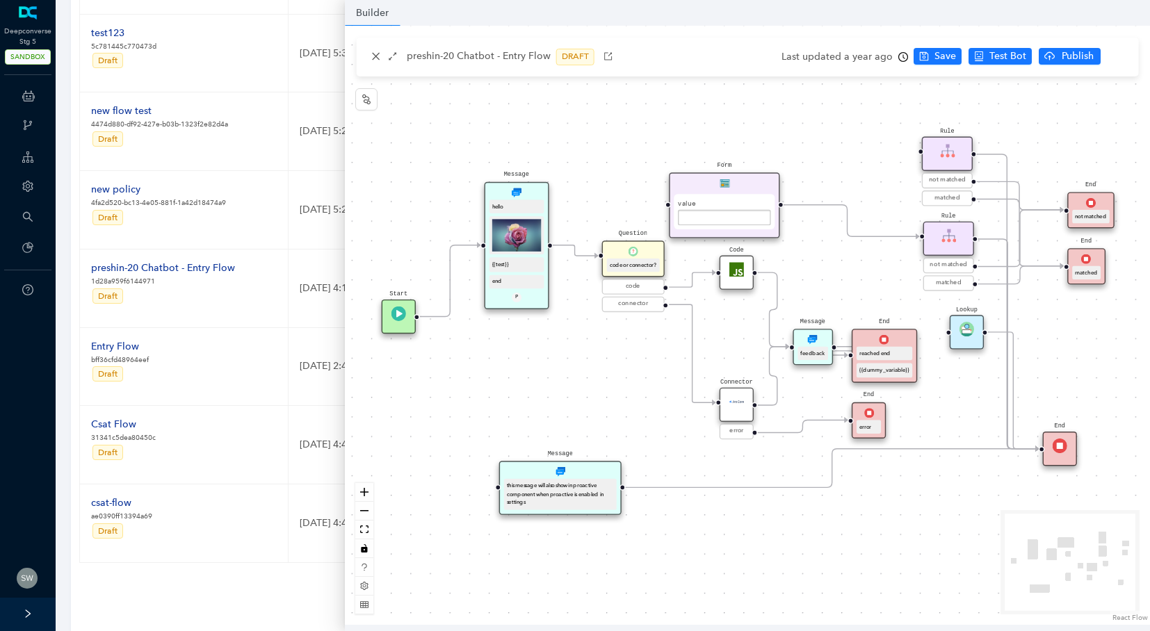
click at [595, 474] on div "Message this message will also show in proactive component when proactive is en…" at bounding box center [560, 488] width 122 height 54
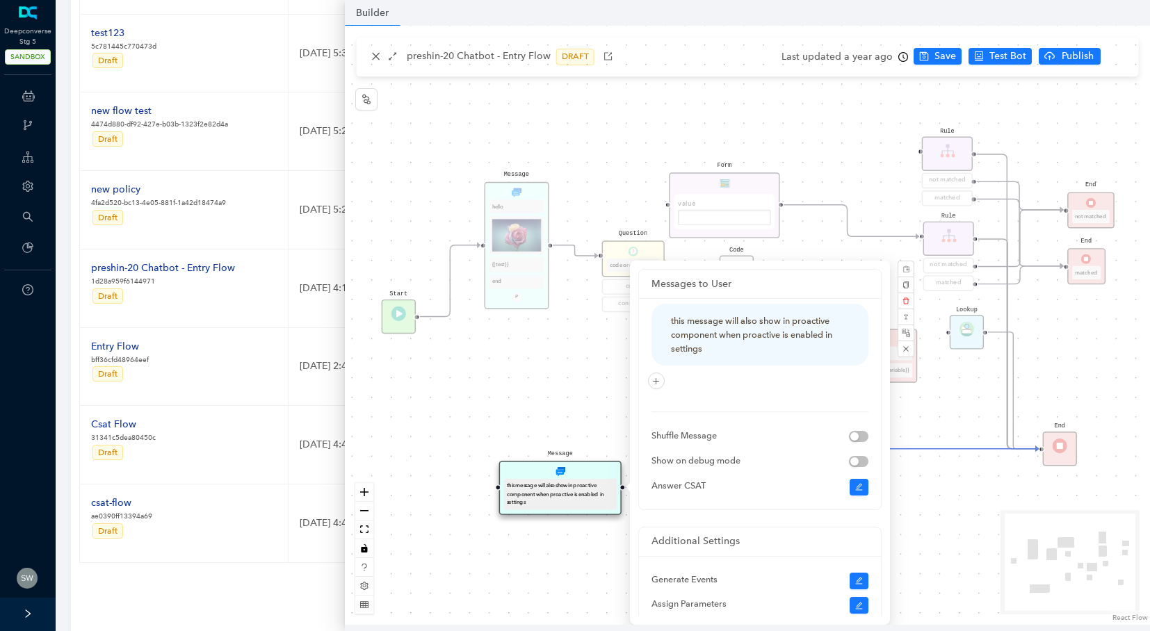
click at [603, 425] on div "Rule not matched matched Start Lookup End Rule not matched matched End not matc…" at bounding box center [747, 325] width 805 height 599
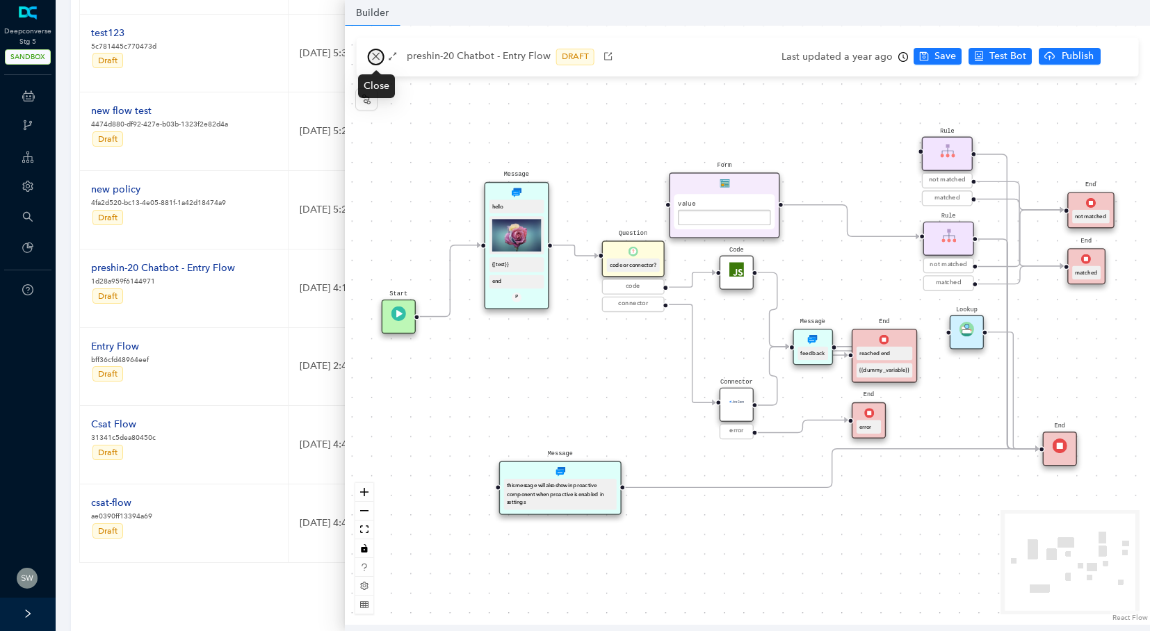
click at [375, 54] on icon "close" at bounding box center [376, 56] width 10 height 10
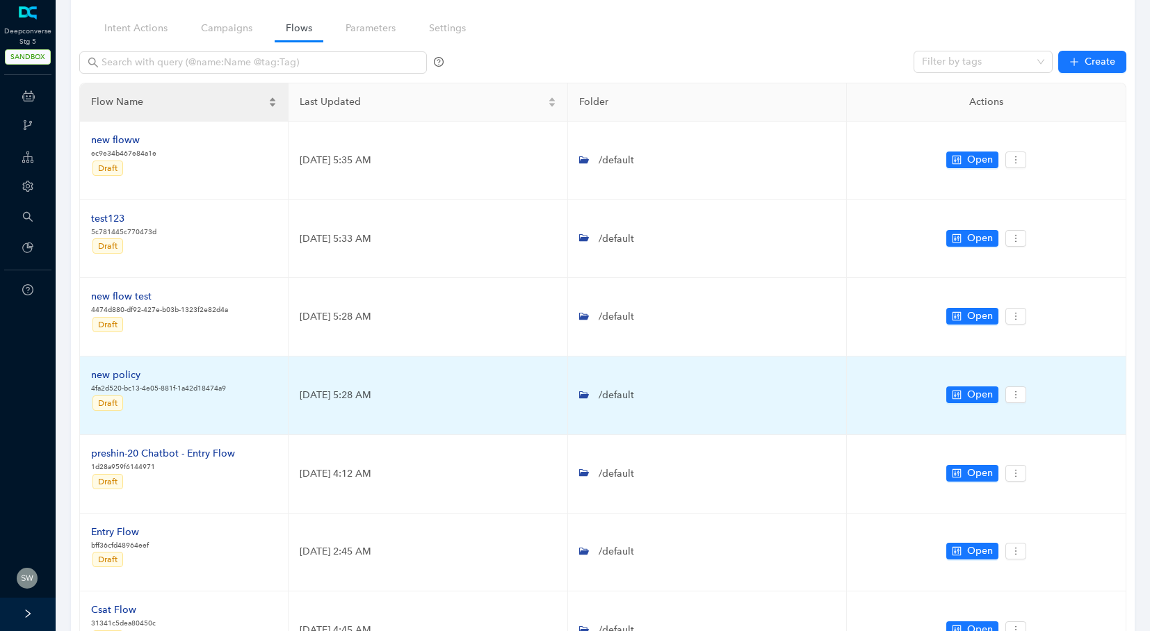
scroll to position [0, 0]
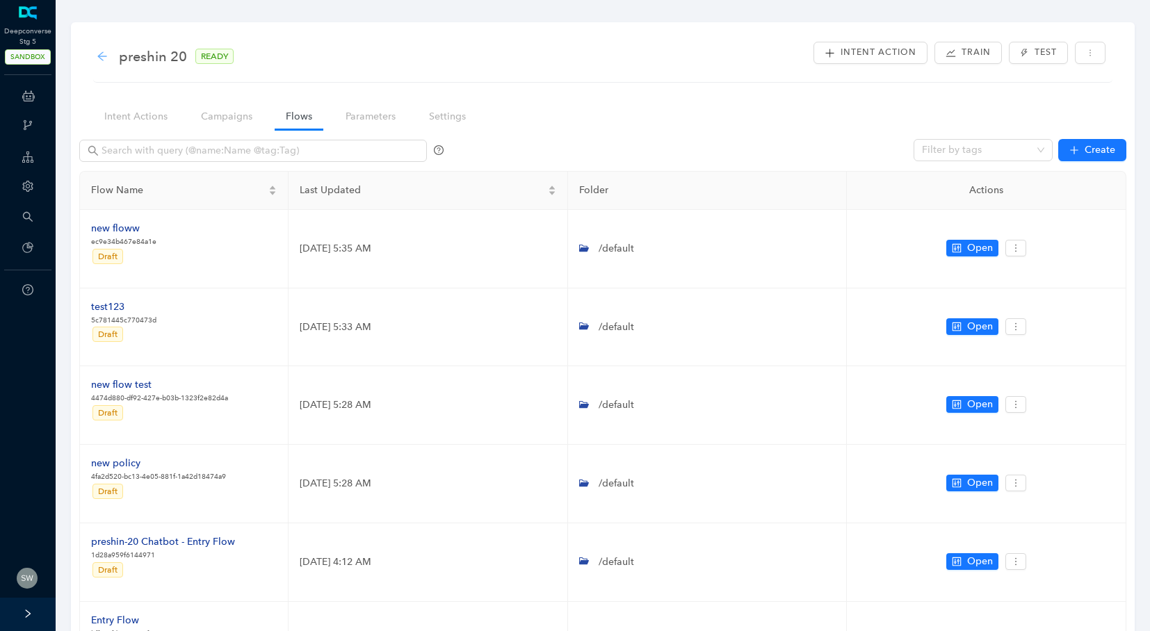
click at [105, 52] on icon "arrow-left" at bounding box center [102, 56] width 11 height 11
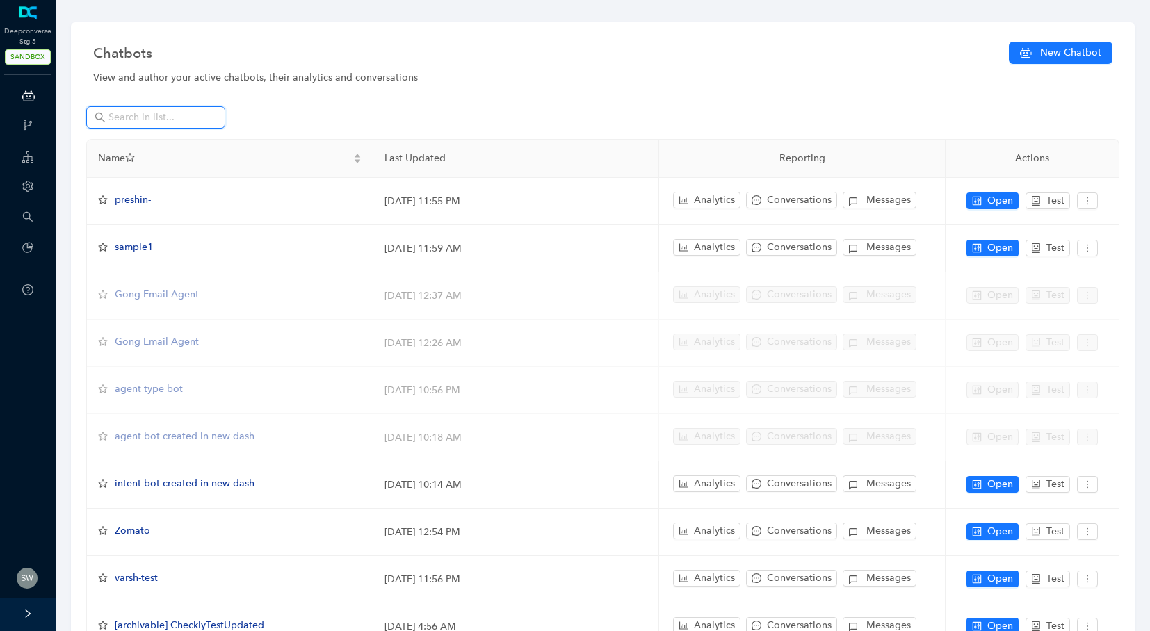
click at [133, 120] on input "text" at bounding box center [156, 117] width 97 height 15
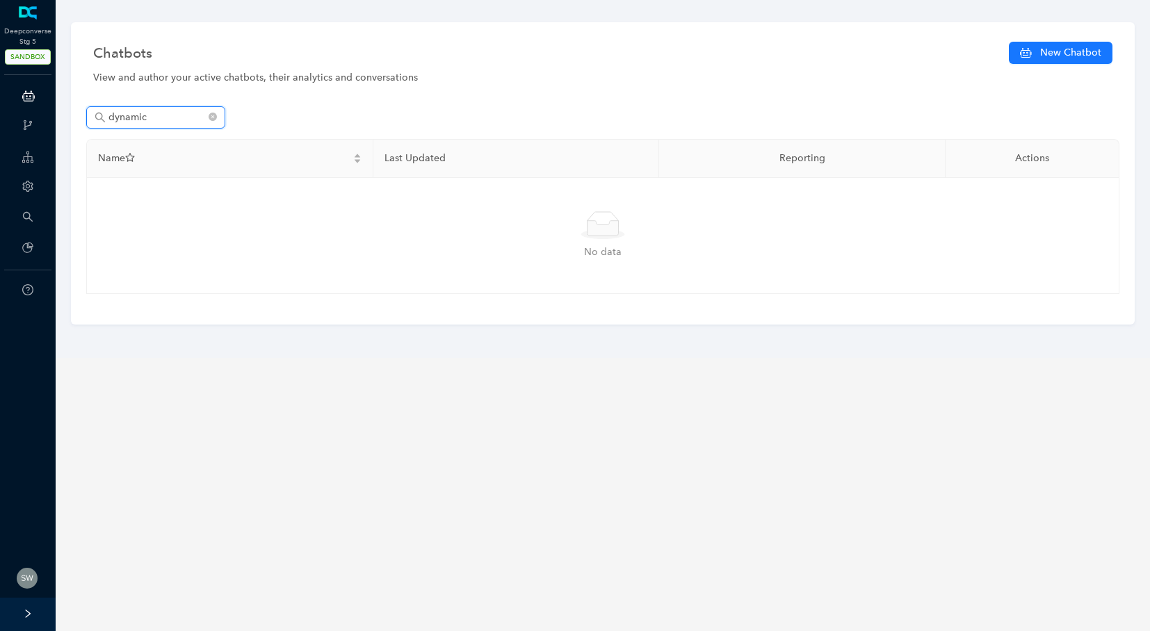
type input "dynamic"
click at [215, 127] on span "dynamic" at bounding box center [155, 117] width 139 height 22
click at [213, 116] on icon "close-circle" at bounding box center [213, 117] width 8 height 8
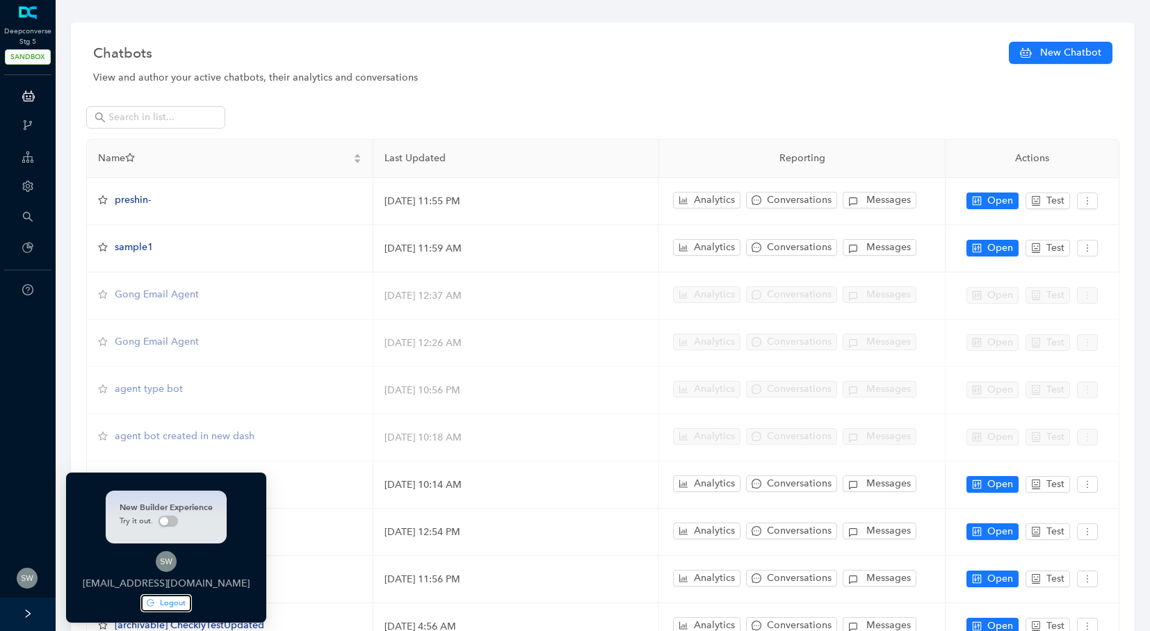
click at [147, 601] on button "Logout" at bounding box center [166, 603] width 50 height 17
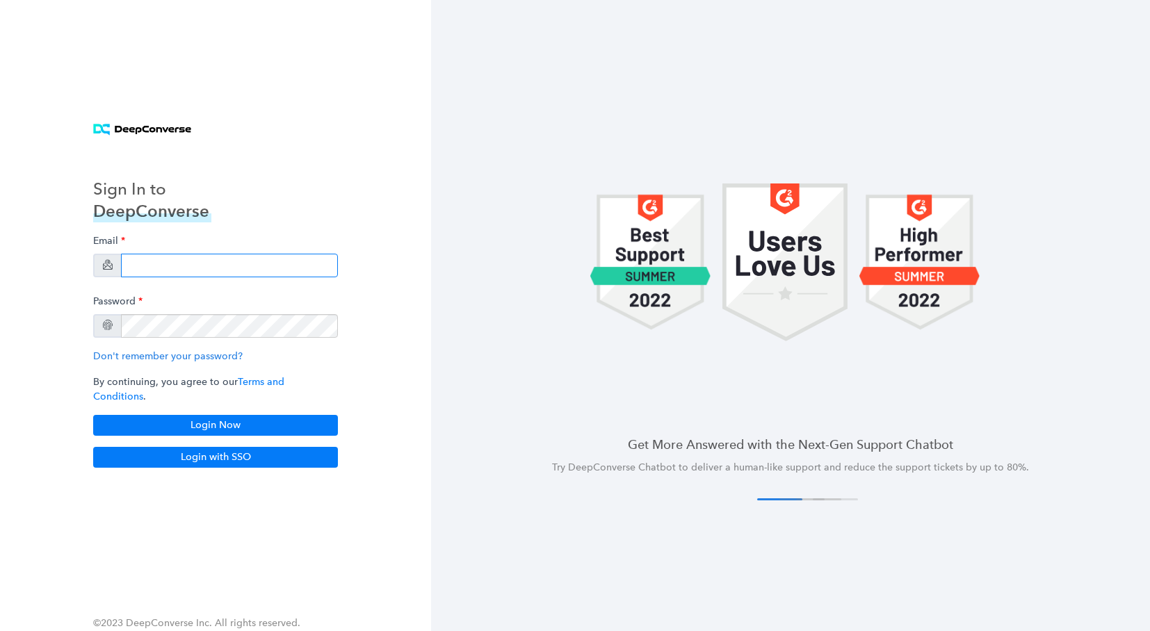
click at [215, 266] on input "email" at bounding box center [229, 266] width 217 height 24
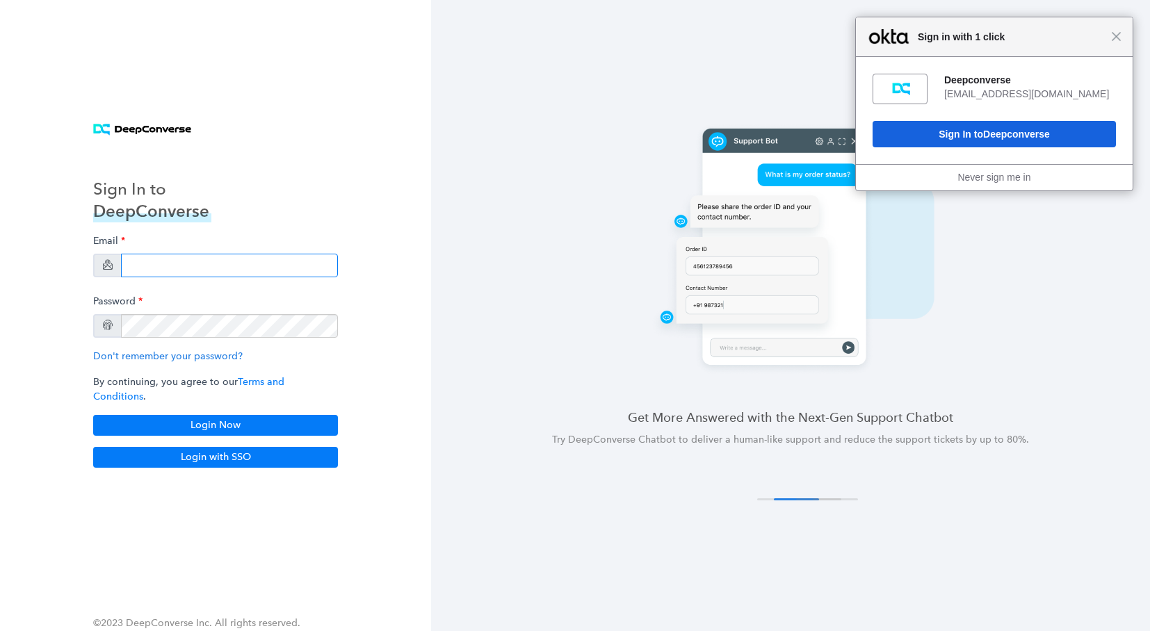
click at [208, 266] on input "email" at bounding box center [229, 266] width 217 height 24
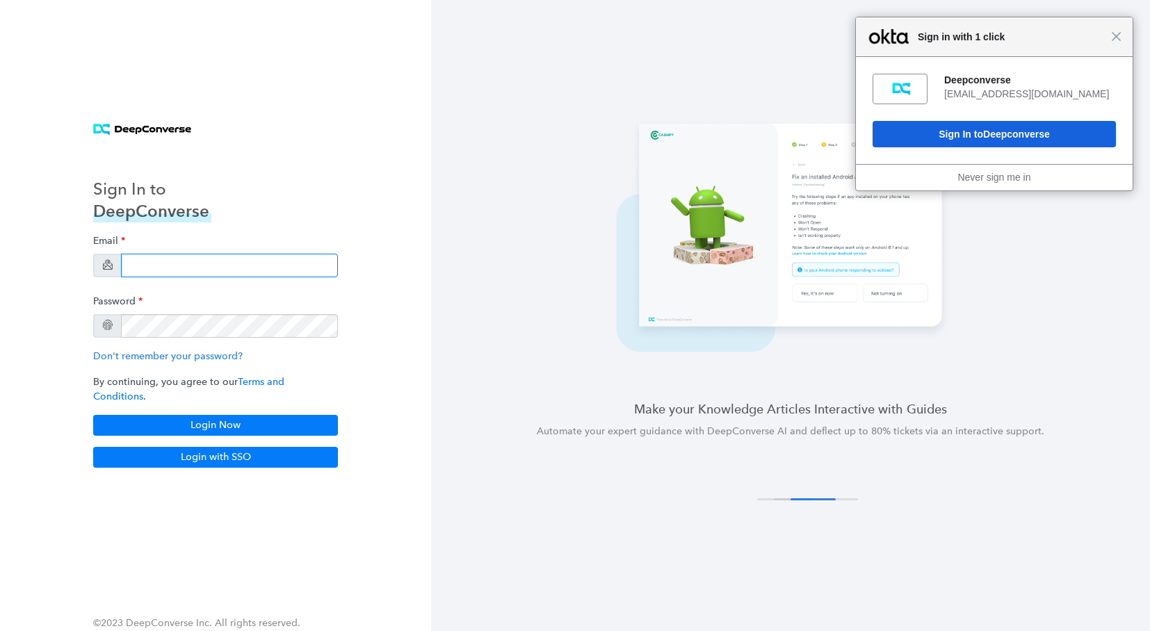
type input "[PERSON_NAME][EMAIL_ADDRESS][PERSON_NAME][DOMAIN_NAME]"
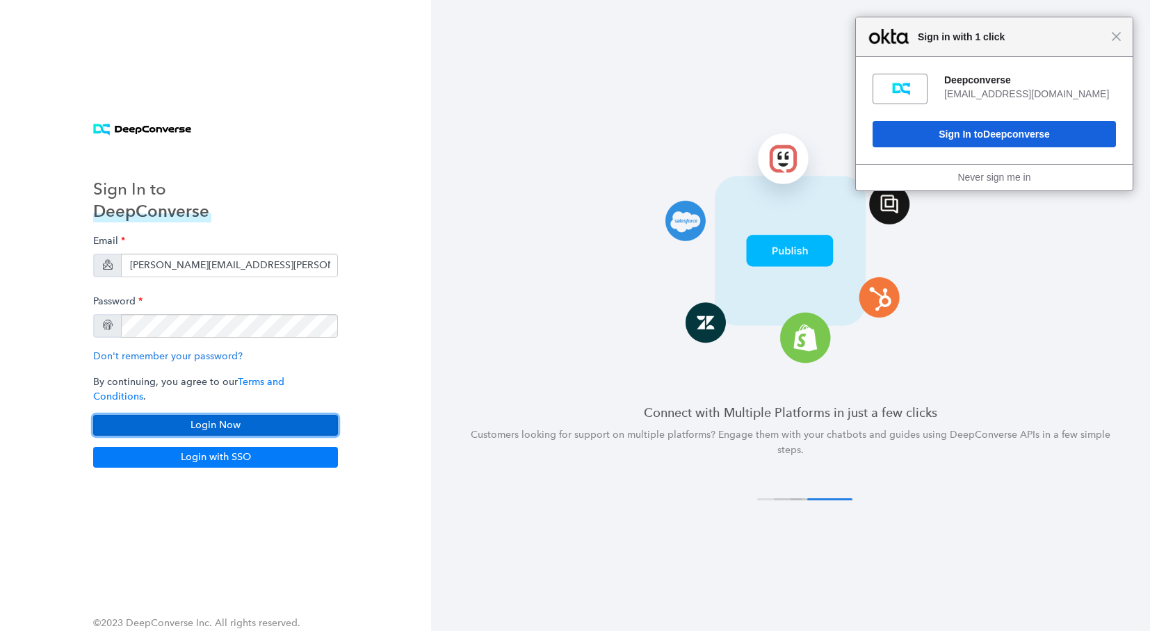
click at [240, 416] on button "Login Now" at bounding box center [215, 425] width 245 height 21
click at [1118, 49] on div "Close Sign in with 1 click" at bounding box center [994, 37] width 277 height 40
